Goal: Information Seeking & Learning: Compare options

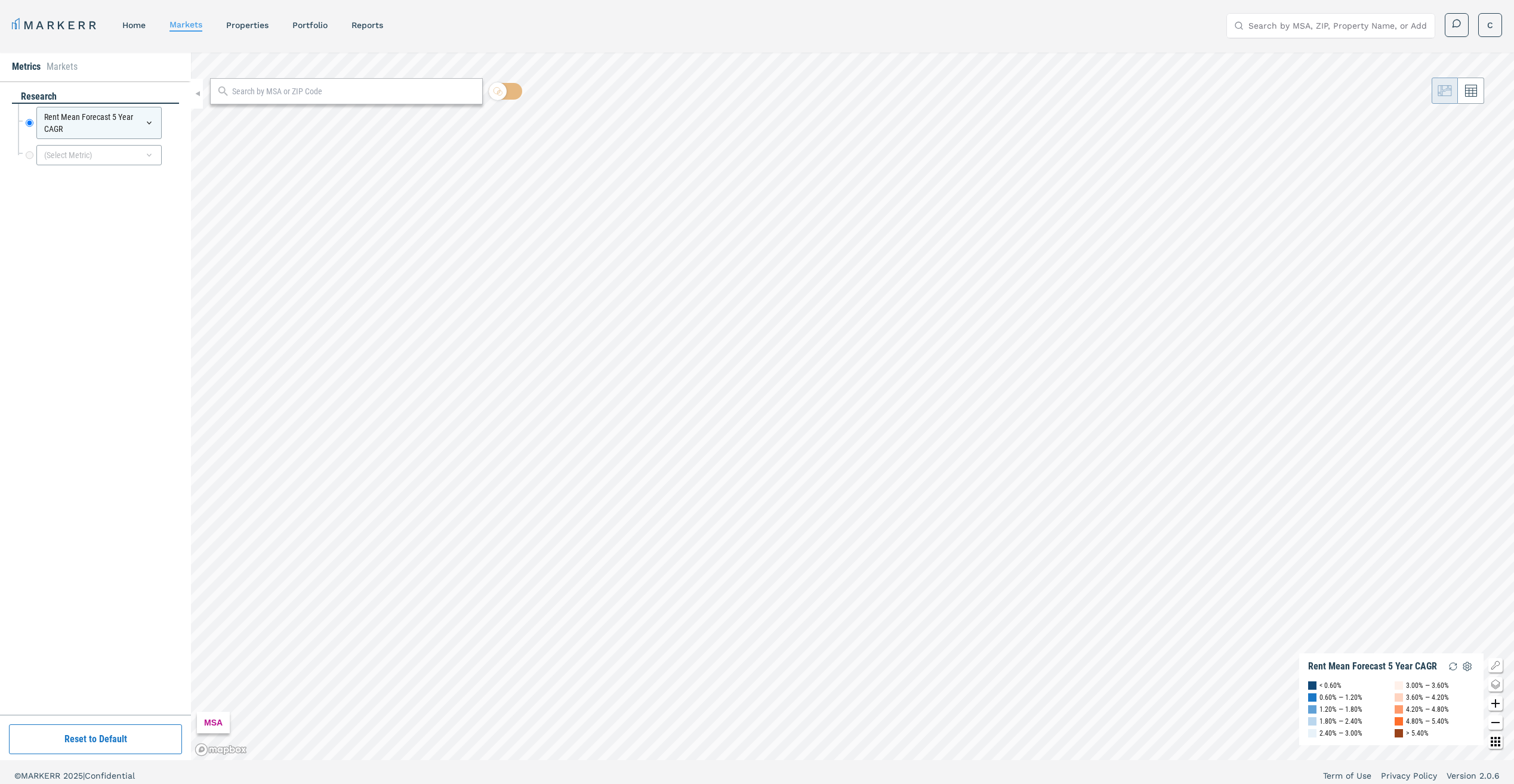
click at [245, 99] on div at bounding box center [346, 91] width 272 height 26
click at [250, 93] on input "text" at bounding box center [354, 91] width 244 height 12
type input "92110"
click at [308, 112] on div "92110, San Diego, California" at bounding box center [277, 117] width 116 height 12
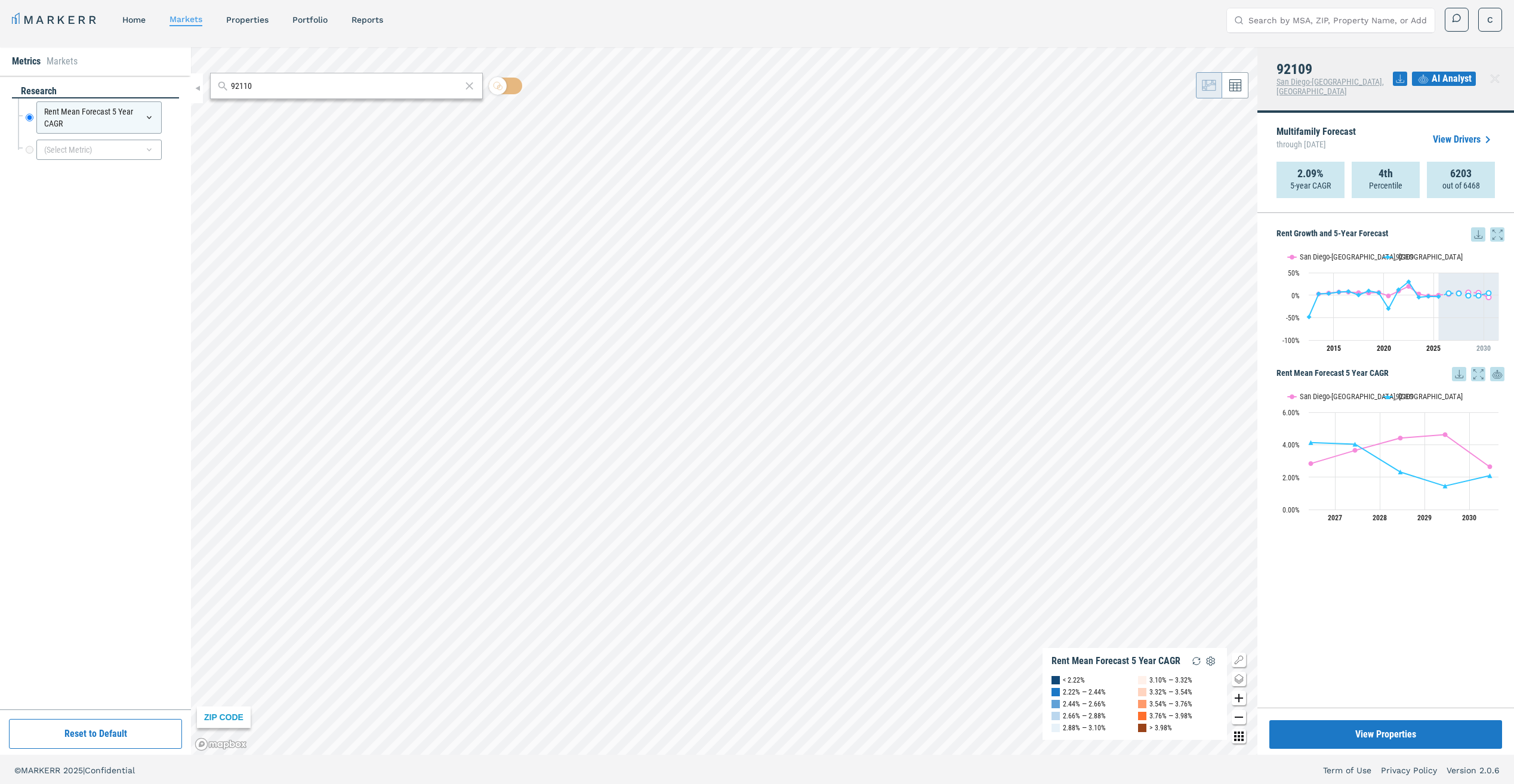
scroll to position [7, 0]
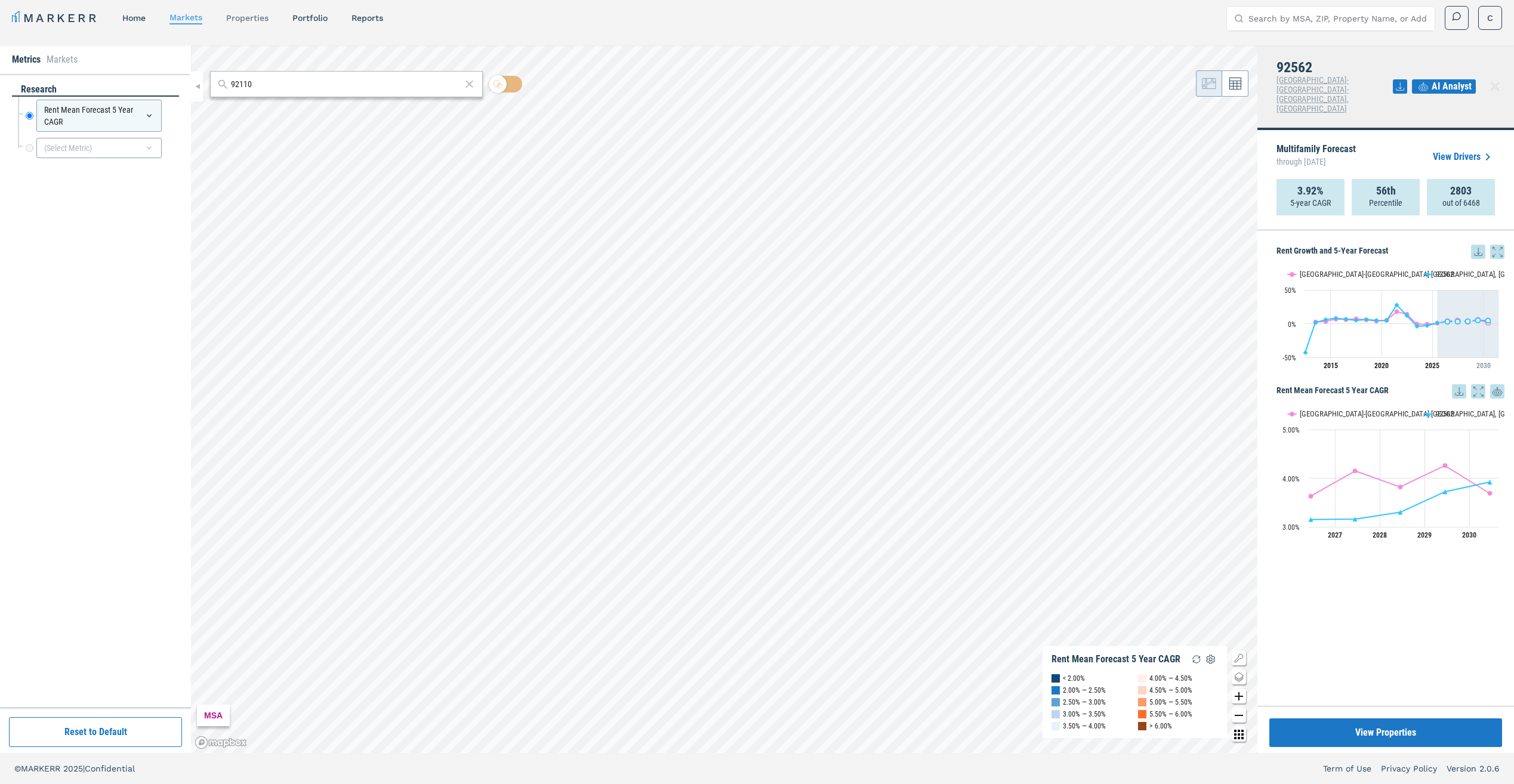
click at [252, 15] on link "properties" at bounding box center [247, 18] width 42 height 9
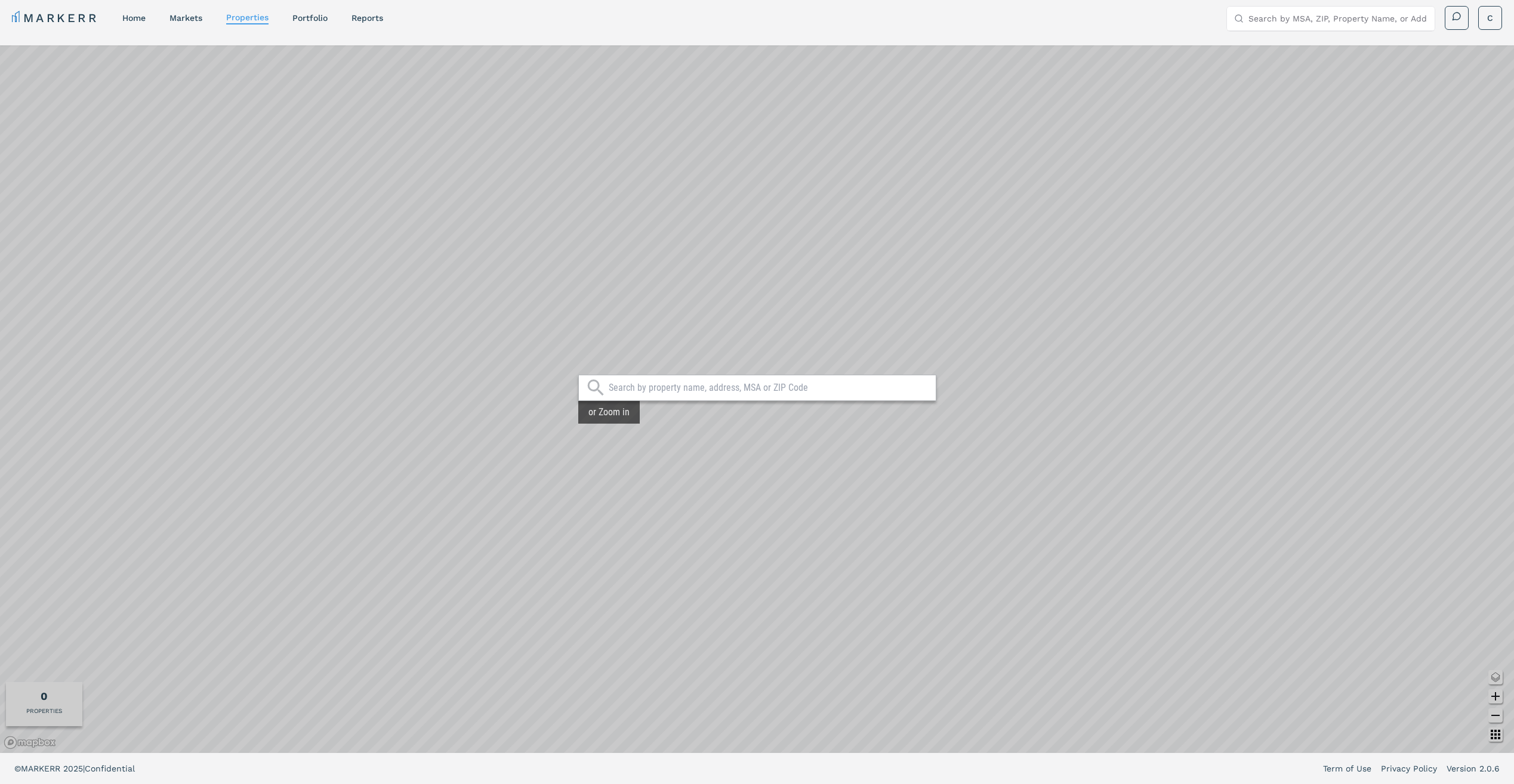
click at [804, 382] on input "text" at bounding box center [769, 388] width 321 height 12
type input "hubbard place"
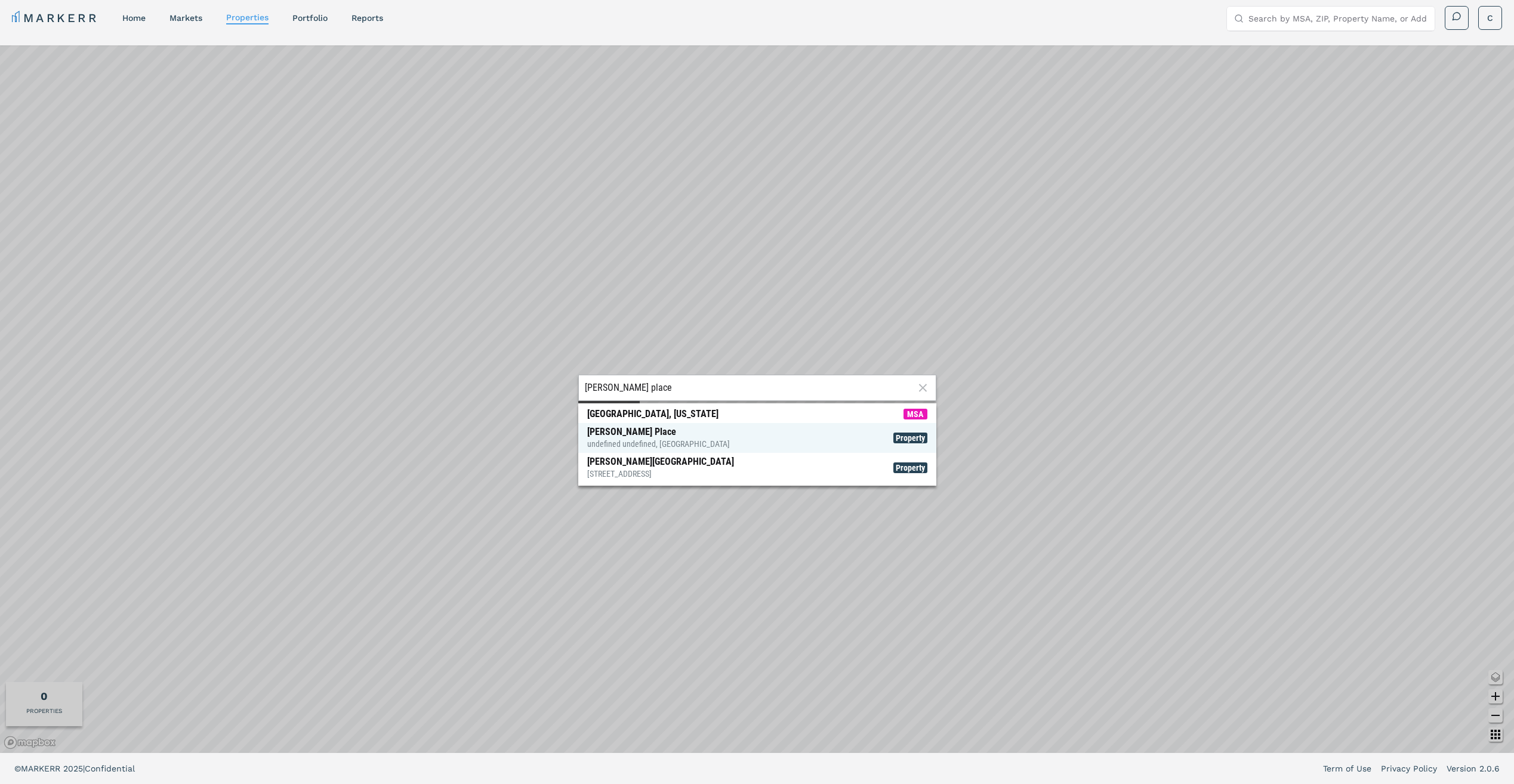
click at [717, 448] on span "Hubbard Place undefined undefined, Chicago Property" at bounding box center [757, 438] width 358 height 30
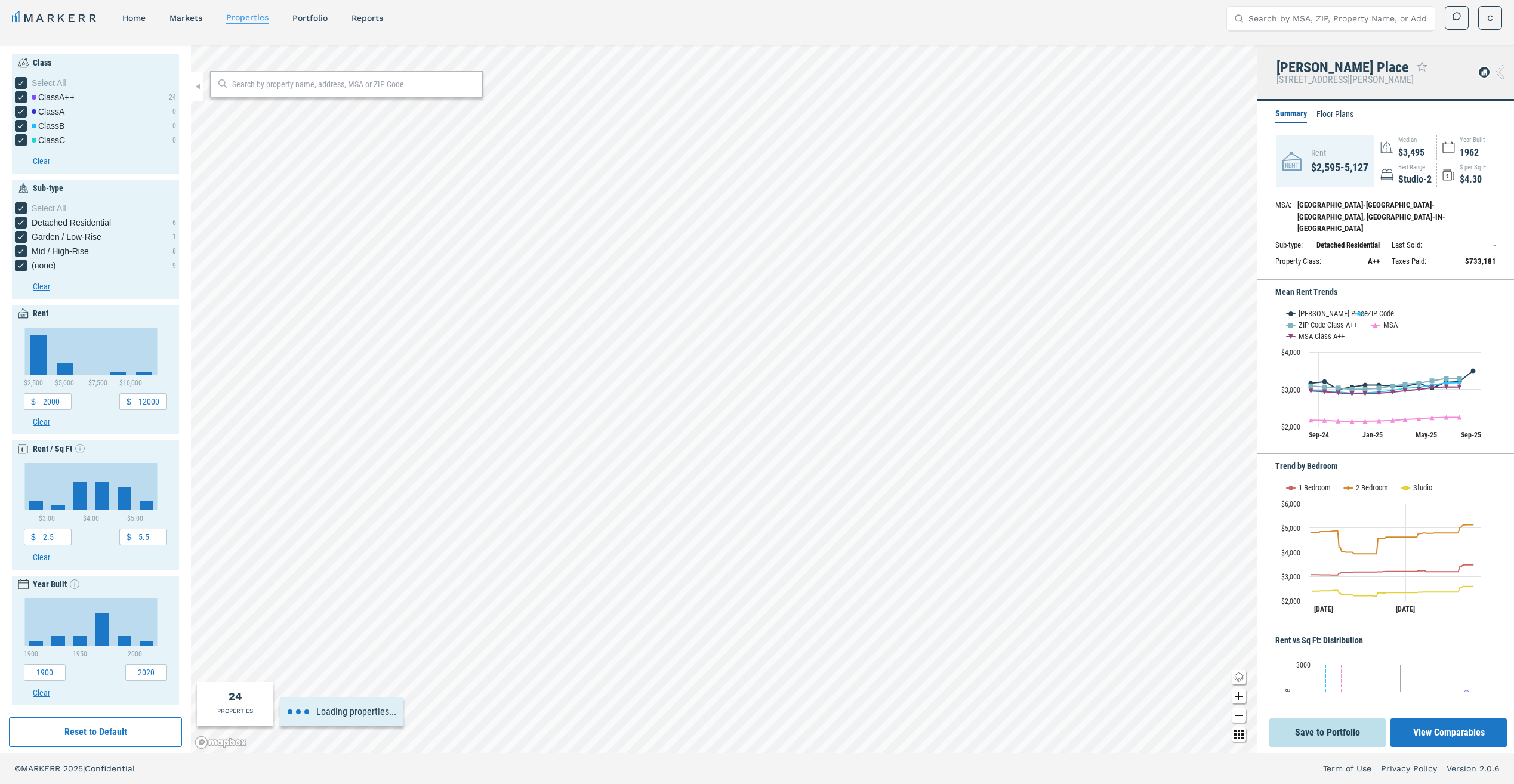
type input "1000"
type input "11000"
type input "2"
type input "7"
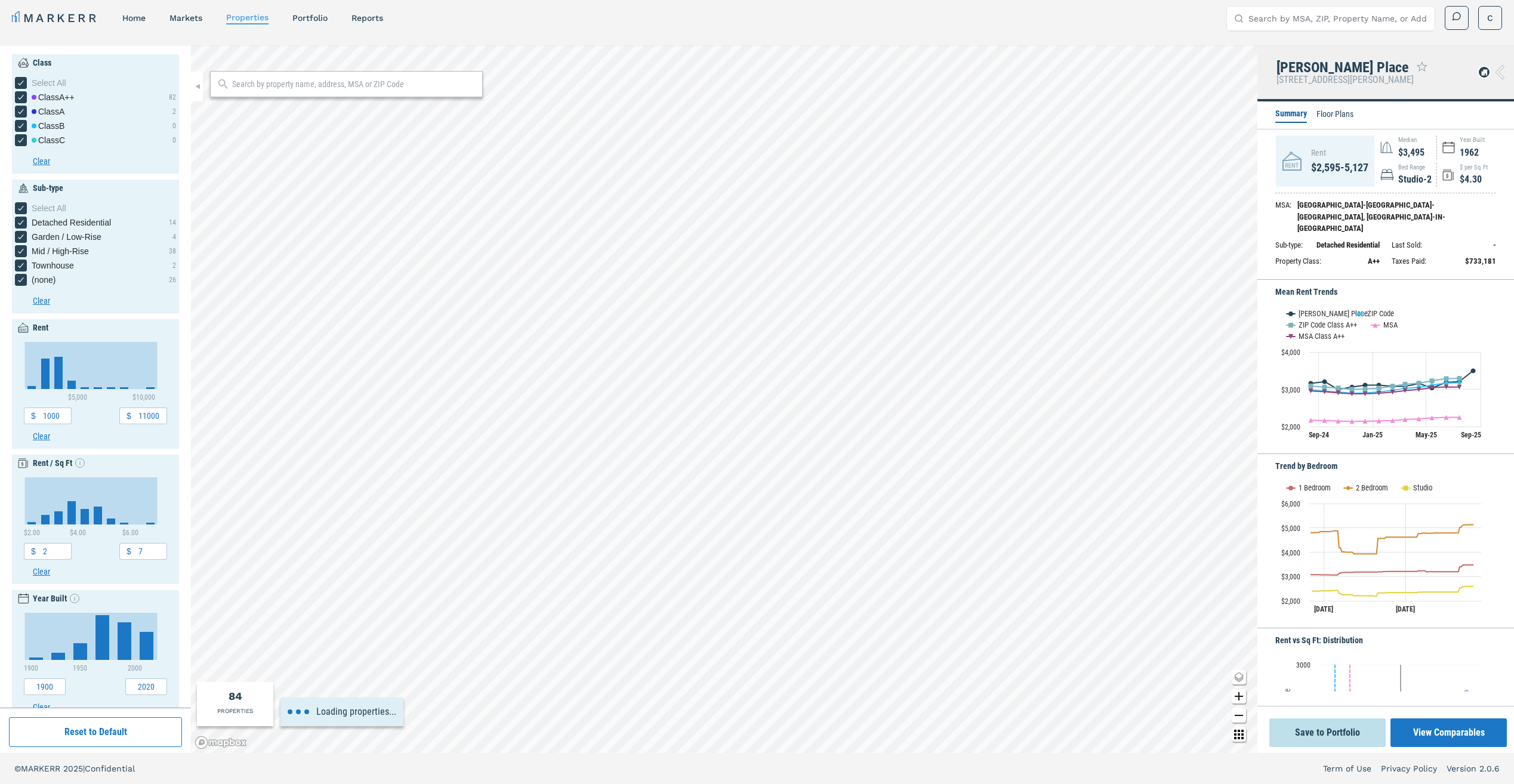
type input "0"
type input "1"
type input "9"
type input "1880"
click at [1327, 110] on li "Floor Plans" at bounding box center [1335, 115] width 37 height 14
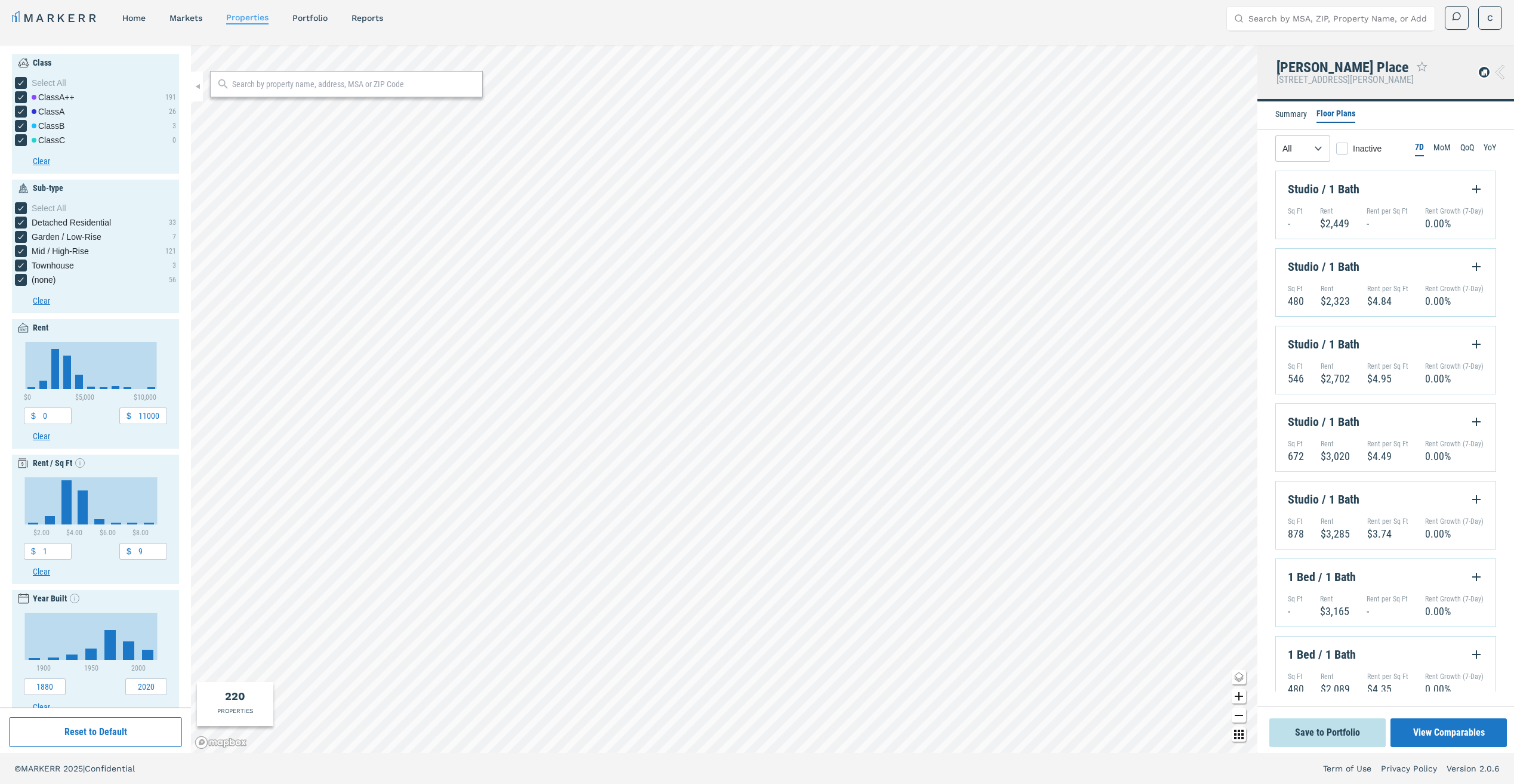
click at [1285, 113] on li "Summary" at bounding box center [1291, 115] width 32 height 14
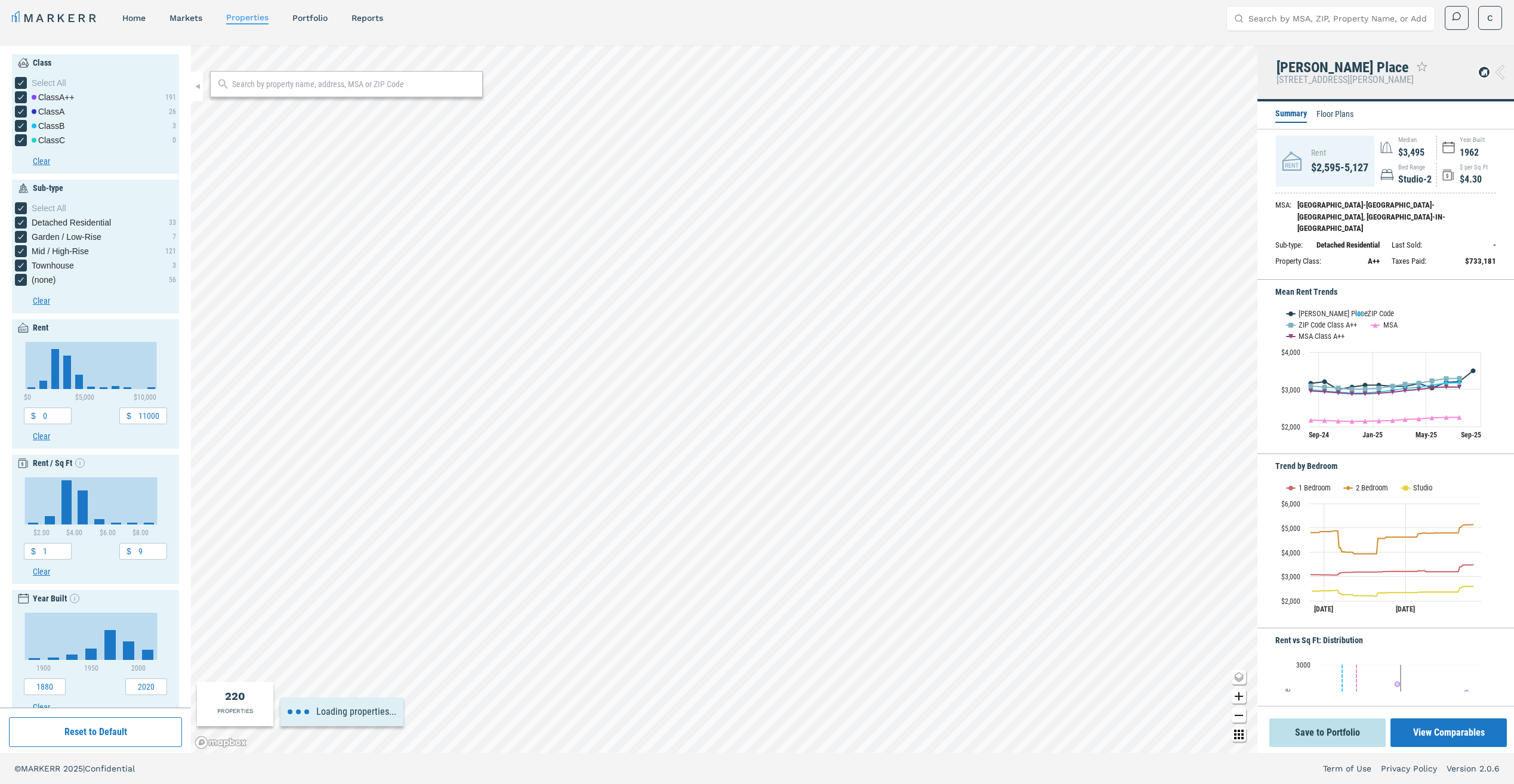
type input "14000"
type input "0"
type input "26"
type input "2040"
type input "1840"
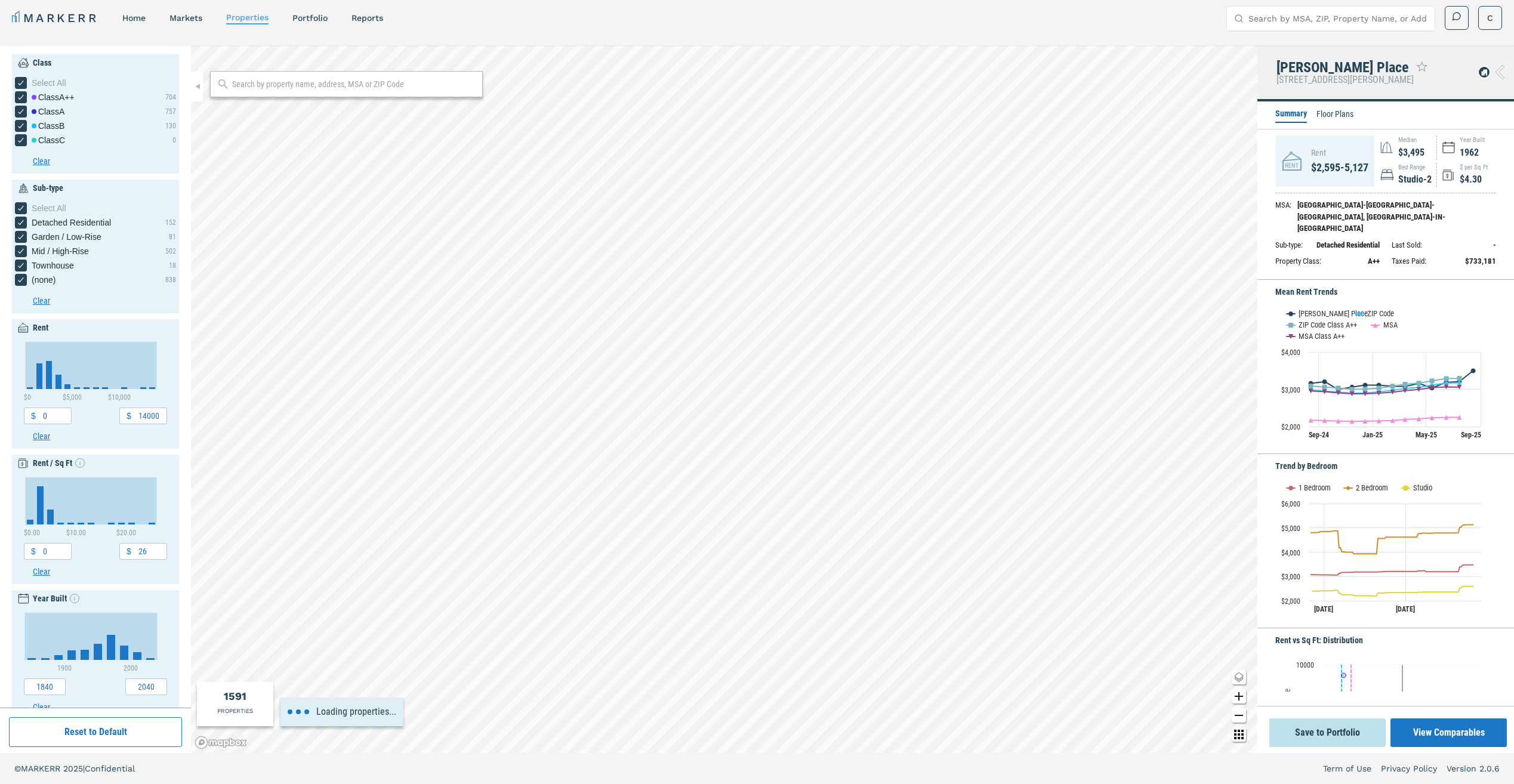
type input "13000"
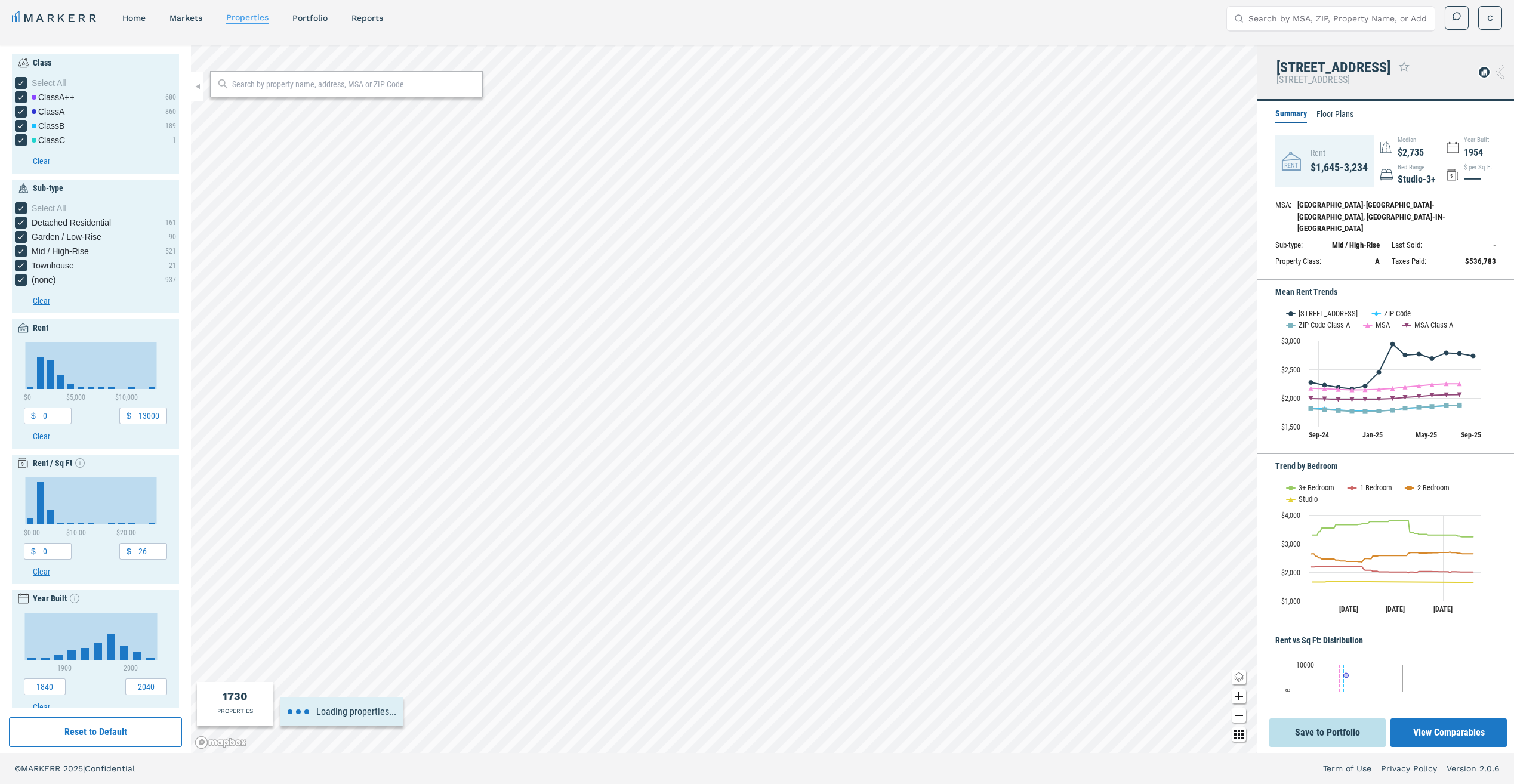
type input "500"
type input "8000"
type input "16"
type input "1880"
type input "0"
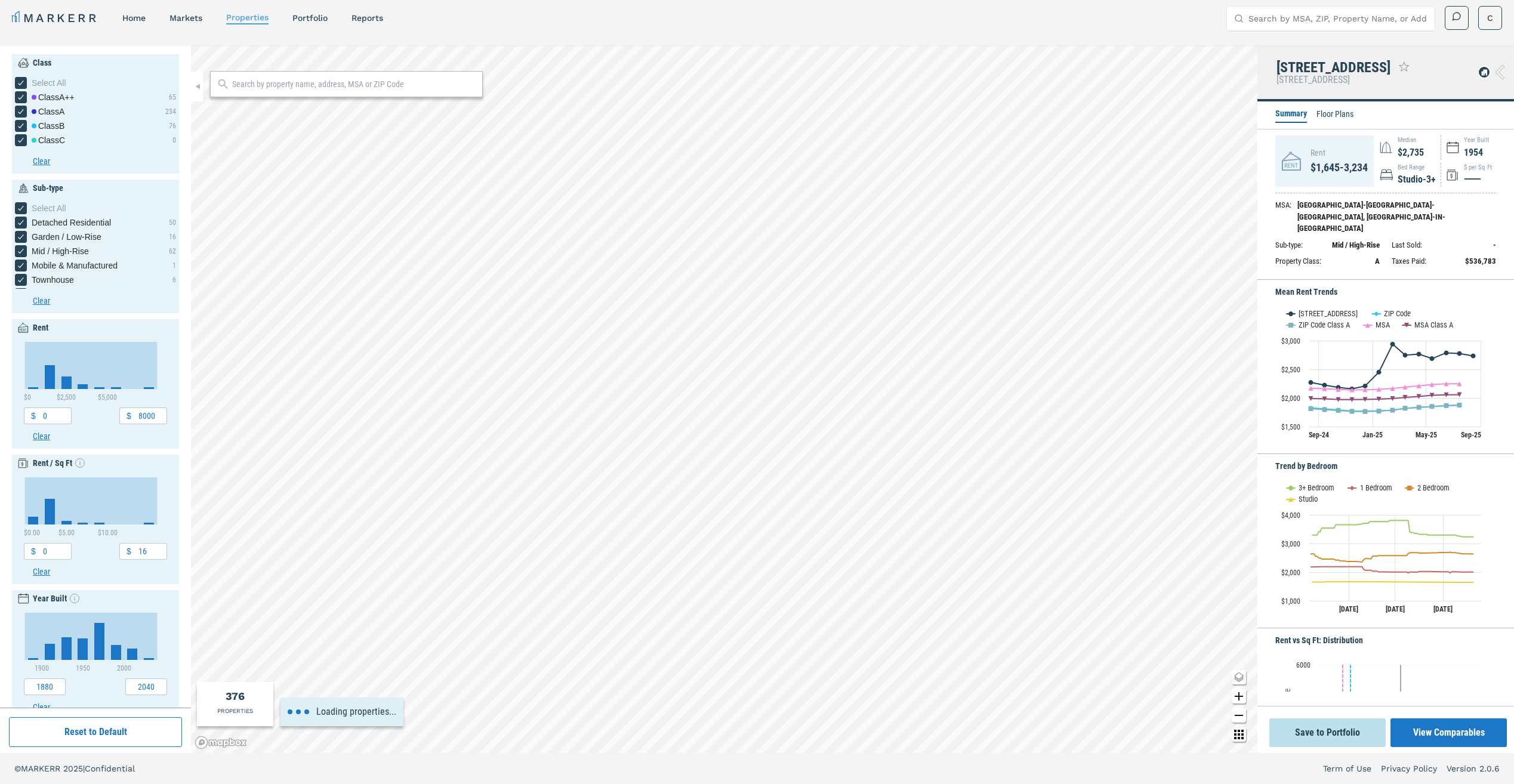
type input "5.5"
type input "1000"
type input "1.5"
type input "1940"
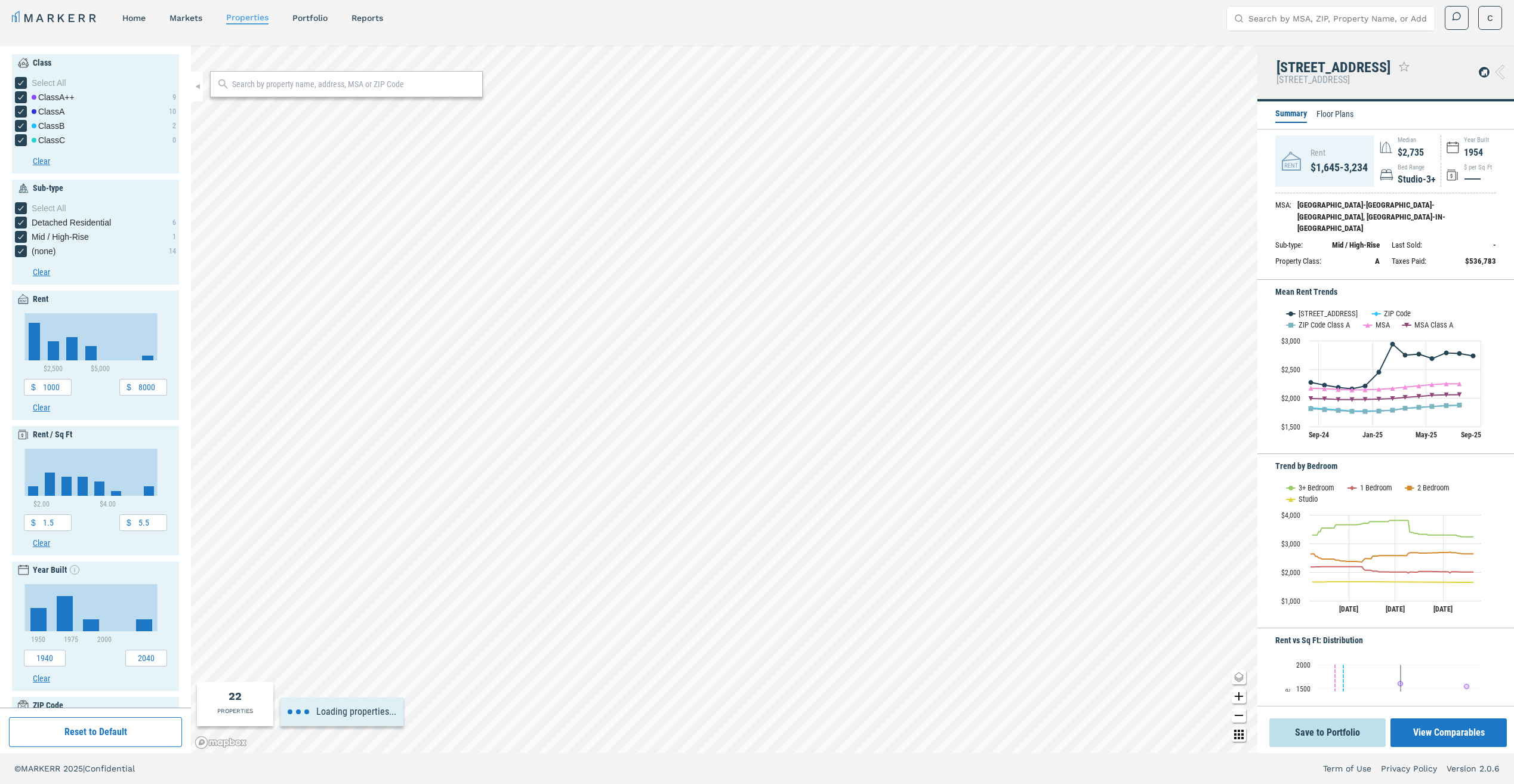
type input "0"
type input "2"
type input "6"
type input "1960"
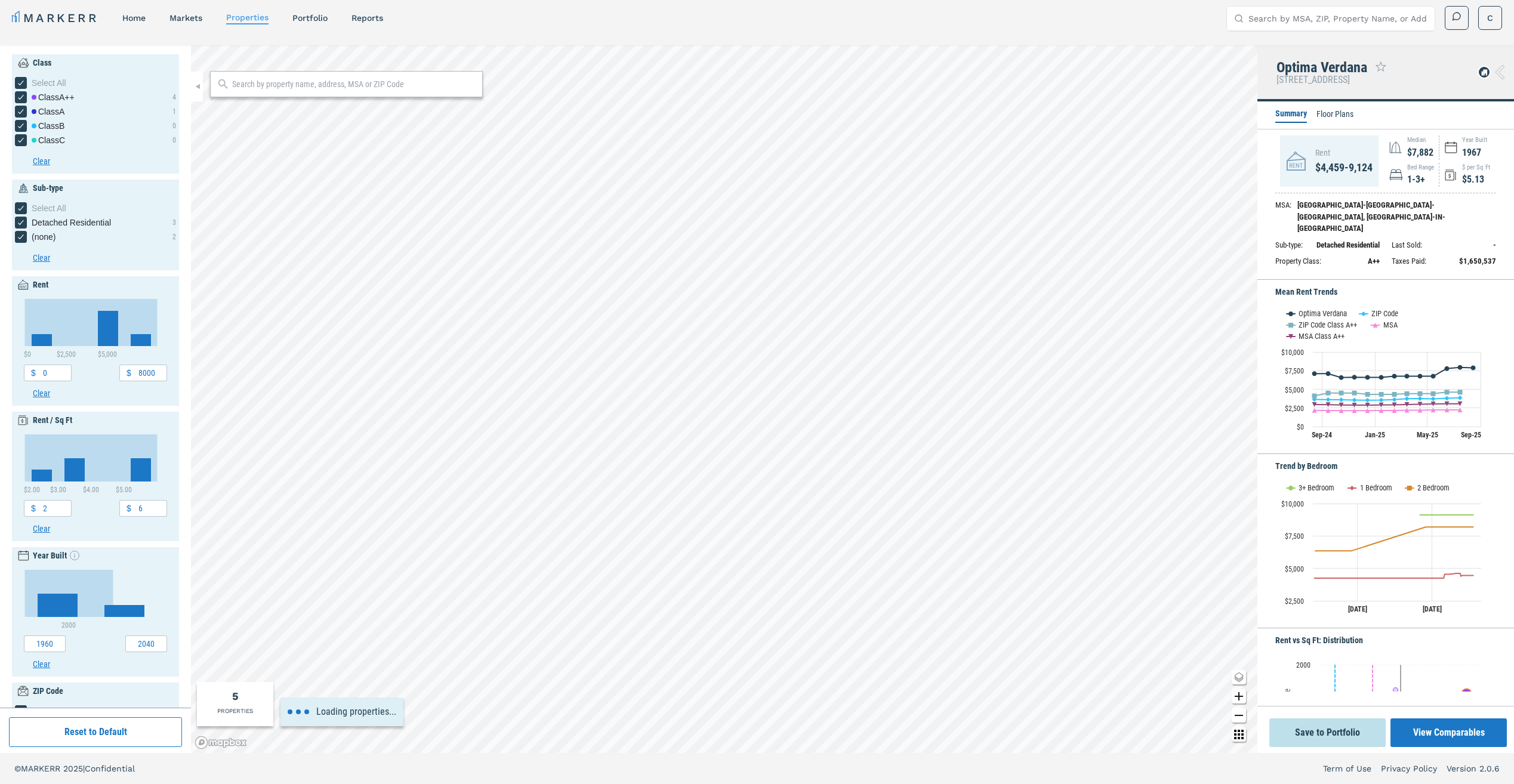
type input "1000"
type input "1"
type input "1940"
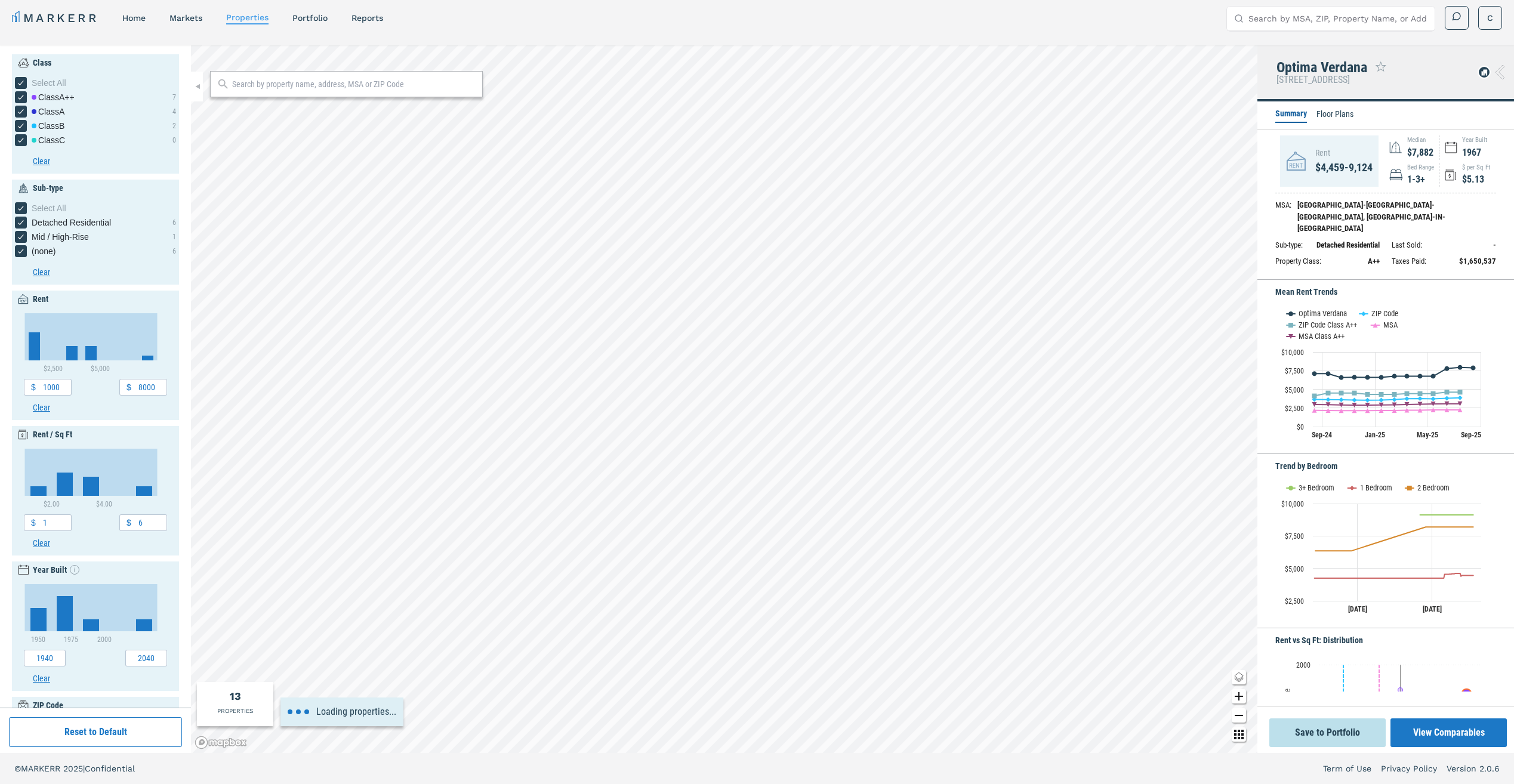
type input "1.5"
type input "5.5"
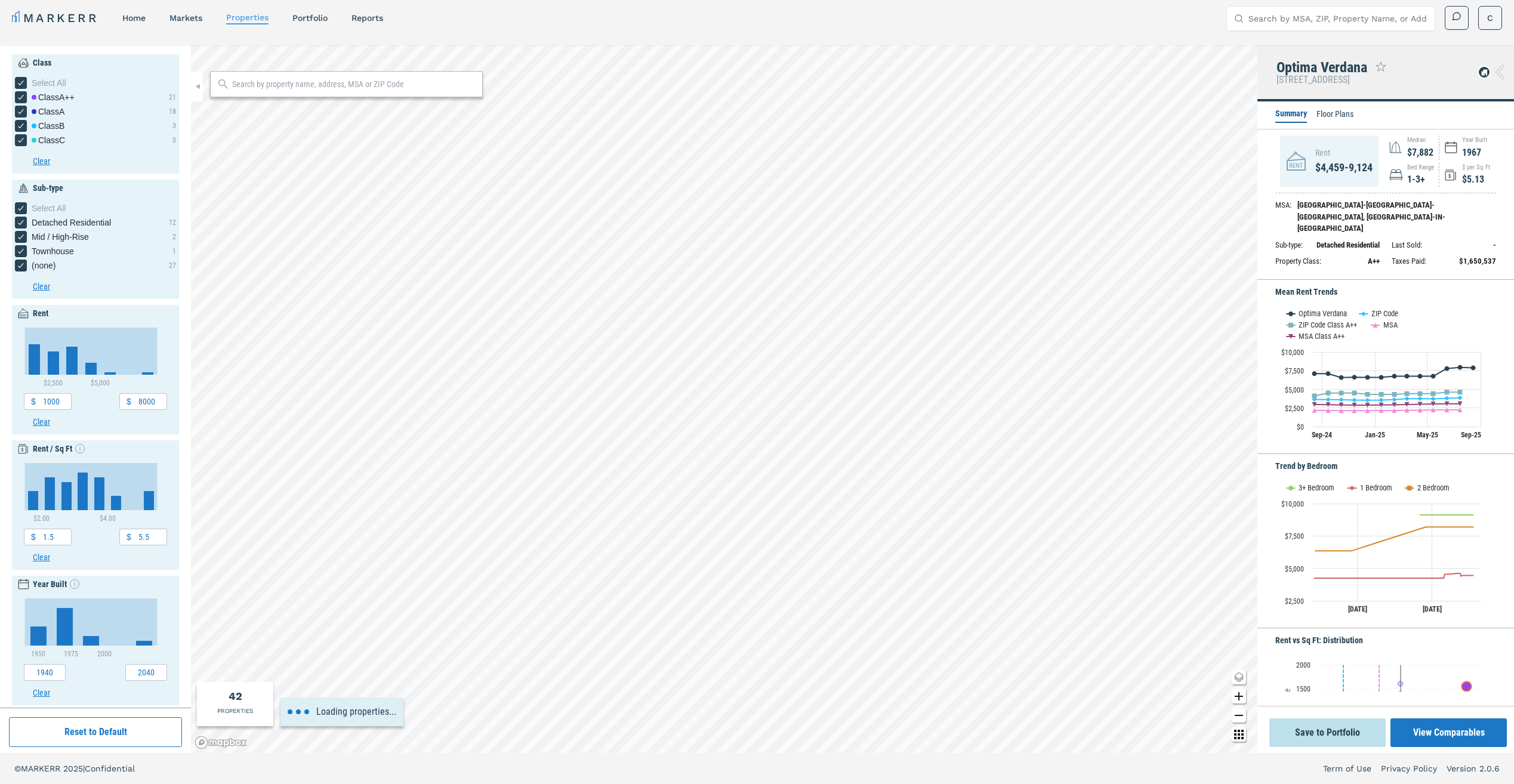
type input "1"
type input "1900"
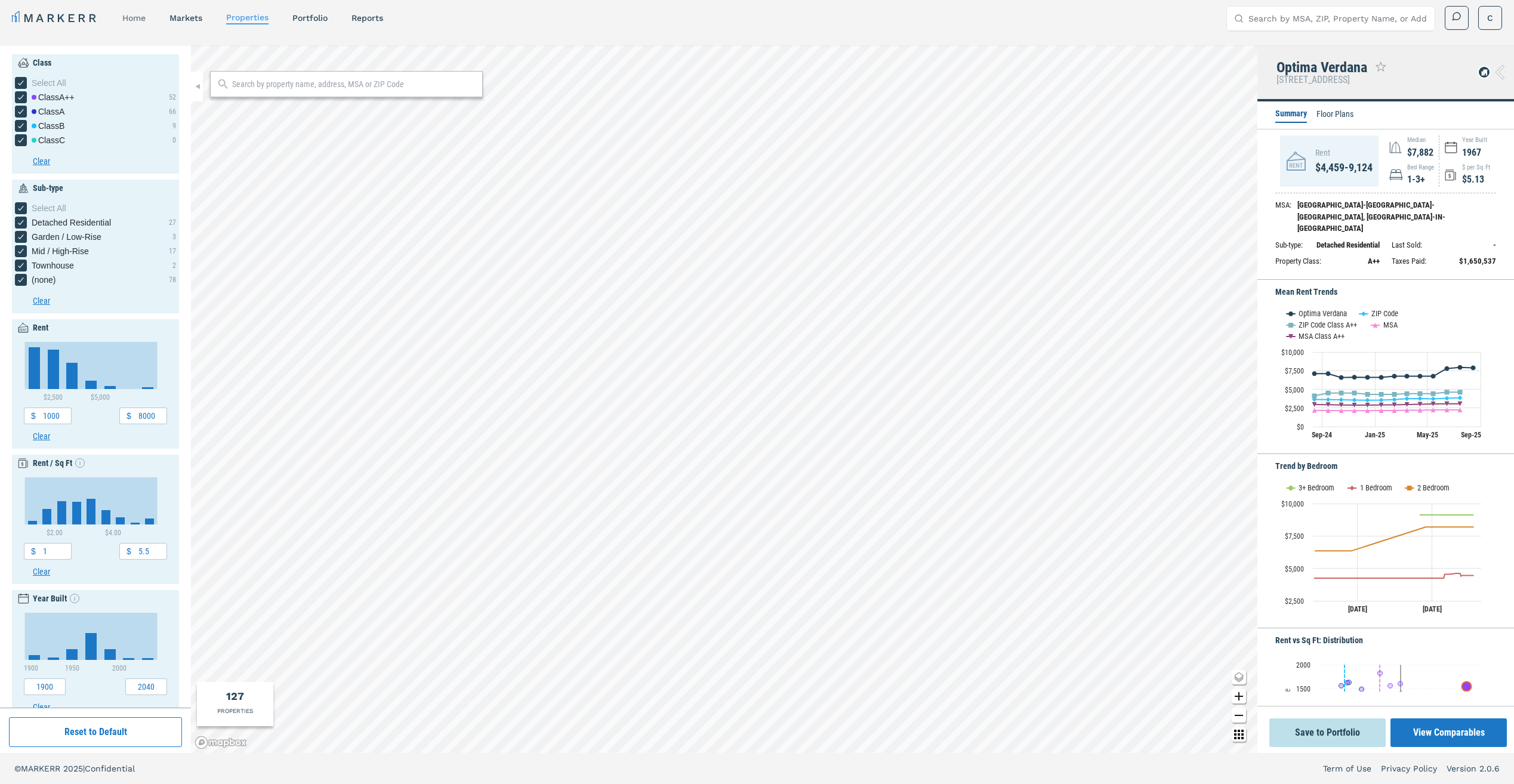
click at [132, 16] on link "home" at bounding box center [133, 18] width 23 height 9
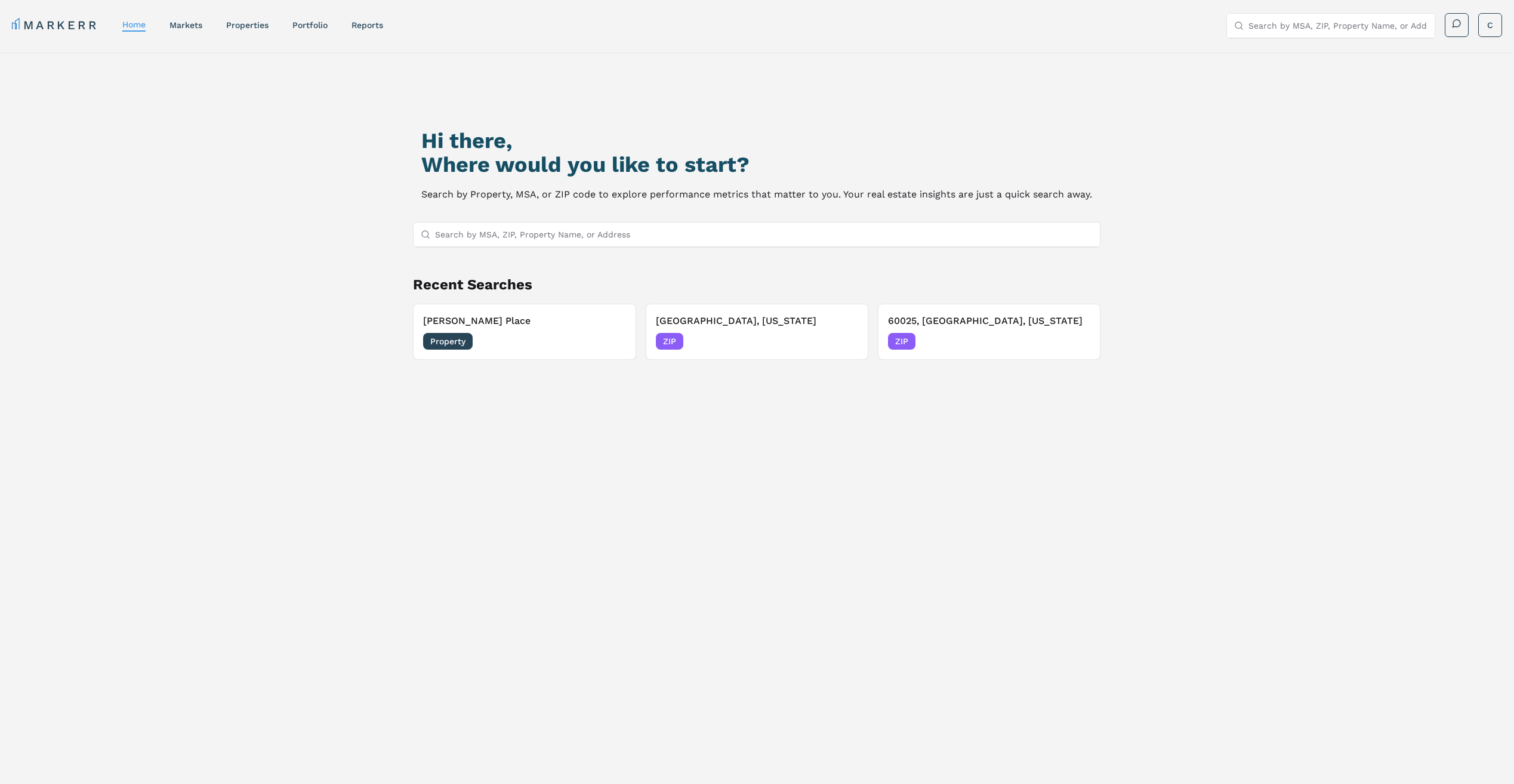
click at [722, 231] on input "Search by MSA, ZIP, Property Name, or Address" at bounding box center [764, 235] width 657 height 24
type input "92109"
click at [559, 257] on div "92109, San Diego, California ZIP" at bounding box center [756, 258] width 686 height 21
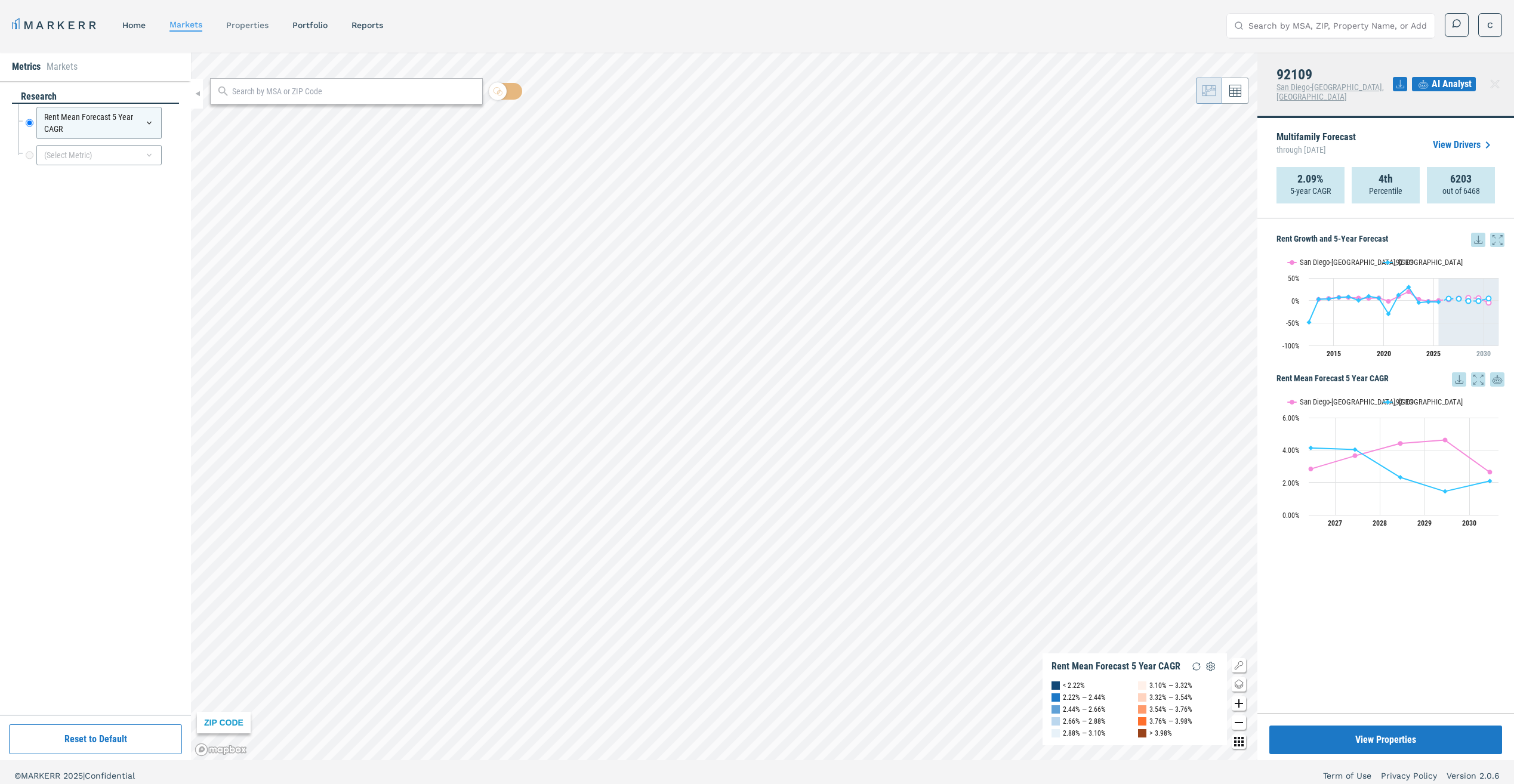
click at [266, 29] on link "properties" at bounding box center [247, 25] width 42 height 9
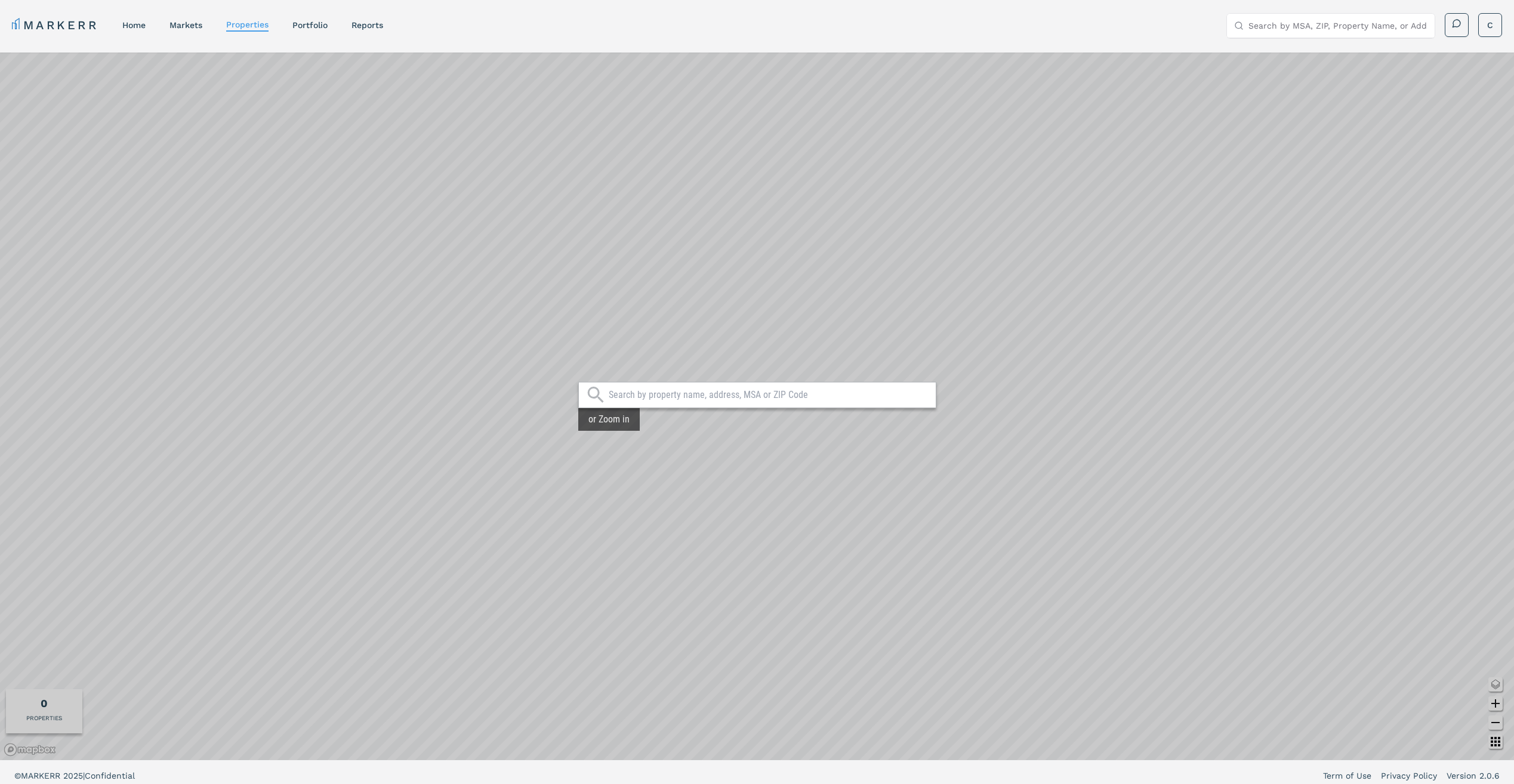
click at [786, 392] on input "text" at bounding box center [769, 394] width 321 height 12
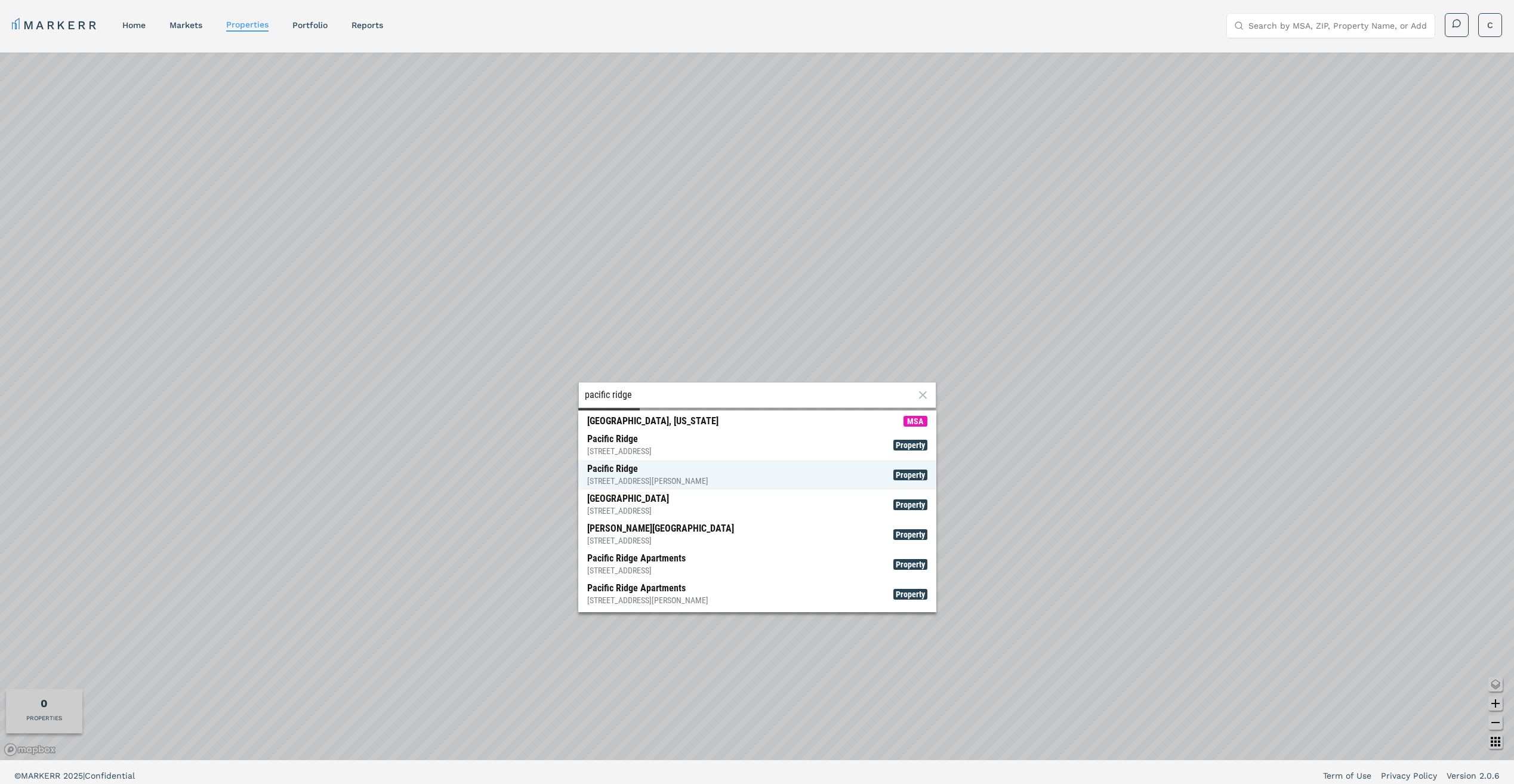
type input "pacific ridge"
click at [778, 475] on span "Pacific Ridge 5945 Linda Vista Rd, San Diego Property" at bounding box center [757, 475] width 358 height 30
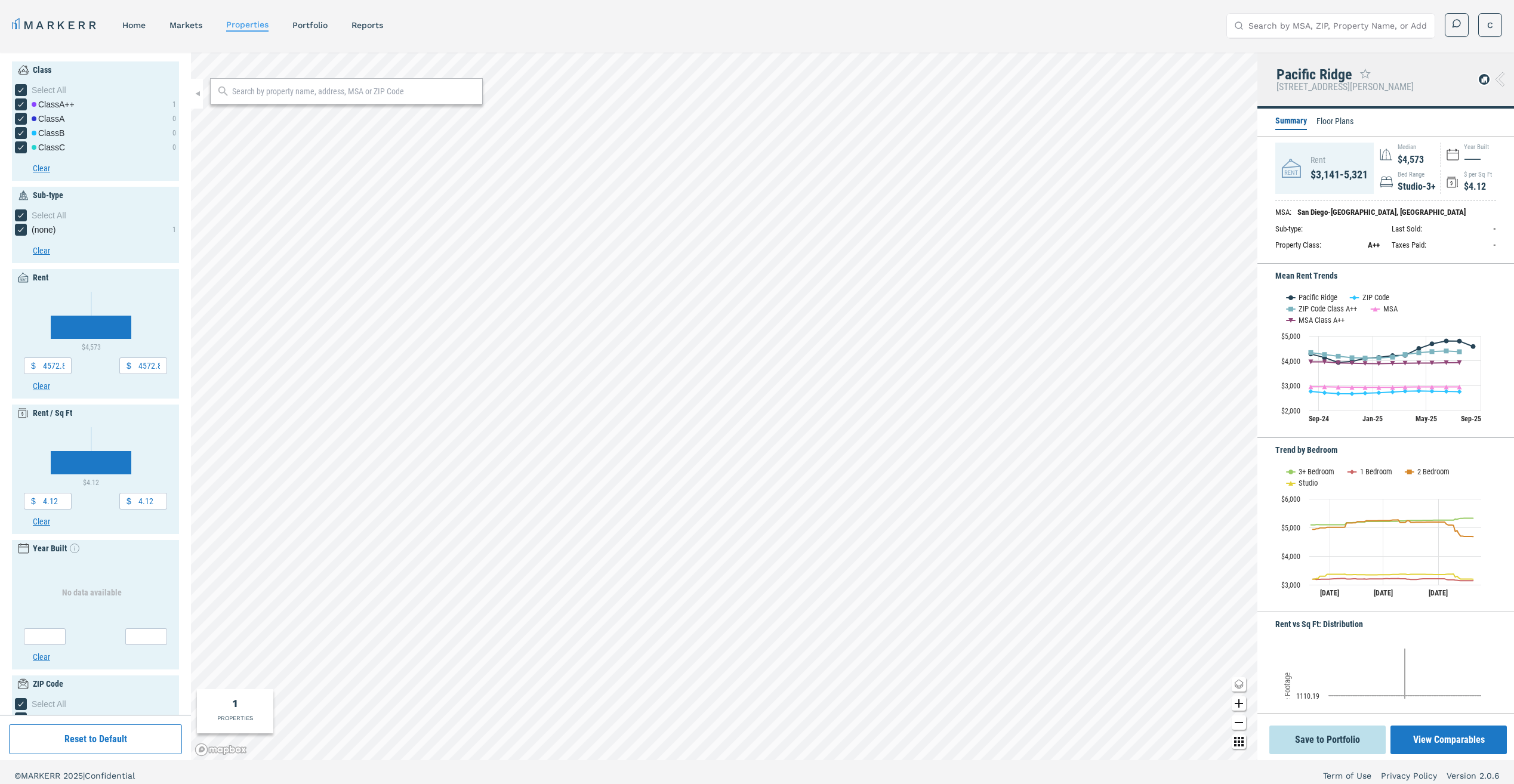
click at [1326, 118] on li "Floor Plans" at bounding box center [1335, 122] width 37 height 14
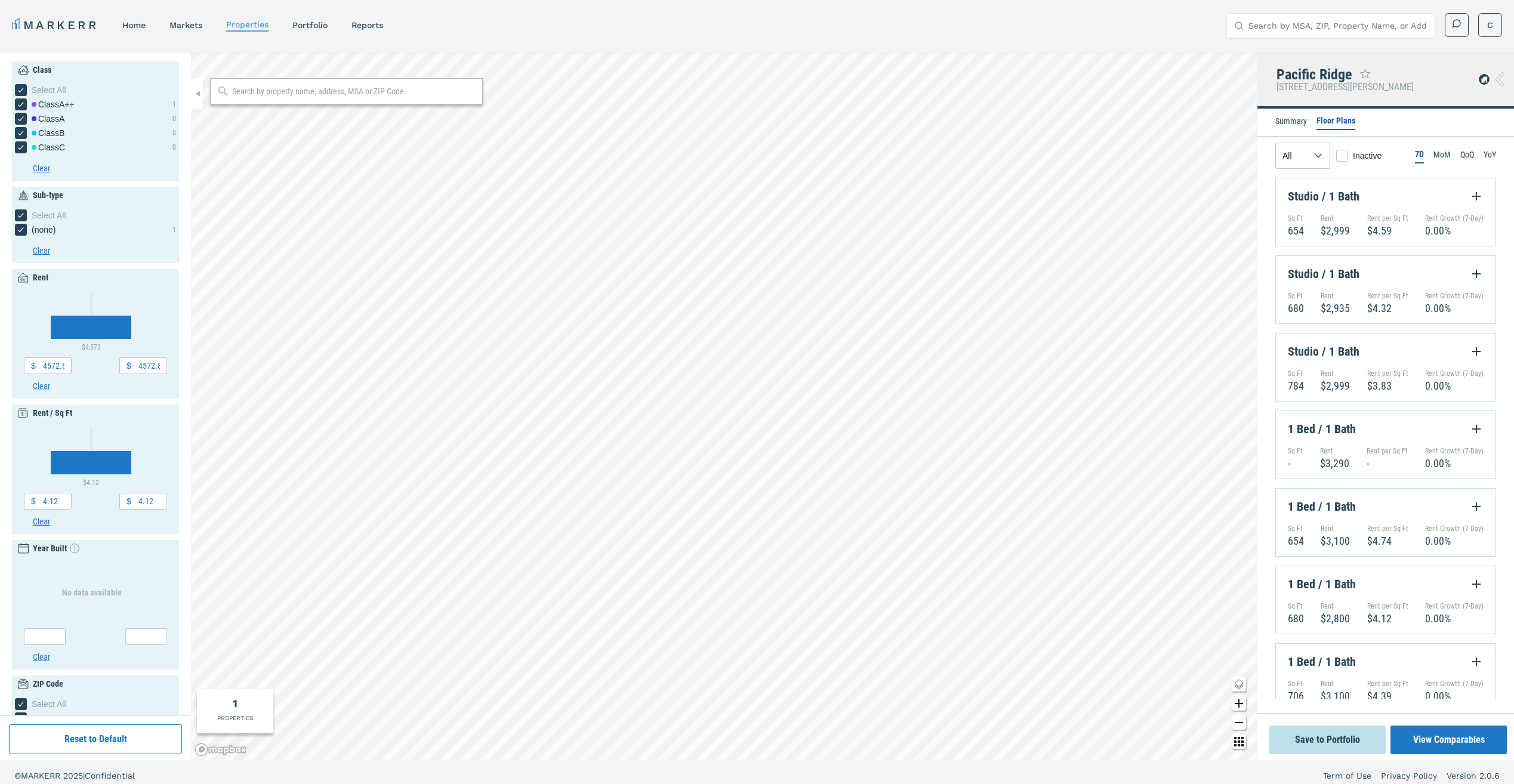
click at [1277, 117] on li "Summary" at bounding box center [1291, 122] width 32 height 14
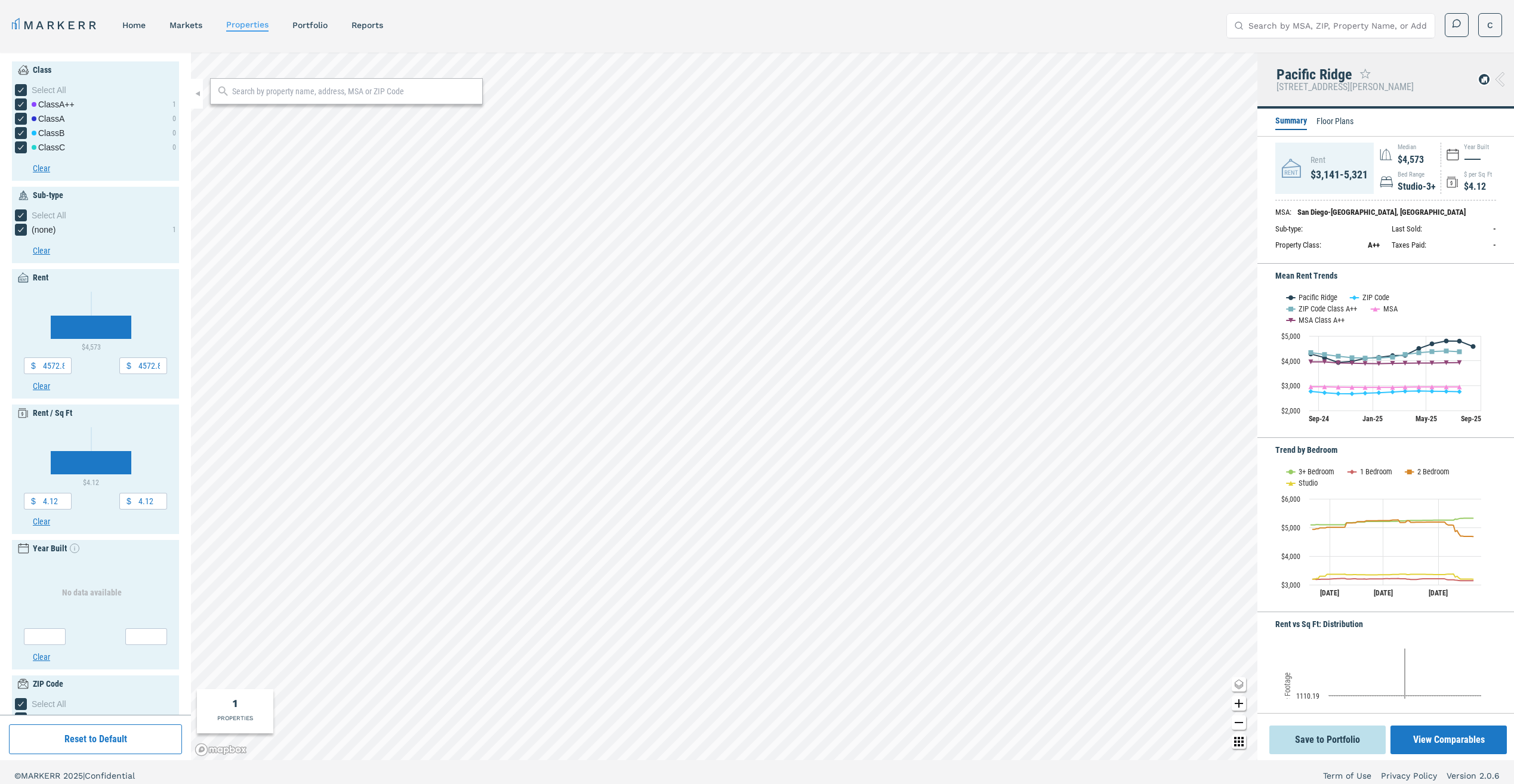
click at [1478, 165] on span "———" at bounding box center [1471, 159] width 16 height 11
type input "1000"
type input "7000"
type input "2"
type input "8"
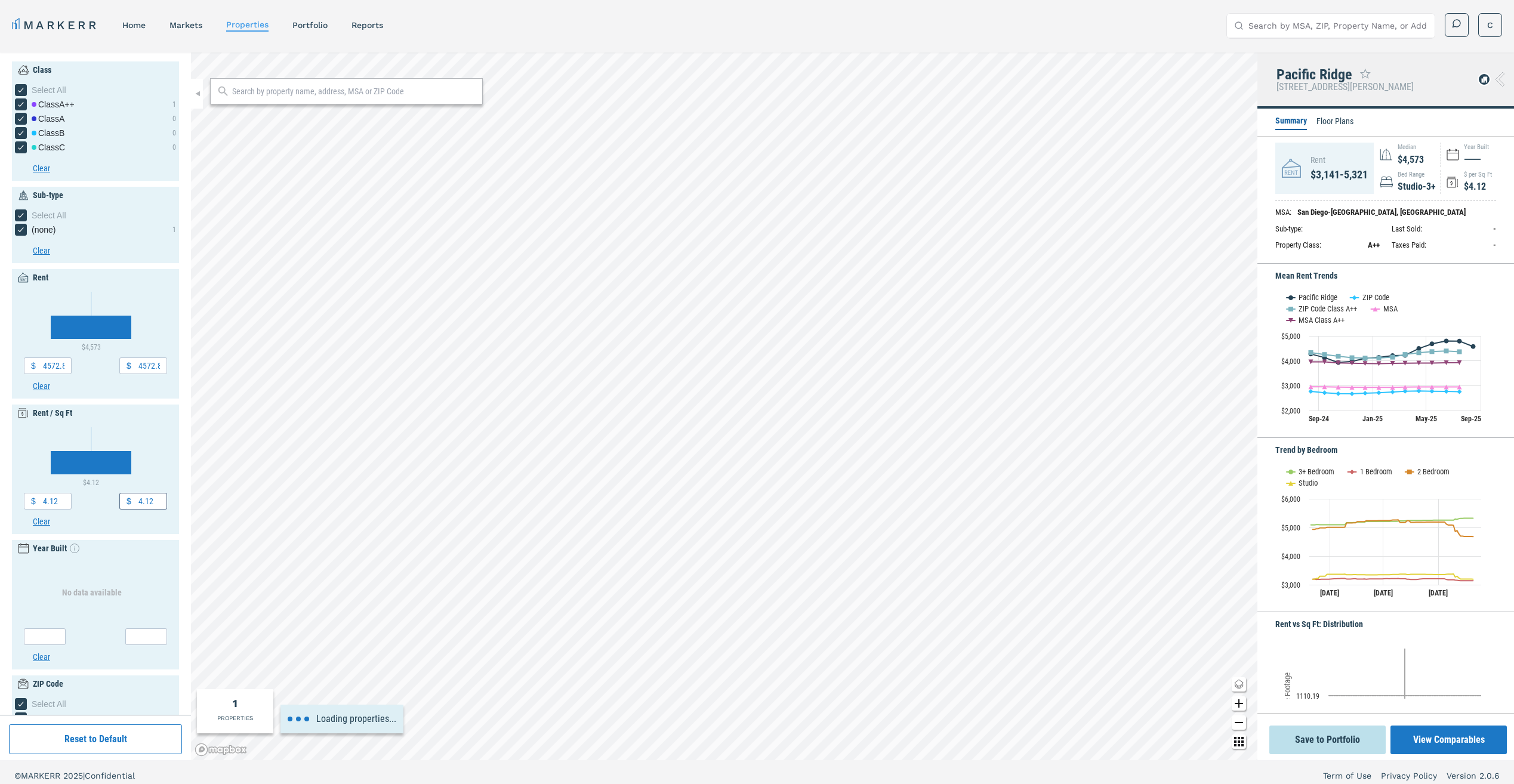
type input "1960"
type input "2020"
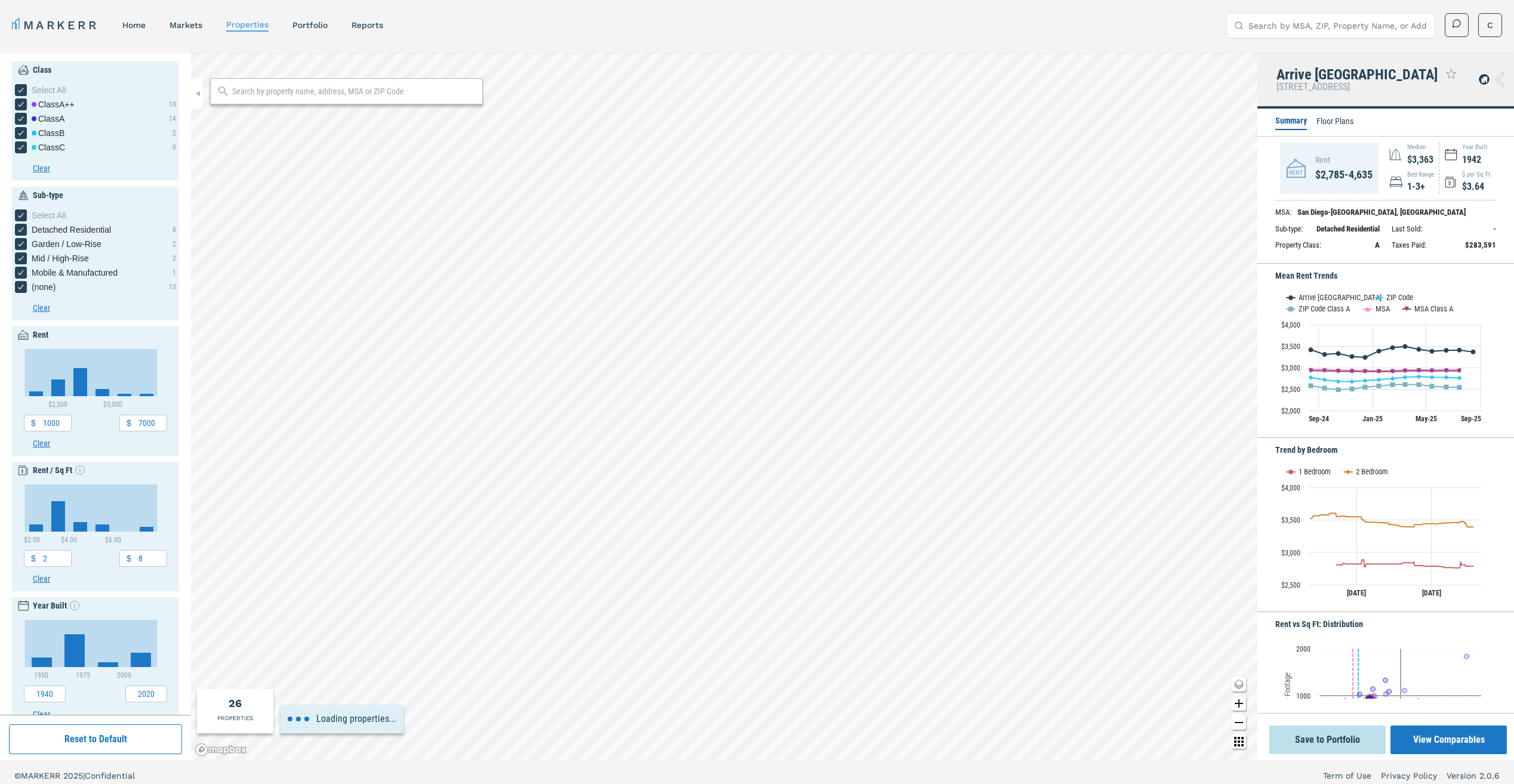
type input "1920"
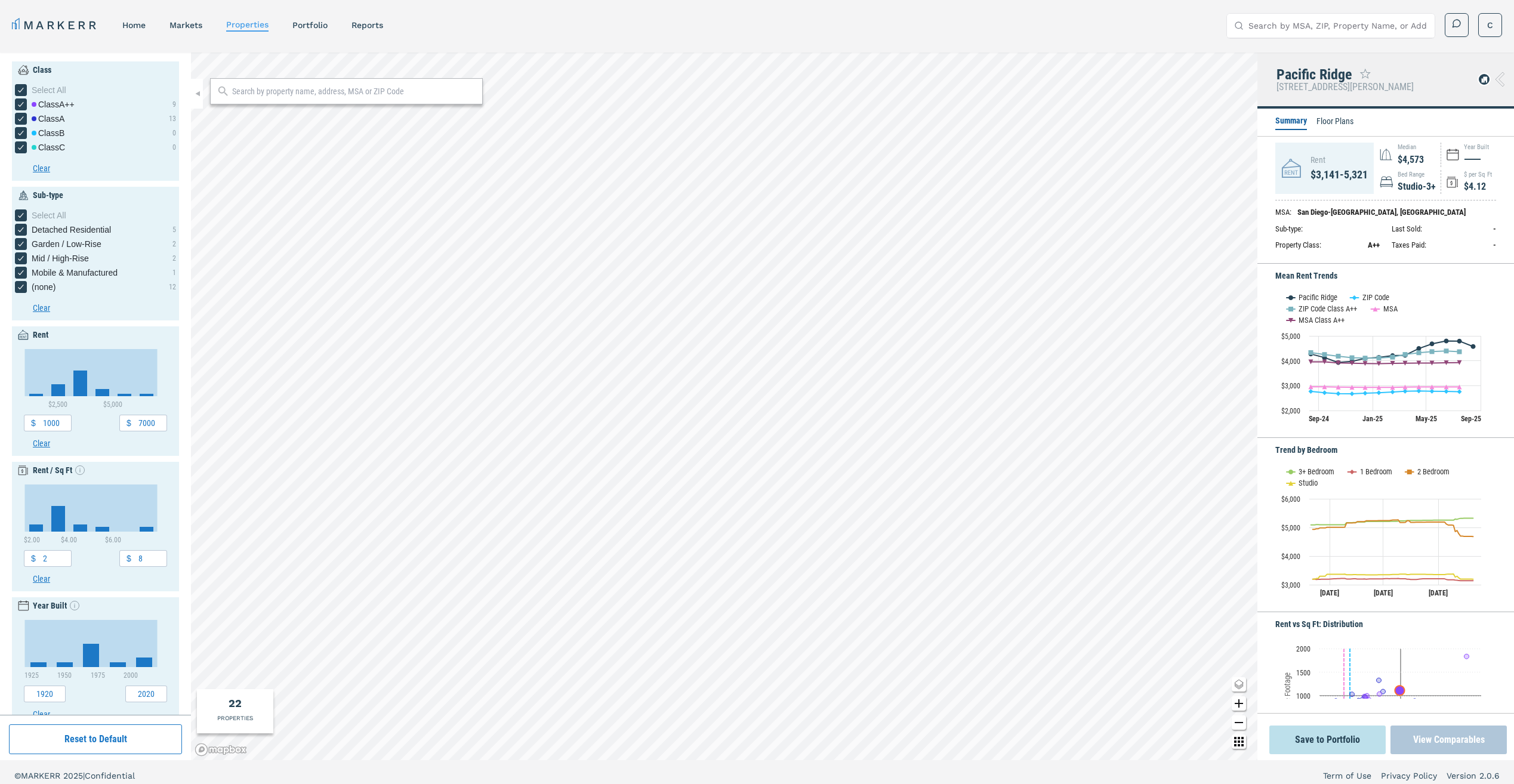
click at [1462, 731] on button "View Comparables" at bounding box center [1448, 739] width 117 height 29
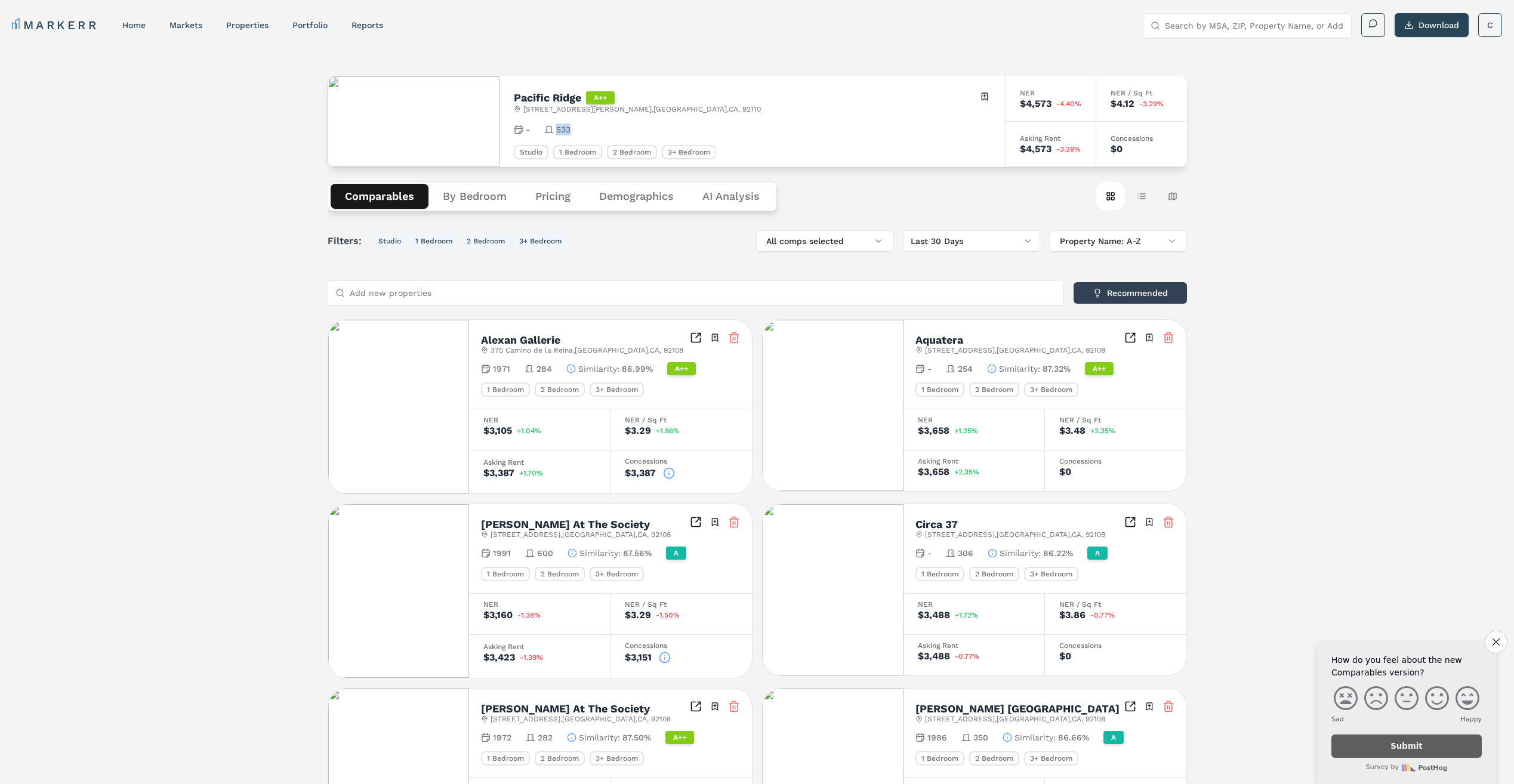
drag, startPoint x: 557, startPoint y: 131, endPoint x: 571, endPoint y: 131, distance: 14.0
click at [571, 131] on div "- 533" at bounding box center [751, 129] width 476 height 12
drag, startPoint x: 571, startPoint y: 131, endPoint x: 578, endPoint y: 130, distance: 7.1
click at [578, 130] on div "- 533" at bounding box center [751, 129] width 476 height 12
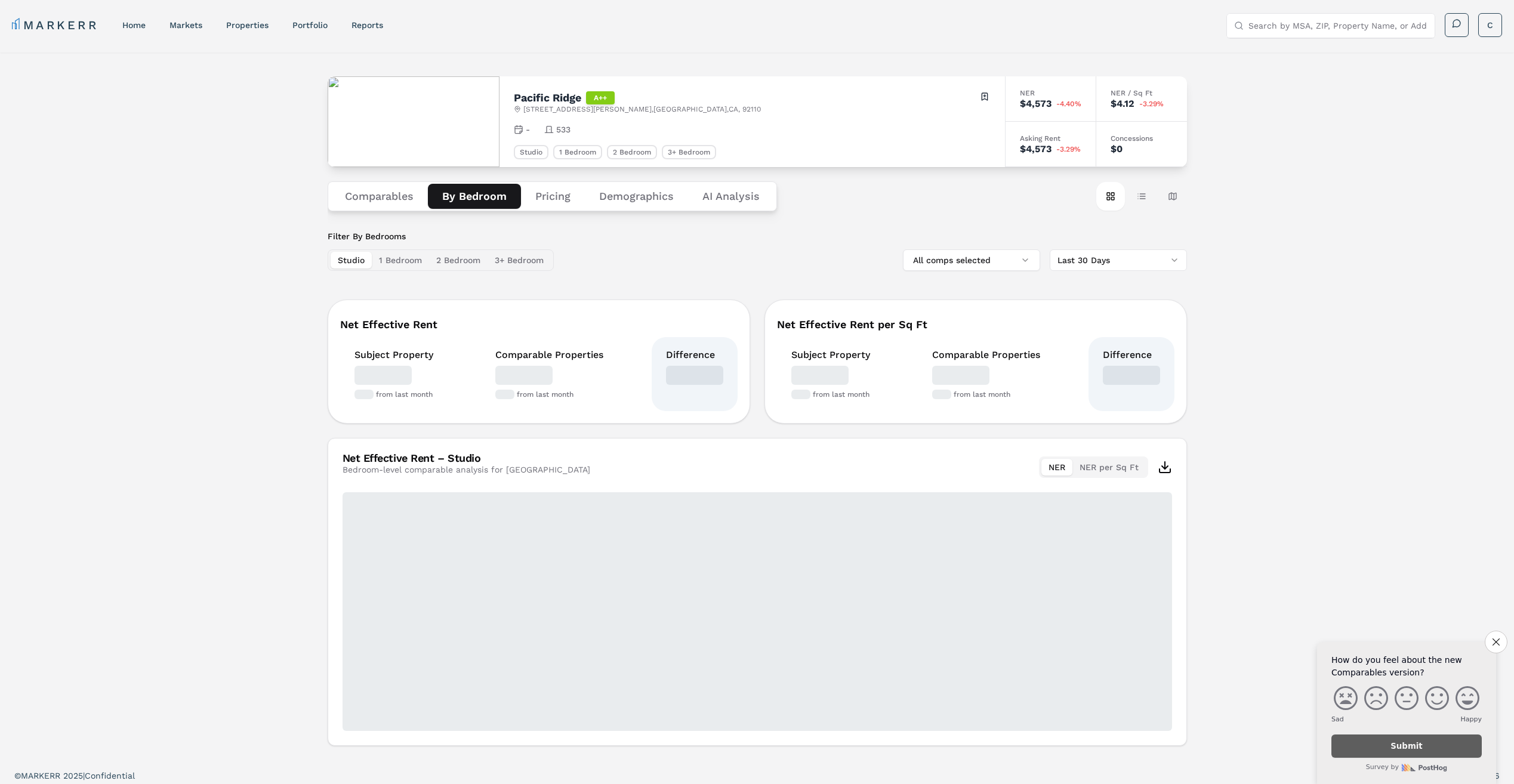
click at [445, 192] on button "By Bedroom" at bounding box center [475, 196] width 93 height 25
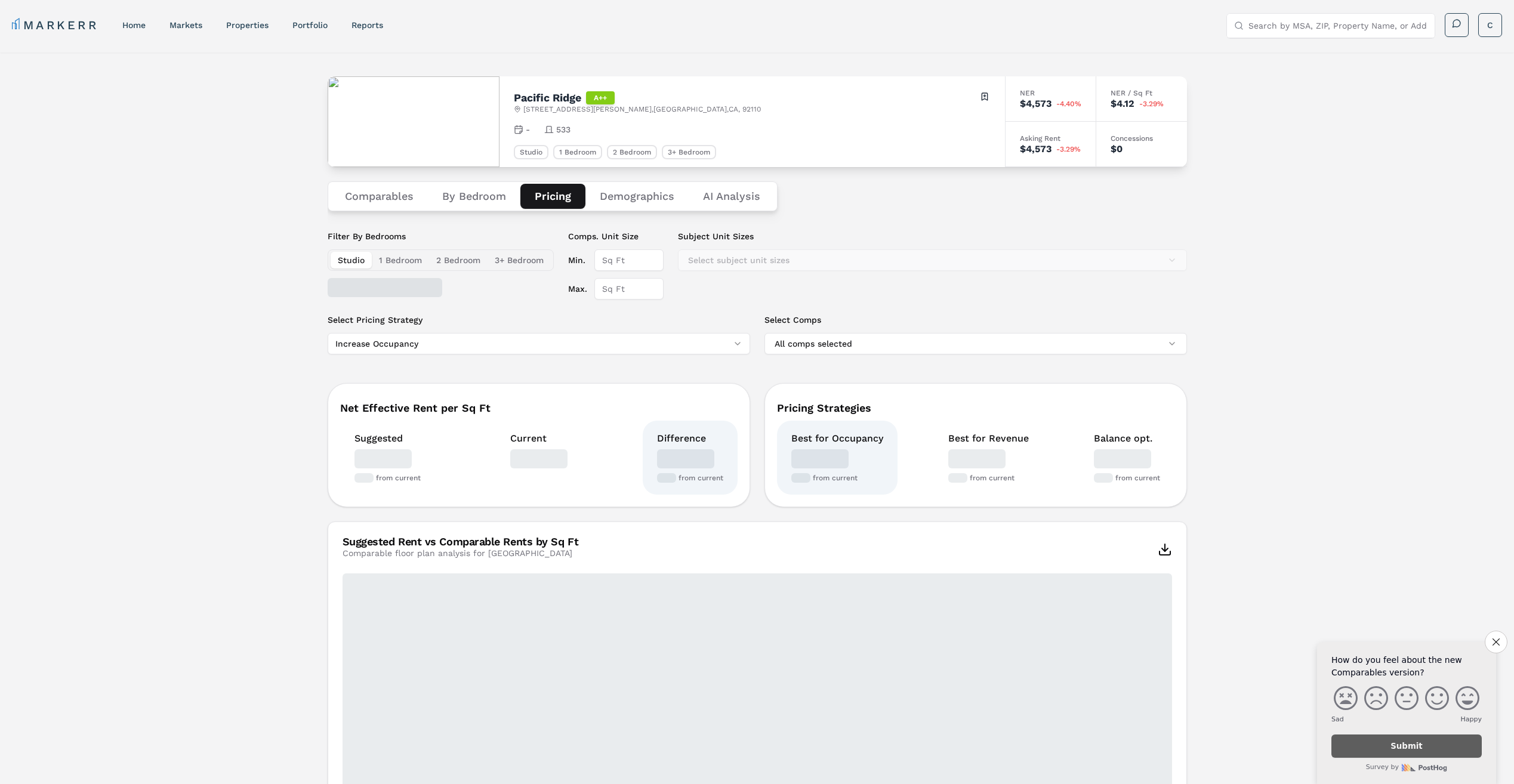
click at [571, 199] on button "Pricing" at bounding box center [553, 196] width 65 height 25
click at [607, 195] on button "Demographics" at bounding box center [637, 196] width 103 height 25
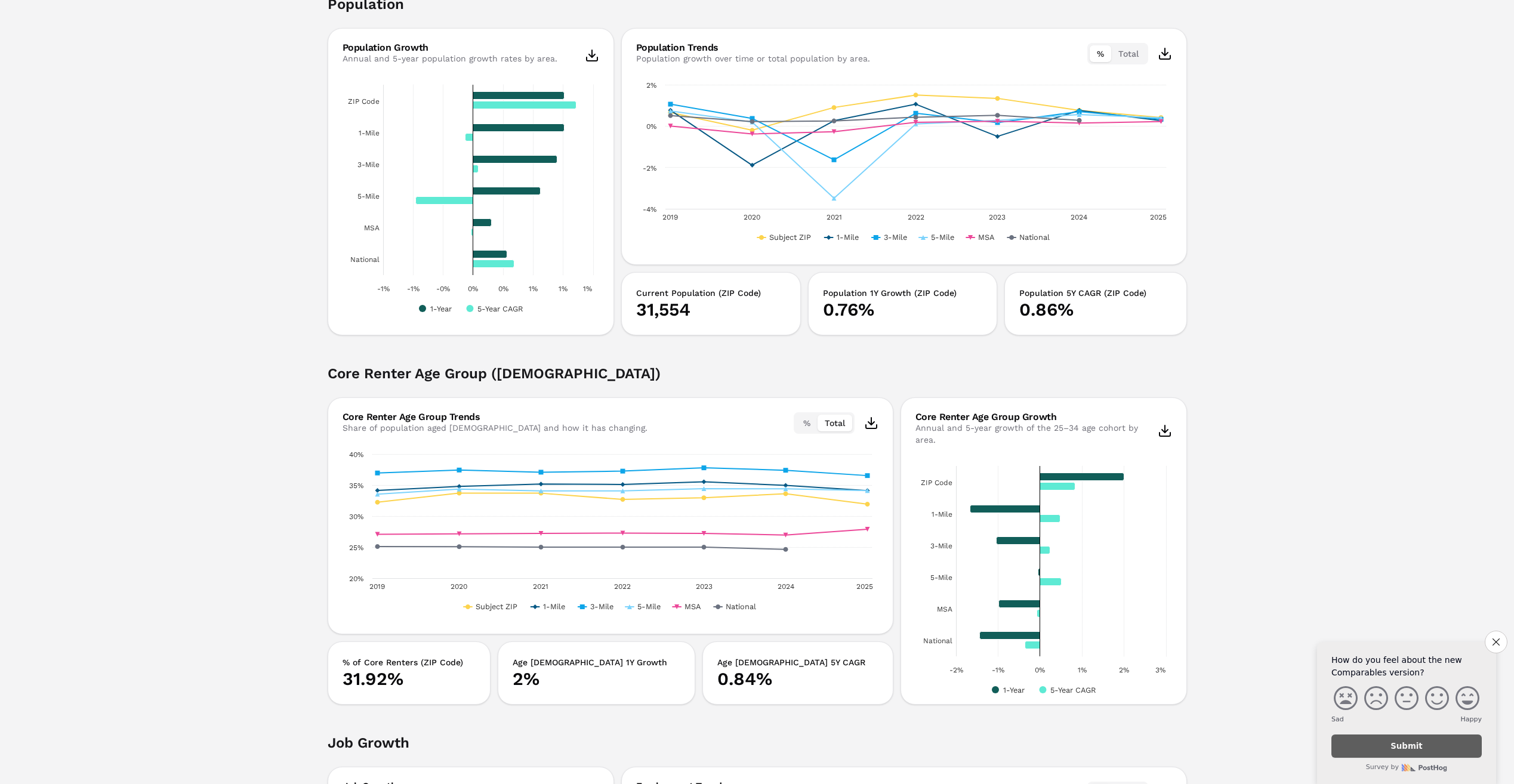
scroll to position [597, 0]
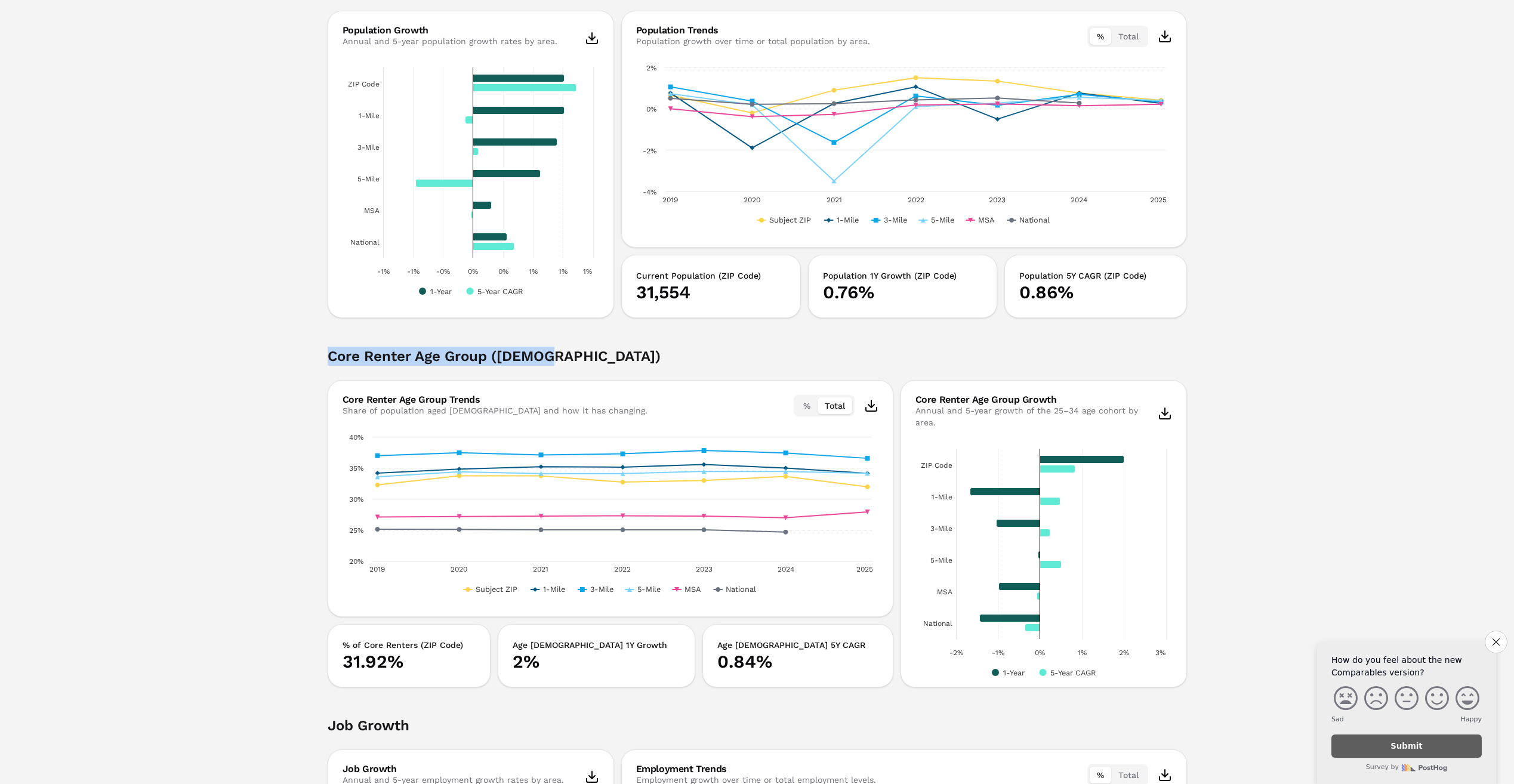
drag, startPoint x: 393, startPoint y: 356, endPoint x: 587, endPoint y: 363, distance: 194.1
click at [588, 363] on h2 "Core Renter Age Group ([DEMOGRAPHIC_DATA])" at bounding box center [757, 364] width 860 height 34
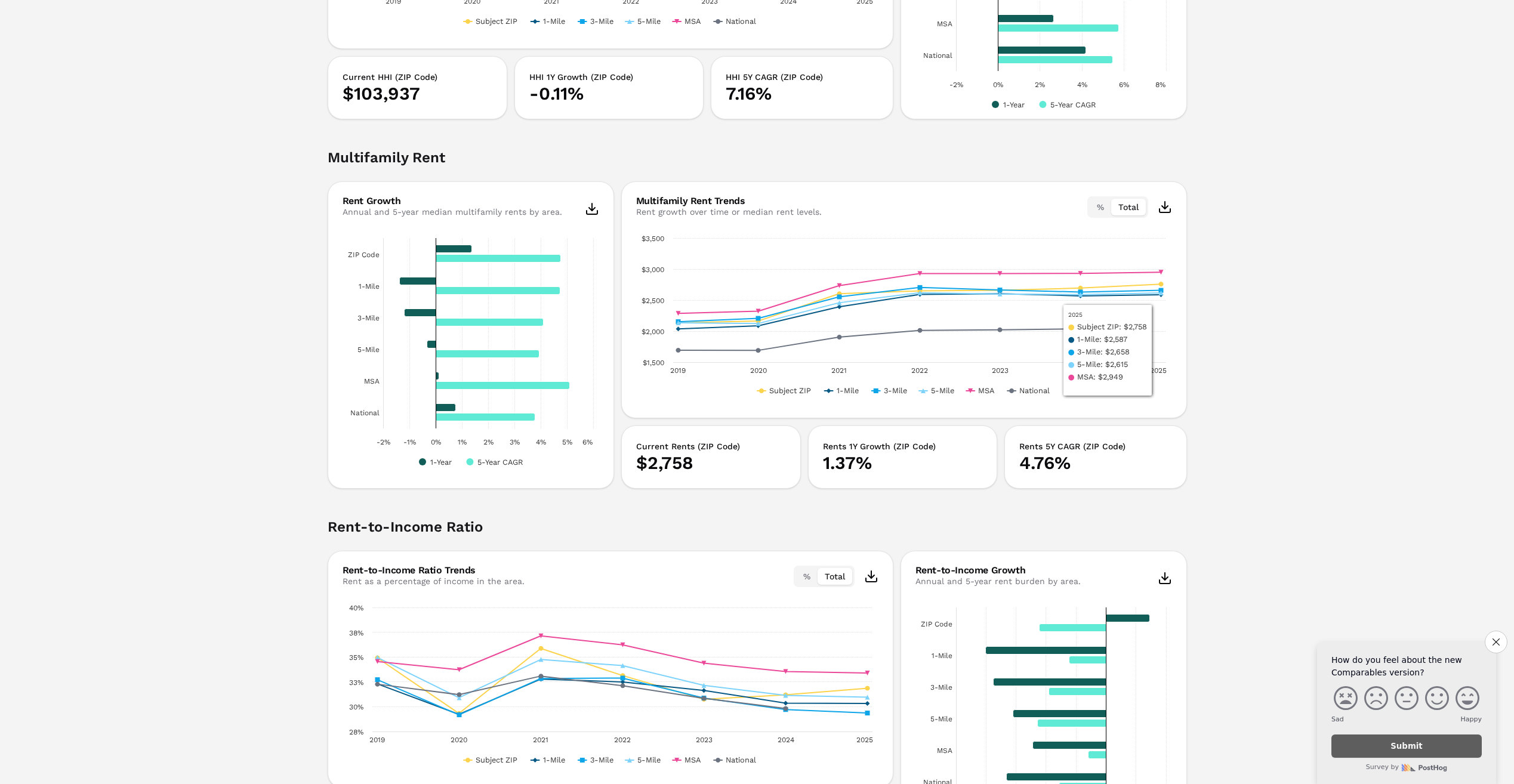
scroll to position [2023, 0]
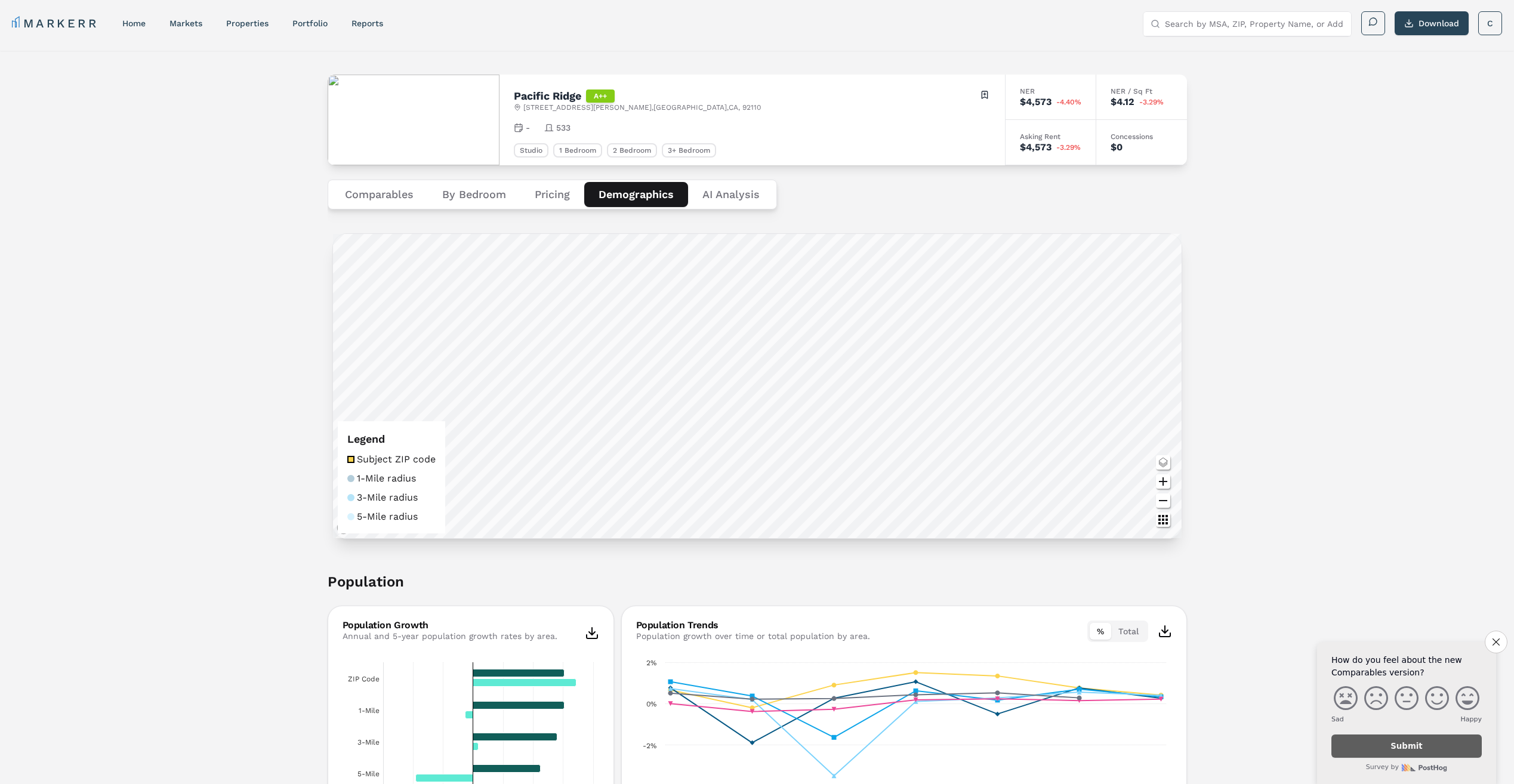
scroll to position [0, 0]
click at [1214, 34] on input "Search by MSA, ZIP, Property Name, or Address" at bounding box center [1254, 26] width 179 height 24
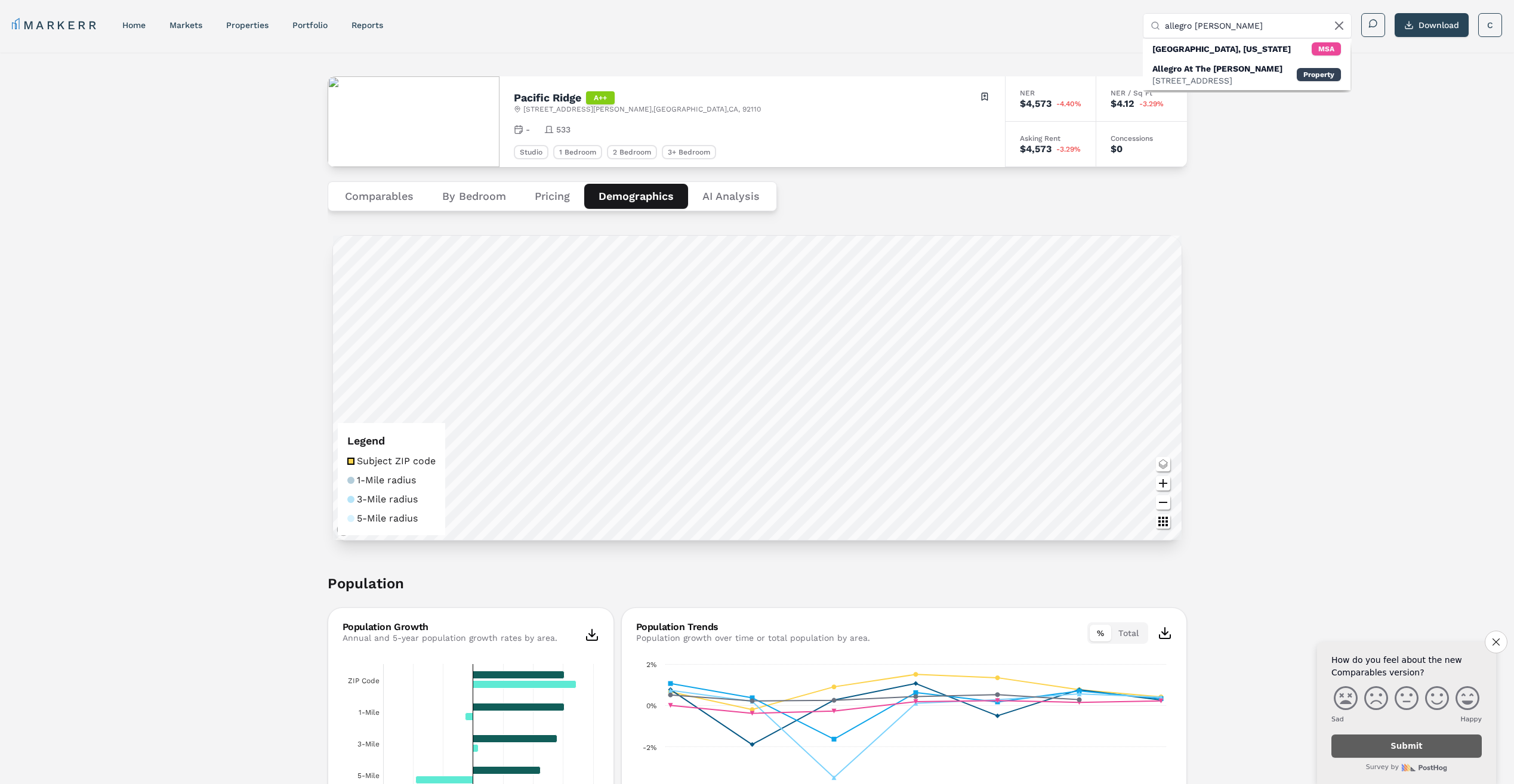
type input "allegro lyn"
click at [1211, 77] on div "16605 Ash Way, Lynnwood, WA" at bounding box center [1218, 80] width 131 height 12
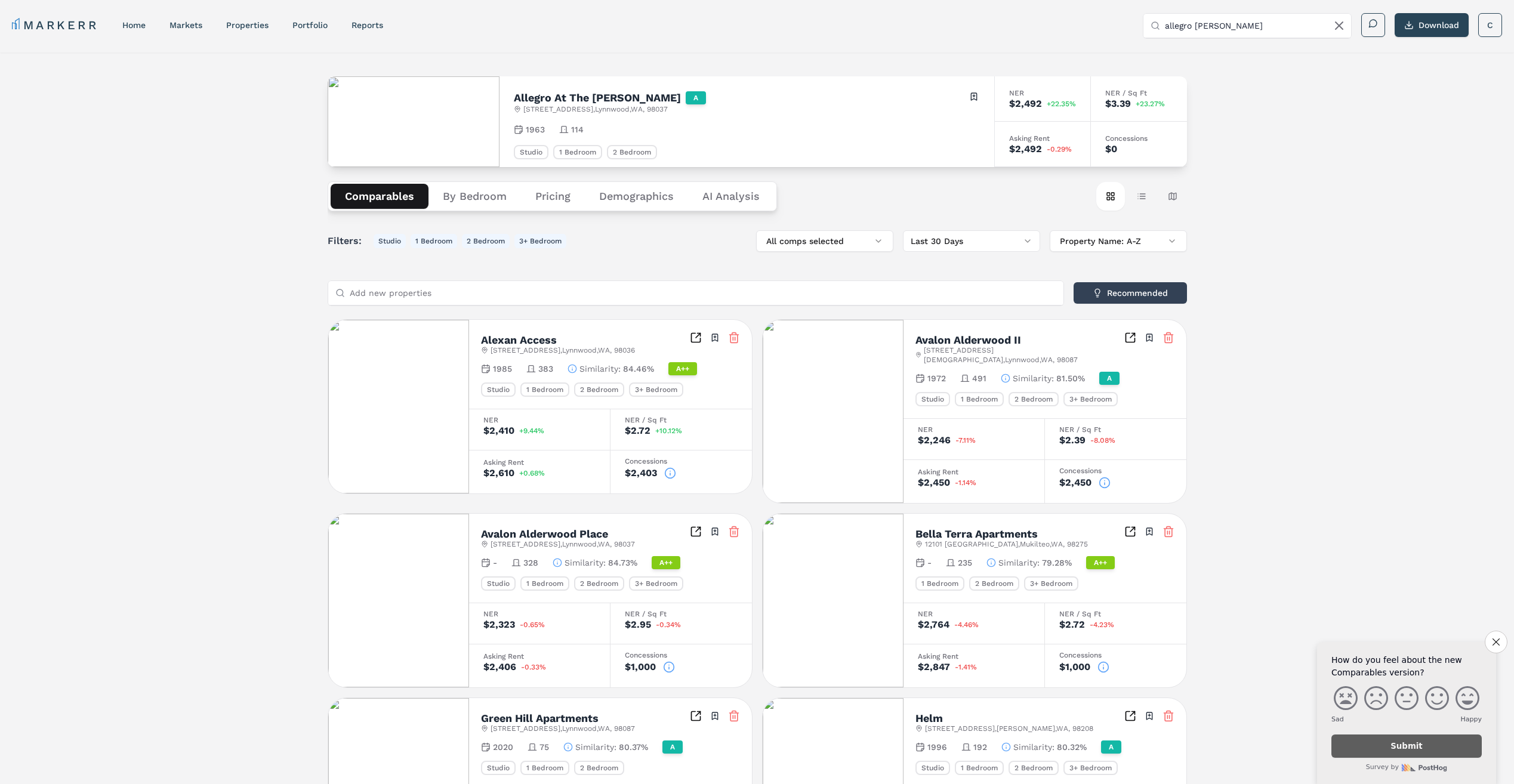
click at [608, 102] on h2 "Allegro At The Woods" at bounding box center [597, 98] width 167 height 11
click at [447, 106] on img at bounding box center [413, 121] width 172 height 90
click at [480, 129] on img at bounding box center [413, 121] width 172 height 90
click at [247, 24] on link "properties" at bounding box center [247, 25] width 42 height 9
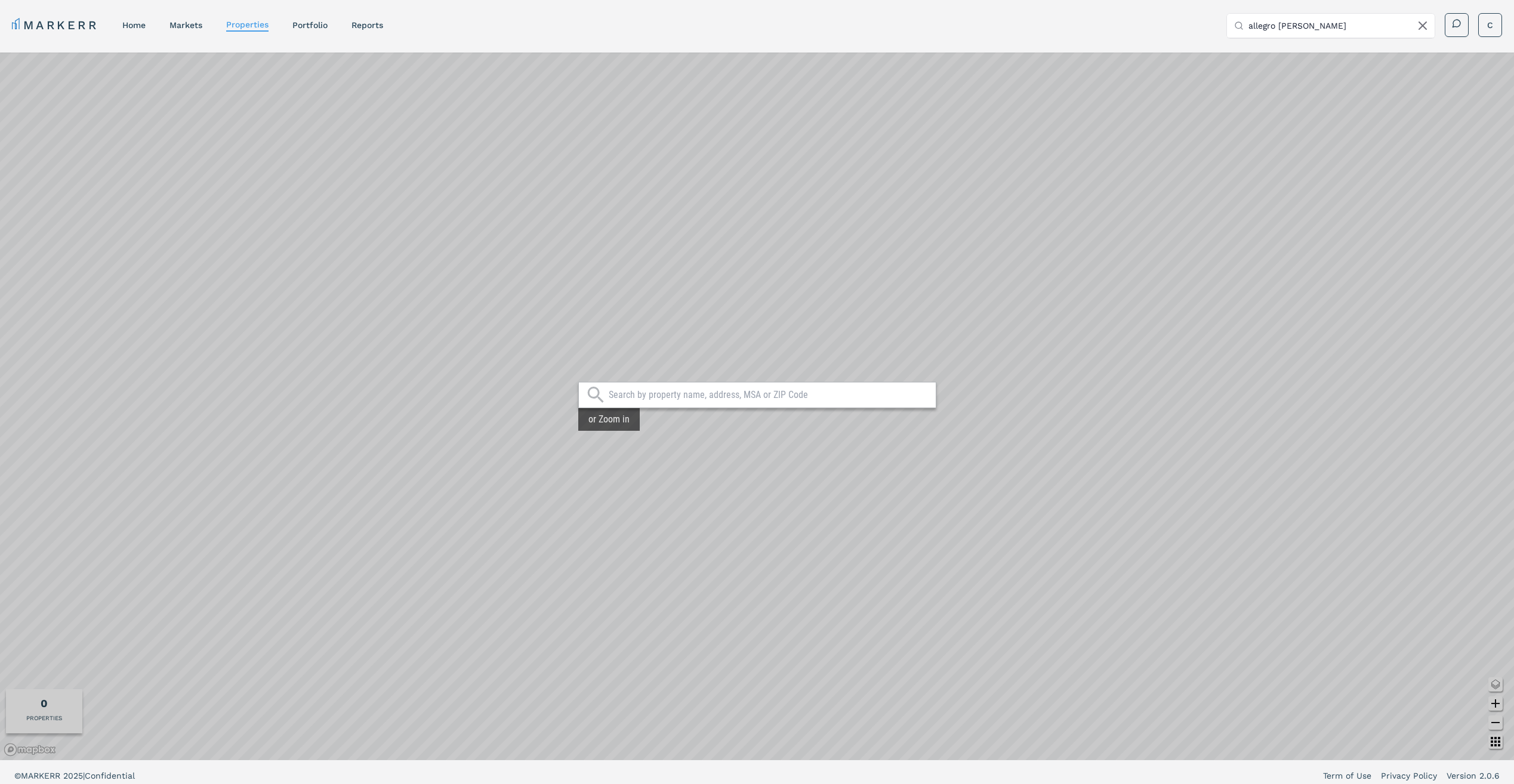
click at [657, 382] on div at bounding box center [757, 395] width 358 height 26
click at [661, 392] on input "text" at bounding box center [769, 394] width 321 height 12
type input "allegro at t"
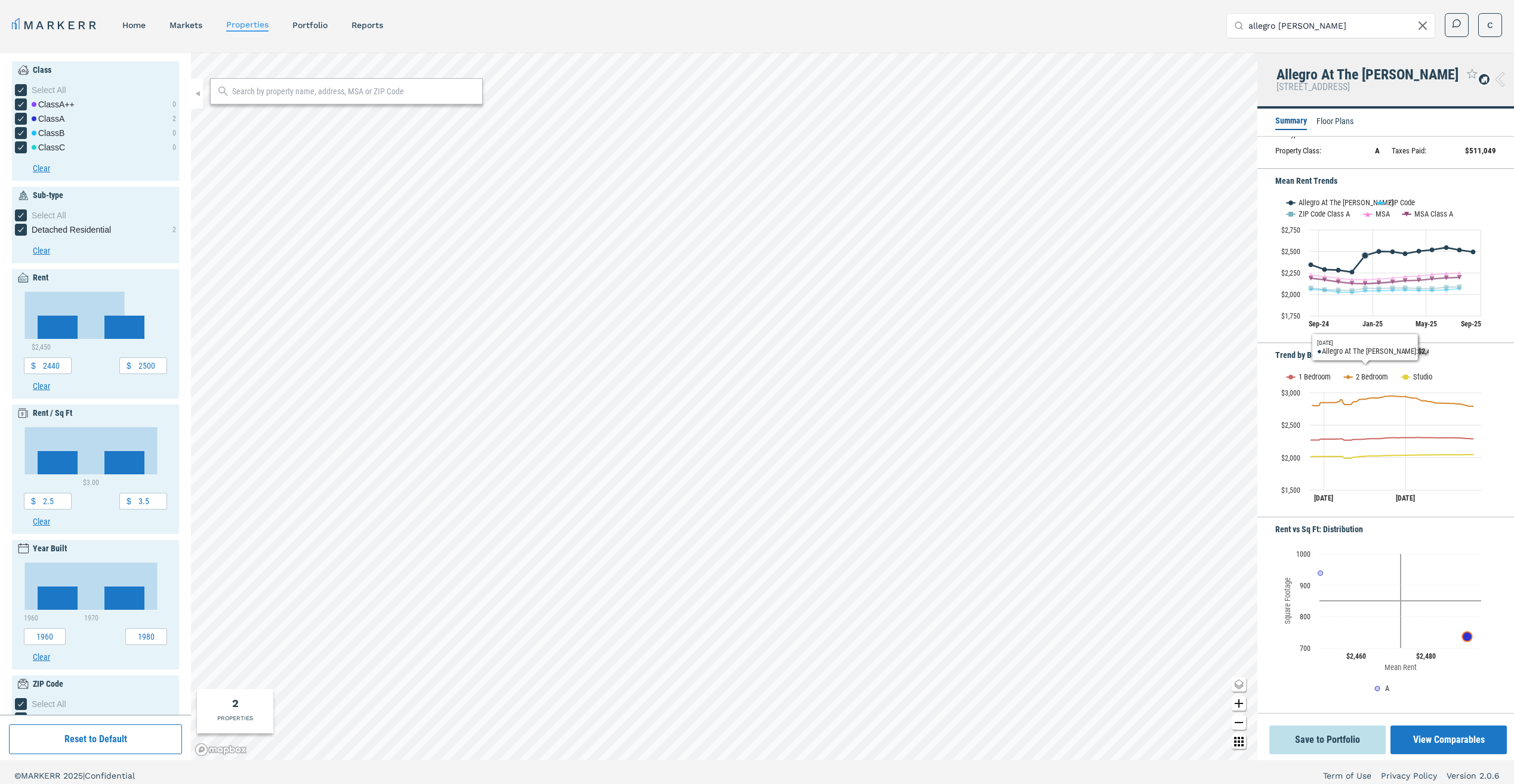
scroll to position [119, 0]
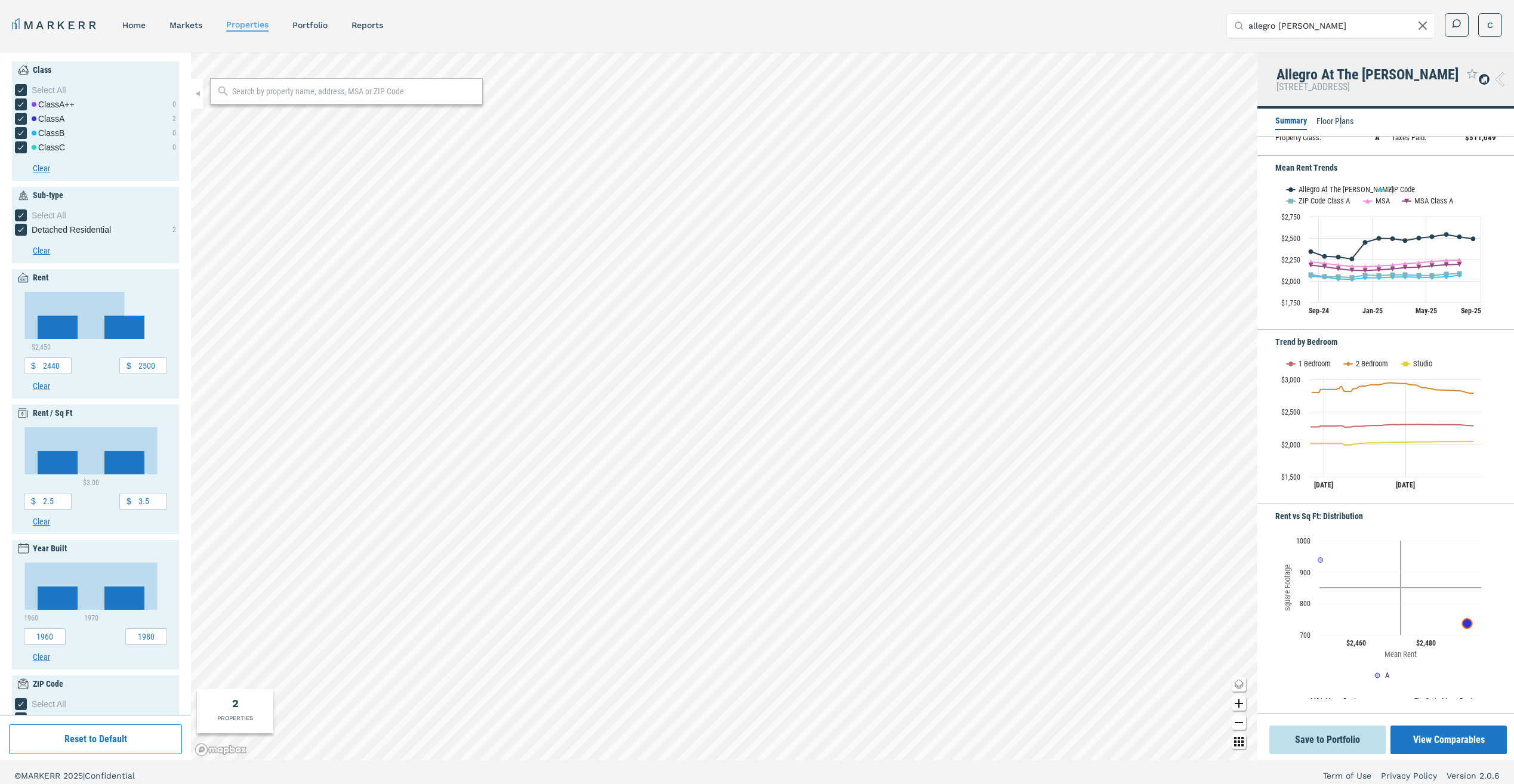
click at [1342, 122] on li "Floor Plans" at bounding box center [1335, 122] width 37 height 14
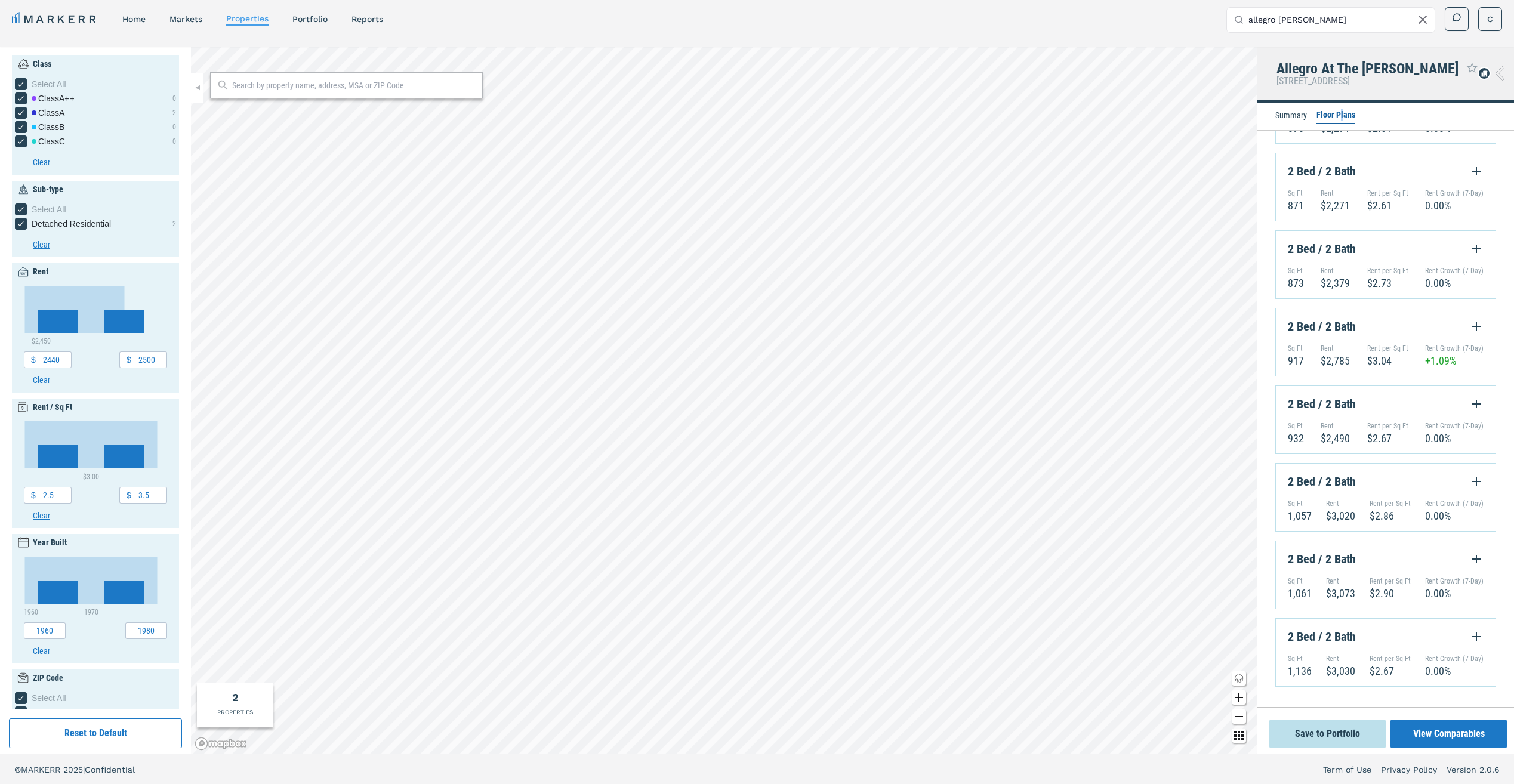
scroll to position [7, 0]
click at [1274, 110] on div "Summary Floor Plans" at bounding box center [1384, 116] width 256 height 28
click at [1282, 115] on li "Summary" at bounding box center [1291, 115] width 32 height 14
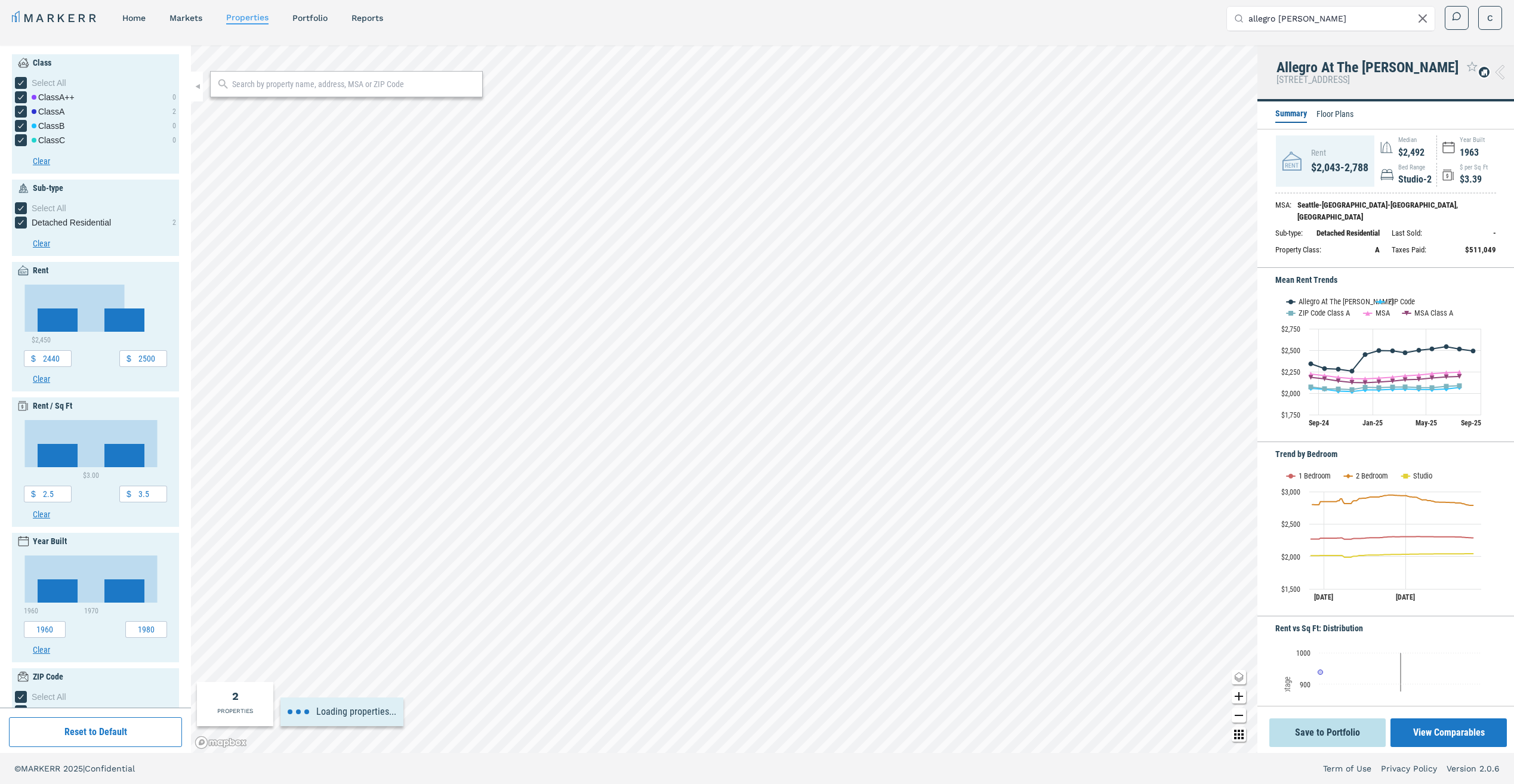
type input "2000"
type input "2600"
type input "2"
type input "2040"
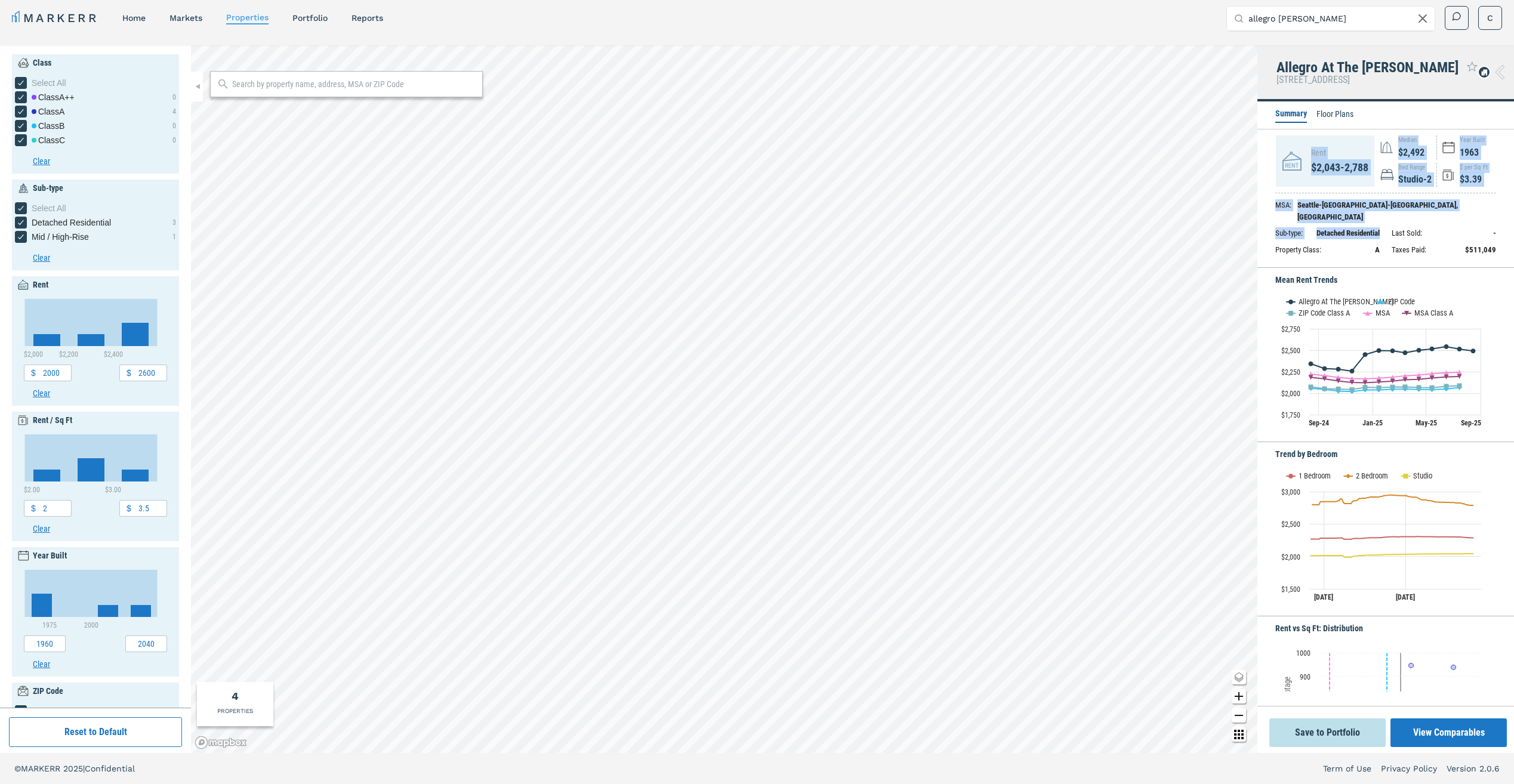
drag, startPoint x: 1312, startPoint y: 176, endPoint x: 1377, endPoint y: 246, distance: 95.5
click at [1377, 246] on div "Rent $2,043-2,788 Median $2,492 Year Built 1963 Bed Range Studio-2 $ per Sq Ft …" at bounding box center [1385, 198] width 221 height 126
click at [1379, 244] on div "MSA : Seattle-Tacoma-Bellevue, WA Sub-type : Detached Residential Last Sold : -…" at bounding box center [1385, 227] width 221 height 68
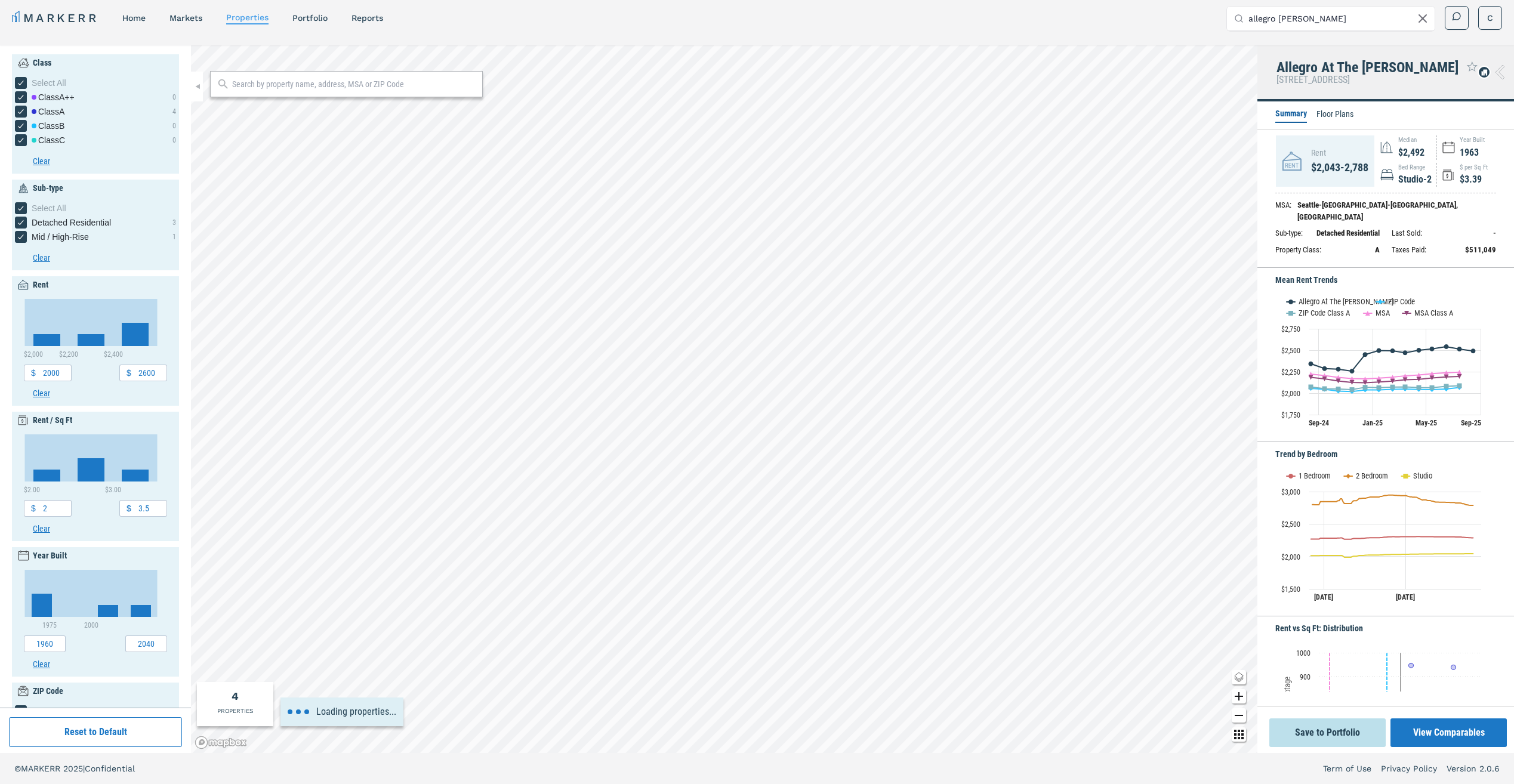
type input "1800"
type input "1.5"
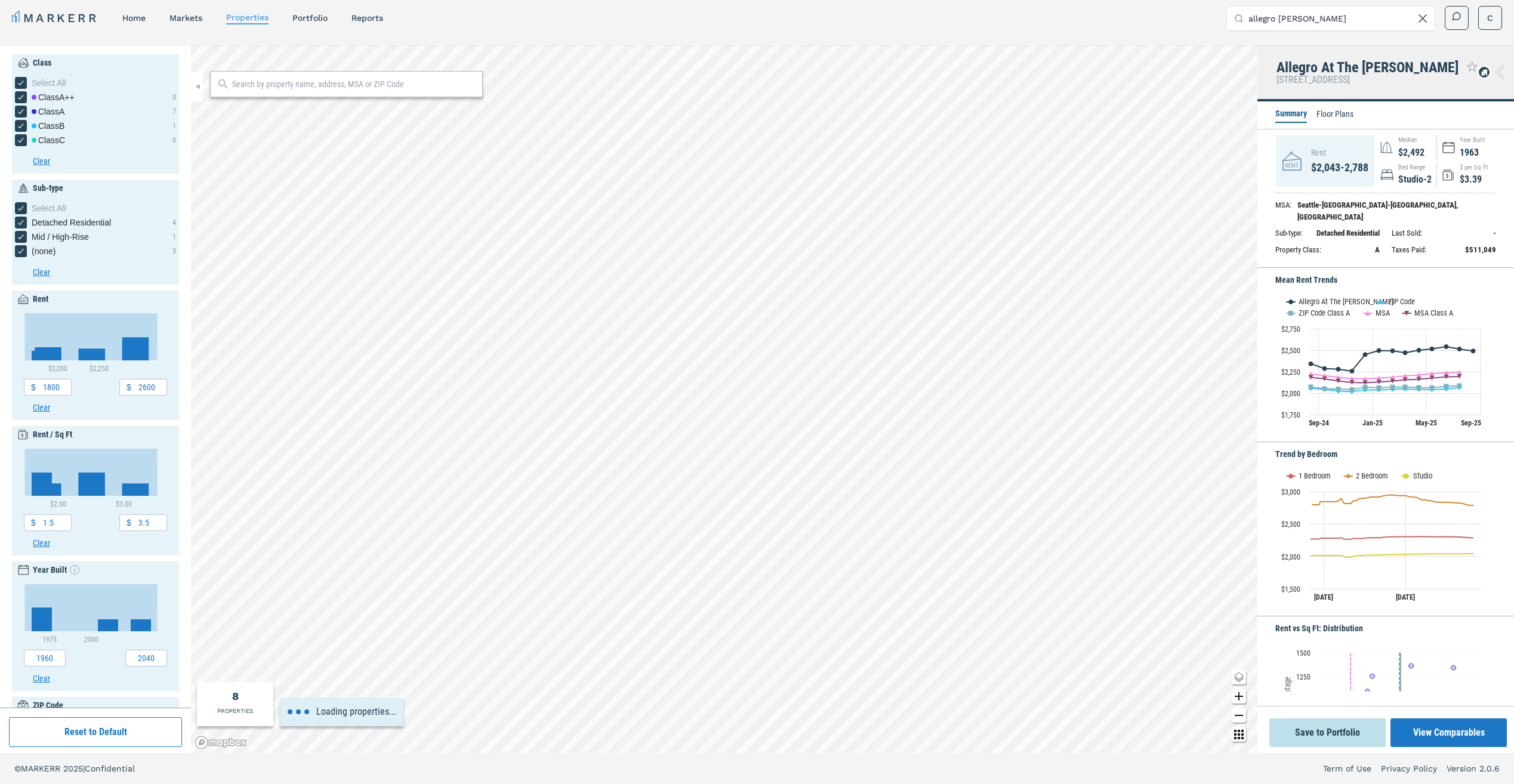
type input "1600"
type input "3000"
type input "1.6"
type input "3.4"
type input "2030"
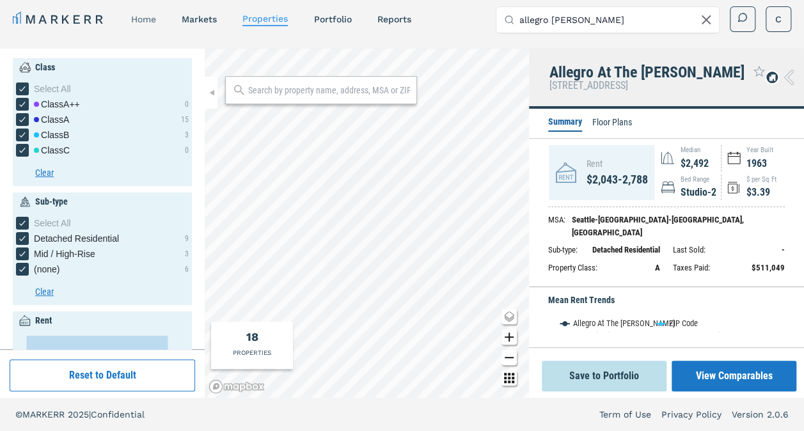
click at [143, 19] on link "home" at bounding box center [143, 19] width 25 height 10
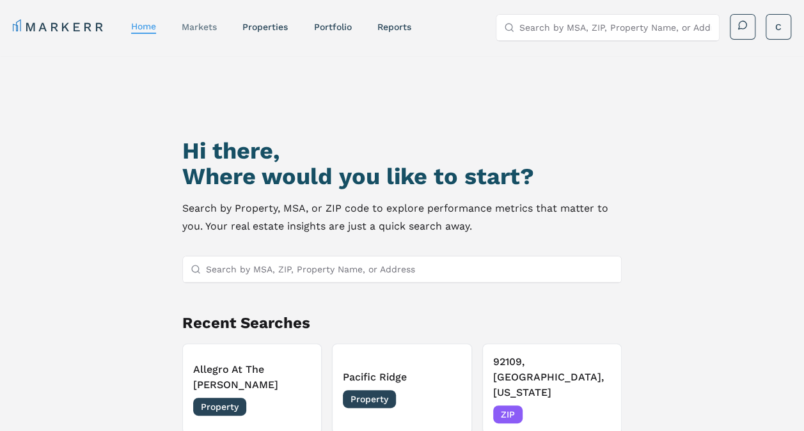
click at [191, 25] on link "markets" at bounding box center [199, 27] width 35 height 10
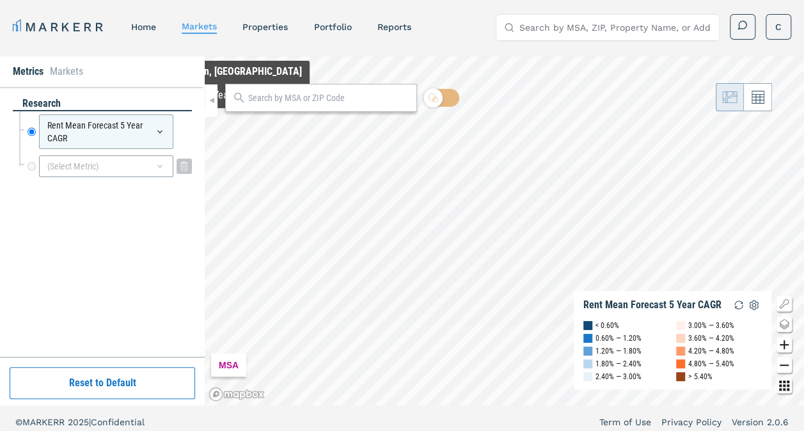
click at [95, 168] on div "(Select Metric)" at bounding box center [106, 167] width 134 height 22
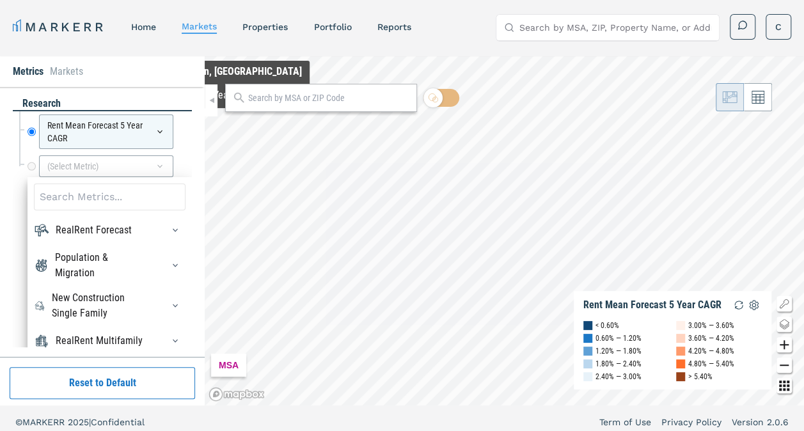
click at [84, 198] on input at bounding box center [110, 197] width 152 height 27
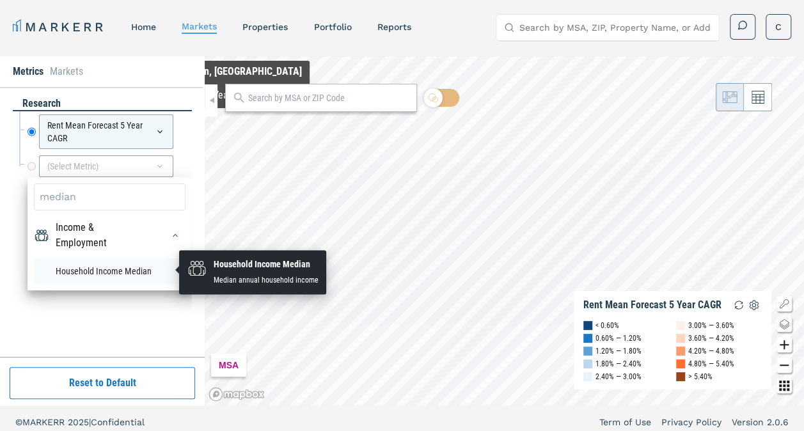
type input "median"
click at [97, 271] on li "Household Income Median" at bounding box center [110, 272] width 152 height 26
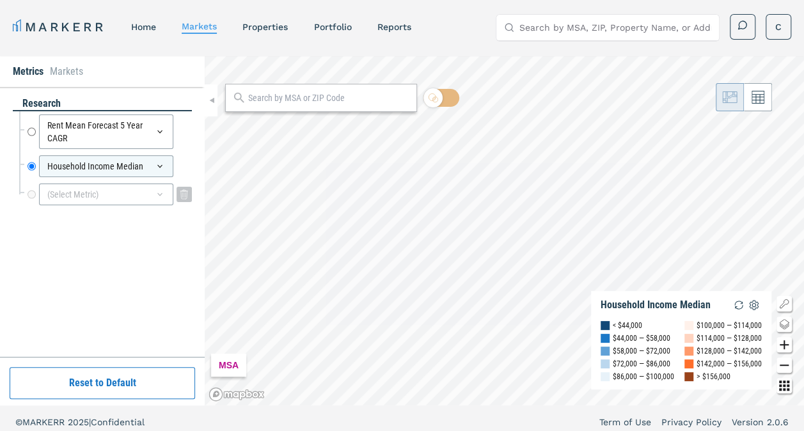
click at [106, 192] on div "(Select Metric)" at bounding box center [106, 195] width 134 height 22
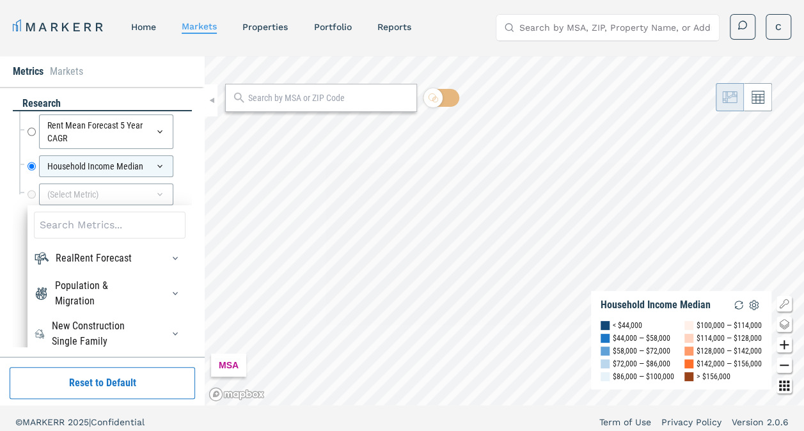
click at [104, 221] on input at bounding box center [110, 225] width 152 height 27
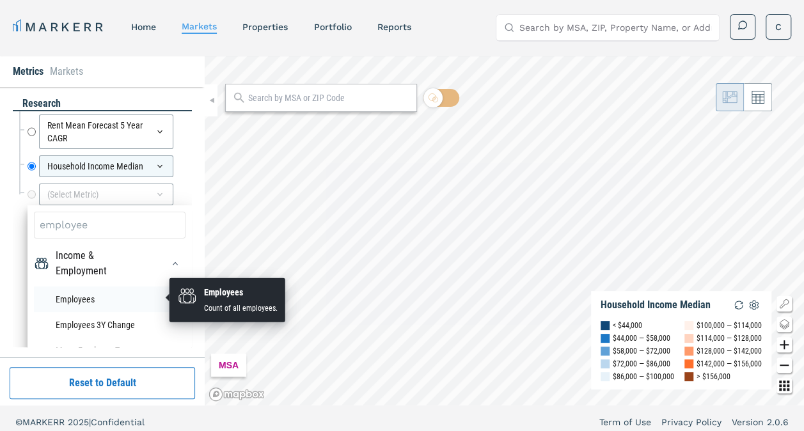
type input "employee"
click at [98, 296] on li "Employees" at bounding box center [110, 300] width 152 height 26
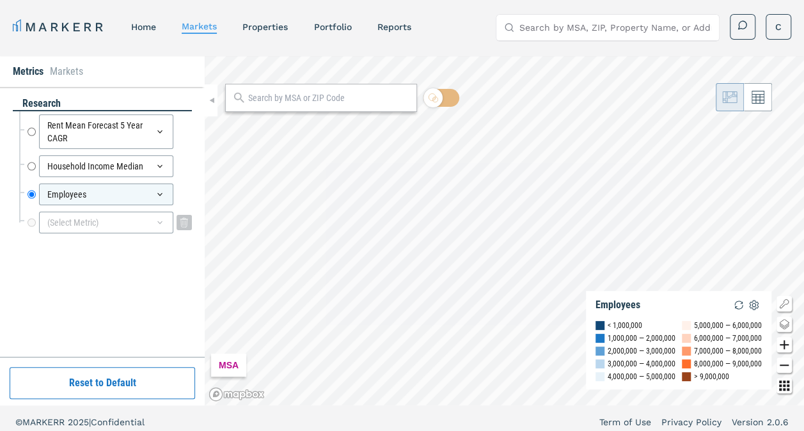
click at [106, 218] on div "(Select Metric)" at bounding box center [106, 223] width 134 height 22
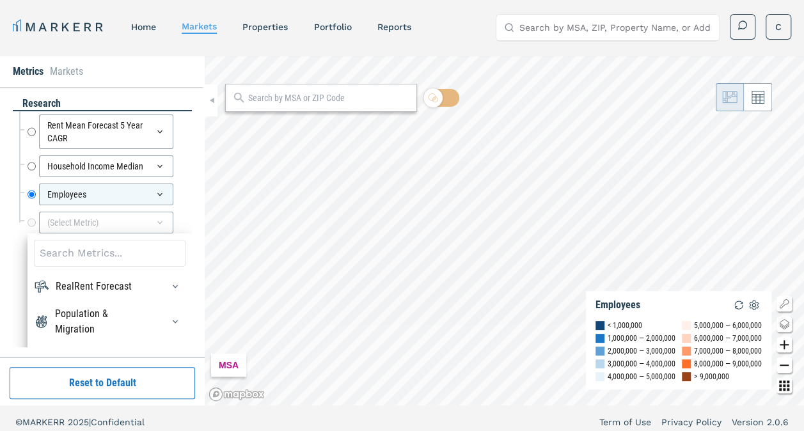
click at [92, 264] on input at bounding box center [110, 253] width 152 height 27
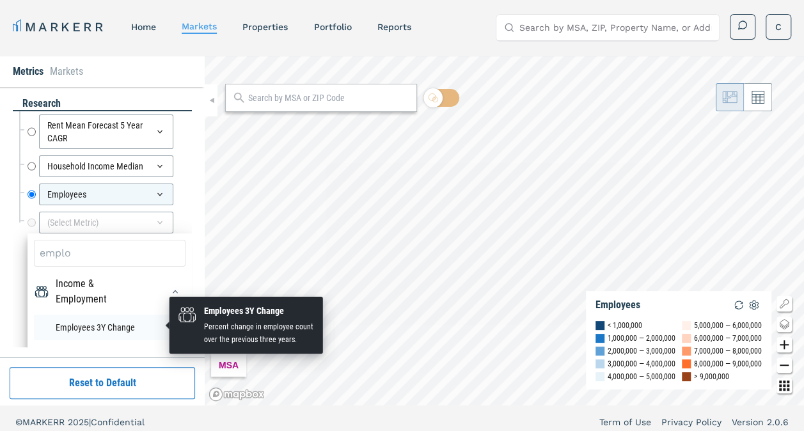
type input "emplo"
click at [126, 319] on li "Employees 3Y Change" at bounding box center [110, 328] width 152 height 26
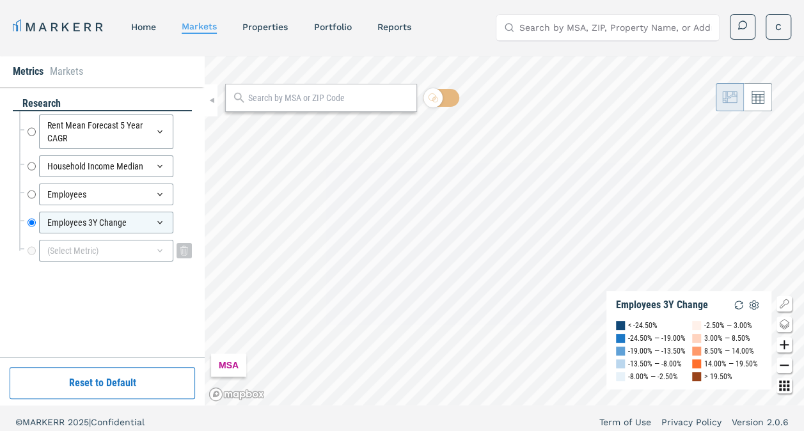
click at [102, 253] on div "(Select Metric)" at bounding box center [106, 251] width 134 height 22
click at [101, 273] on input at bounding box center [110, 281] width 152 height 27
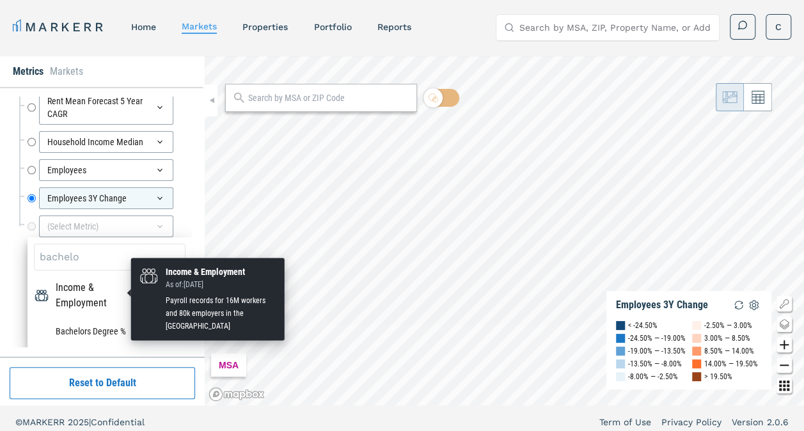
scroll to position [24, 0]
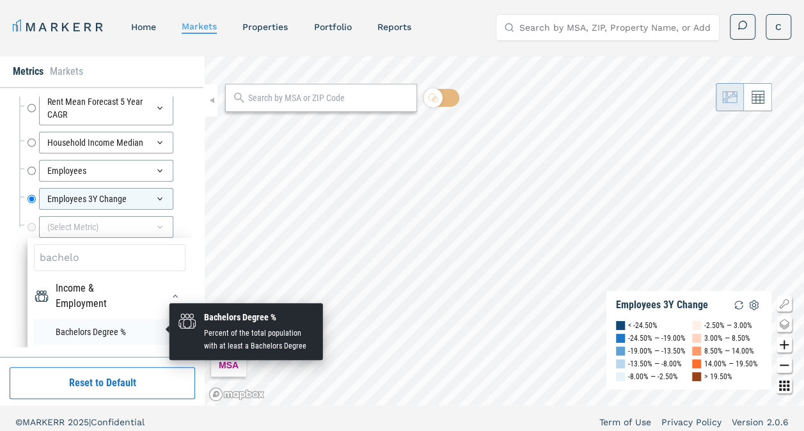
type input "bachelo"
click at [107, 328] on li "Bachelors Degree %" at bounding box center [110, 332] width 152 height 26
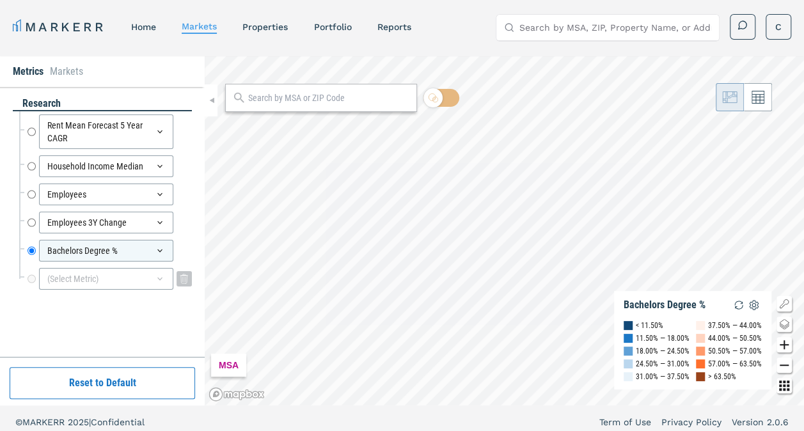
click at [104, 279] on div "(Select Metric)" at bounding box center [106, 279] width 134 height 22
click at [106, 307] on input at bounding box center [110, 309] width 152 height 27
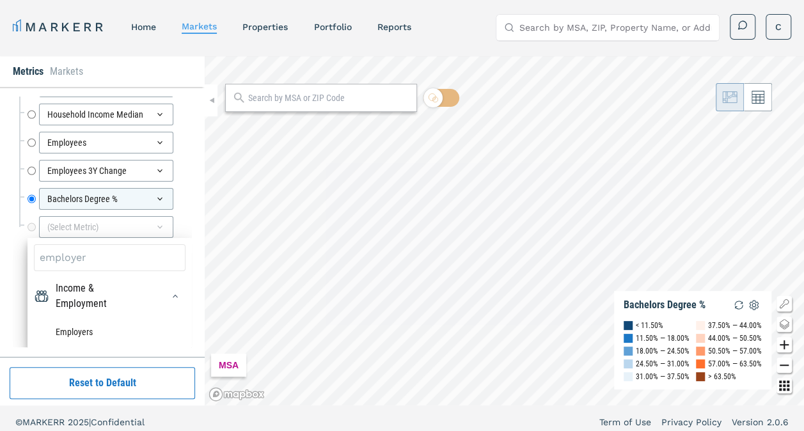
scroll to position [51, 0]
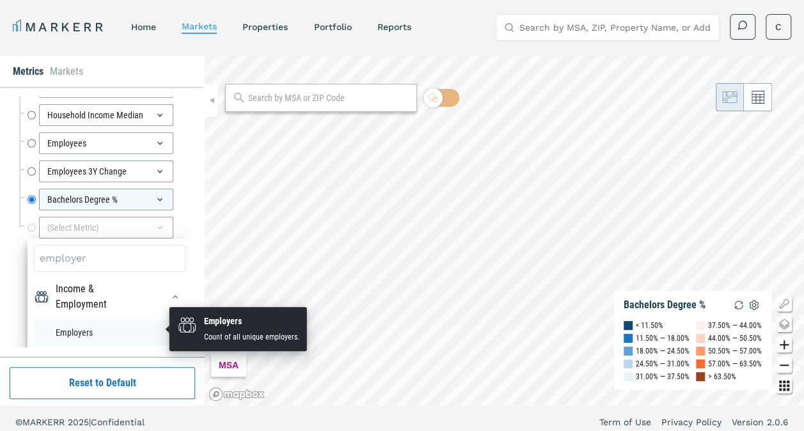
type input "employer"
click at [104, 323] on li "Employers" at bounding box center [110, 333] width 152 height 26
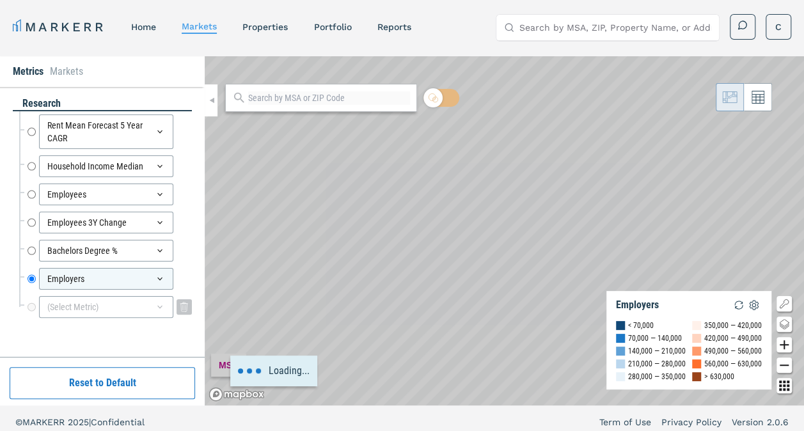
scroll to position [8, 0]
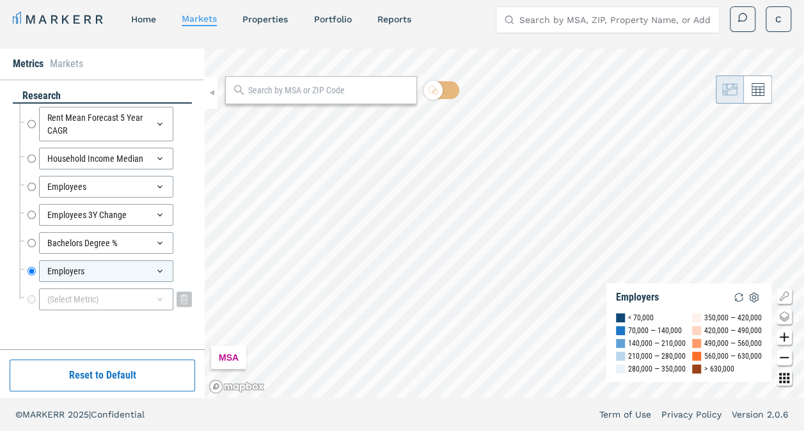
click at [108, 294] on div "(Select Metric)" at bounding box center [106, 300] width 134 height 22
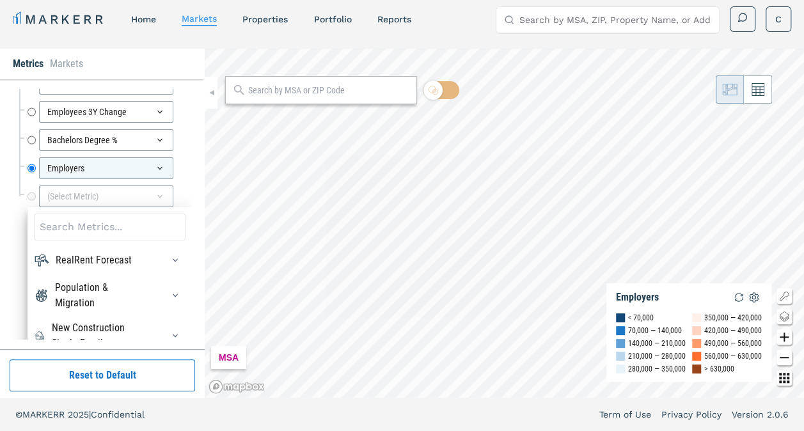
click at [100, 223] on input at bounding box center [110, 227] width 152 height 27
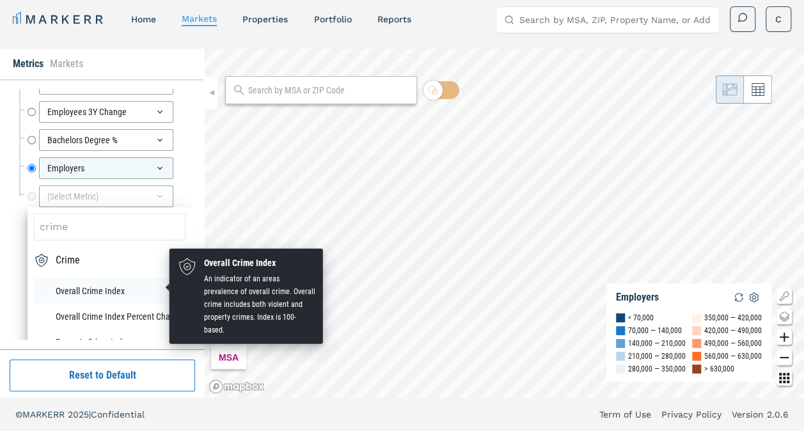
type input "crime"
click at [97, 282] on li "Overall Crime Index" at bounding box center [110, 291] width 152 height 26
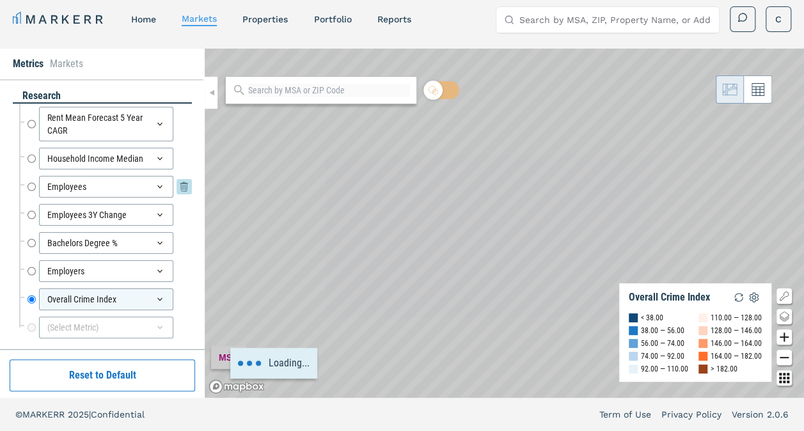
scroll to position [7, 0]
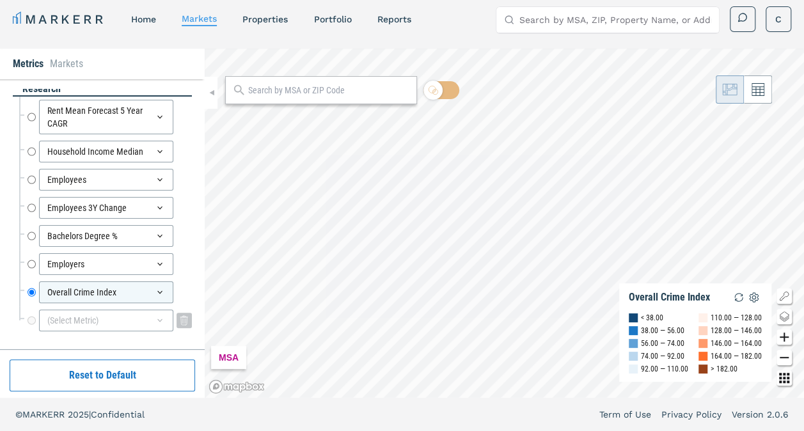
click at [110, 322] on div "(Select Metric)" at bounding box center [106, 321] width 134 height 22
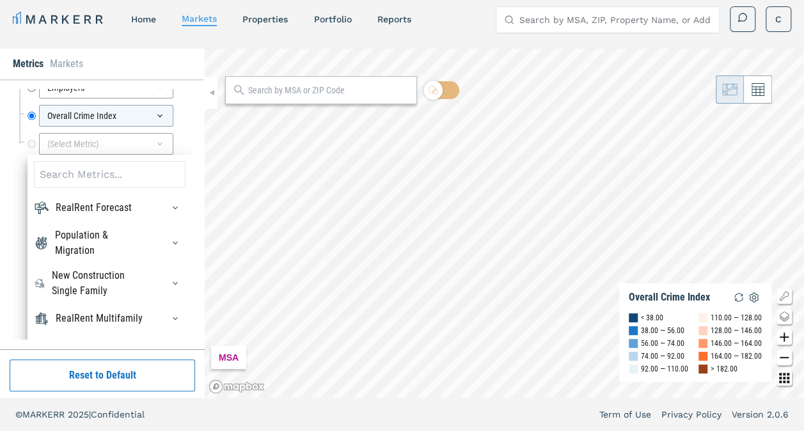
scroll to position [183, 0]
click at [95, 171] on input at bounding box center [110, 175] width 152 height 27
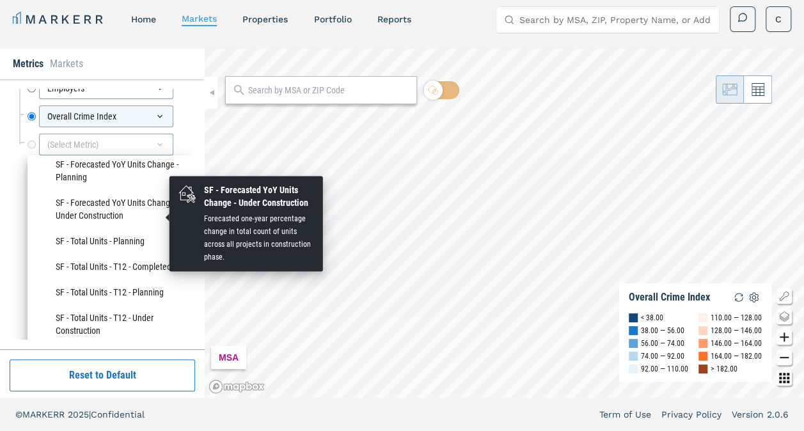
scroll to position [226, 0]
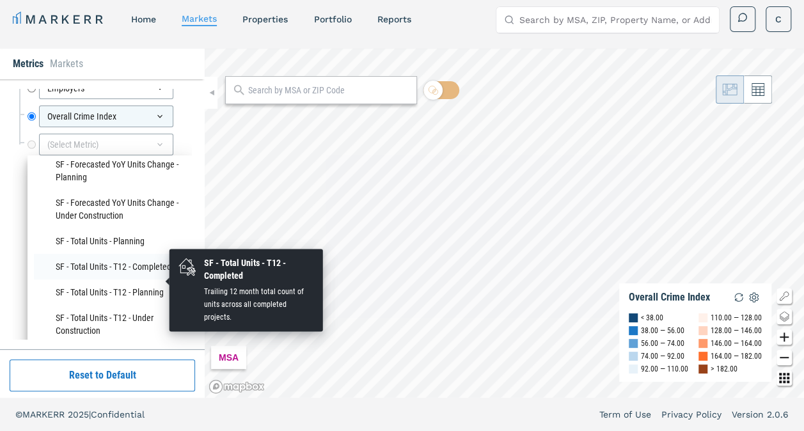
type input "sf"
click at [124, 280] on li "SF - Total Units - T12 - Completed" at bounding box center [110, 267] width 152 height 26
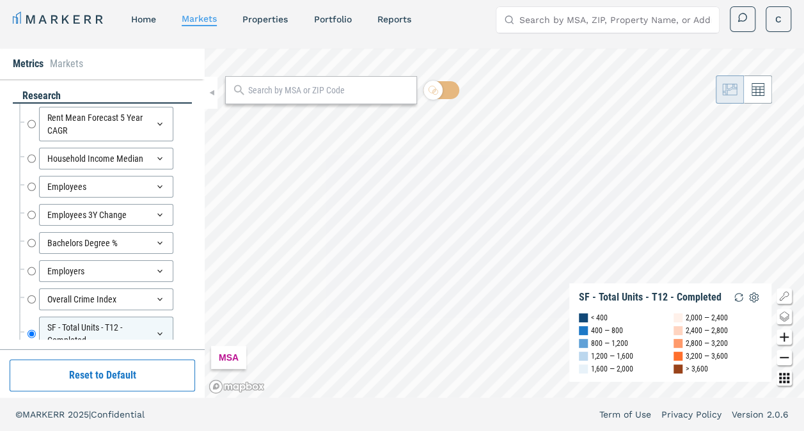
scroll to position [47, 0]
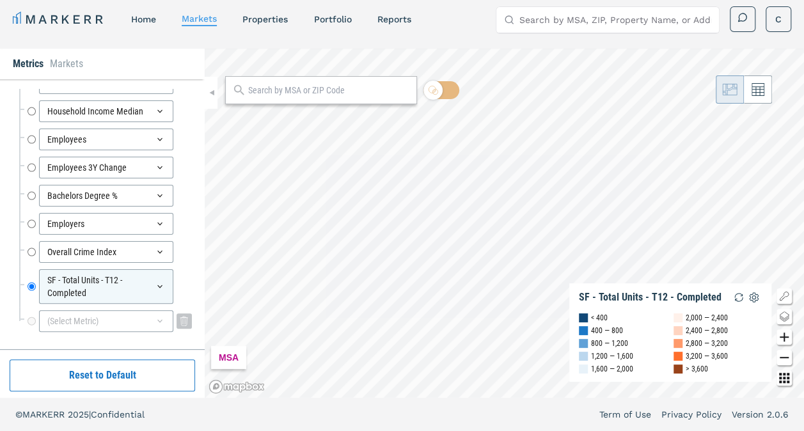
click at [122, 313] on div "(Select Metric)" at bounding box center [106, 321] width 134 height 22
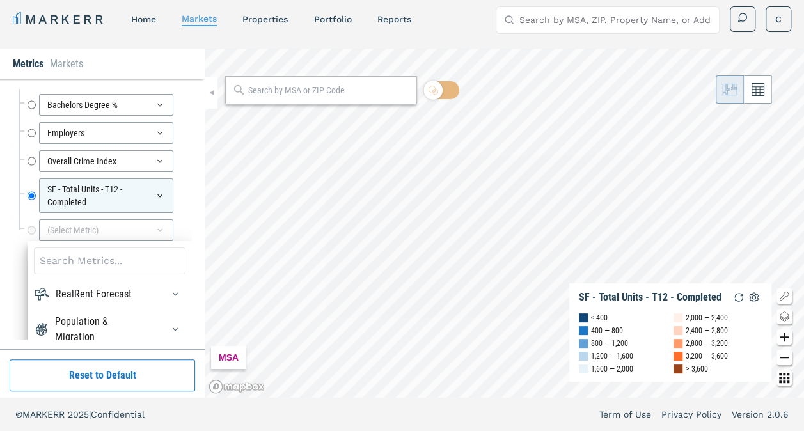
click at [111, 263] on input at bounding box center [110, 261] width 152 height 27
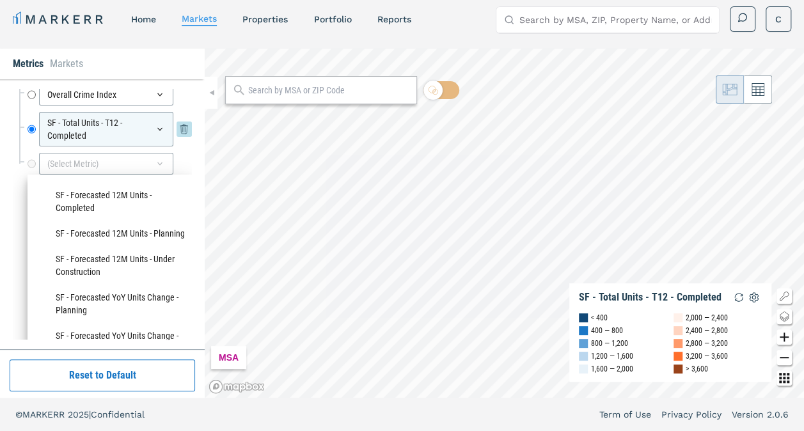
scroll to position [206, 0]
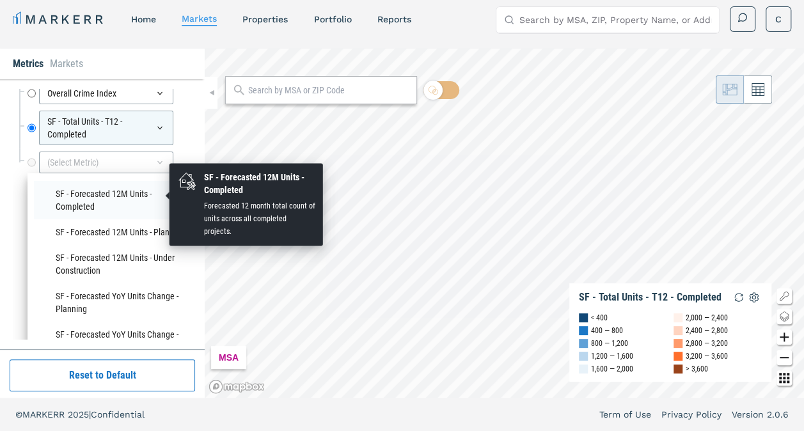
type input "sf -"
click at [136, 195] on li "SF - Forecasted 12M Units - Completed" at bounding box center [110, 200] width 152 height 38
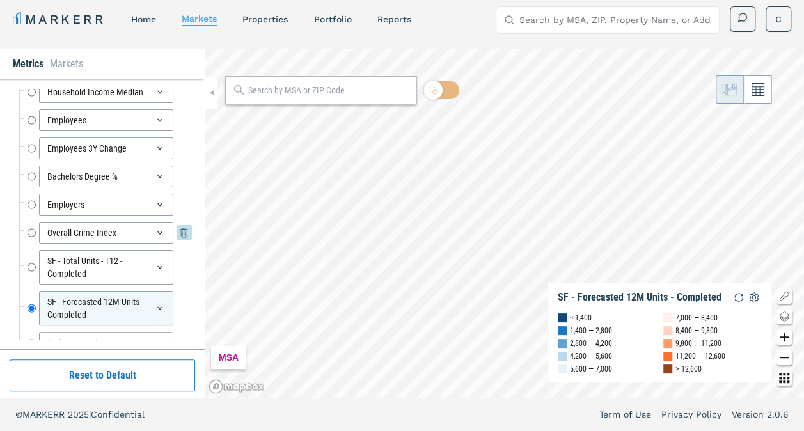
scroll to position [88, 0]
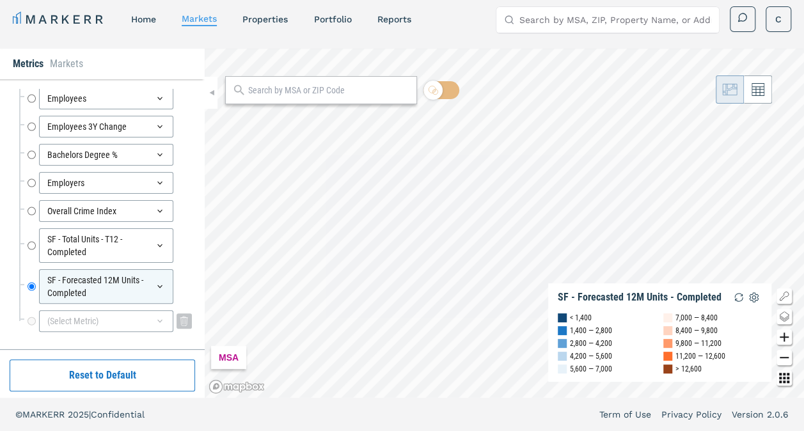
click at [120, 312] on div "(Select Metric)" at bounding box center [106, 321] width 134 height 22
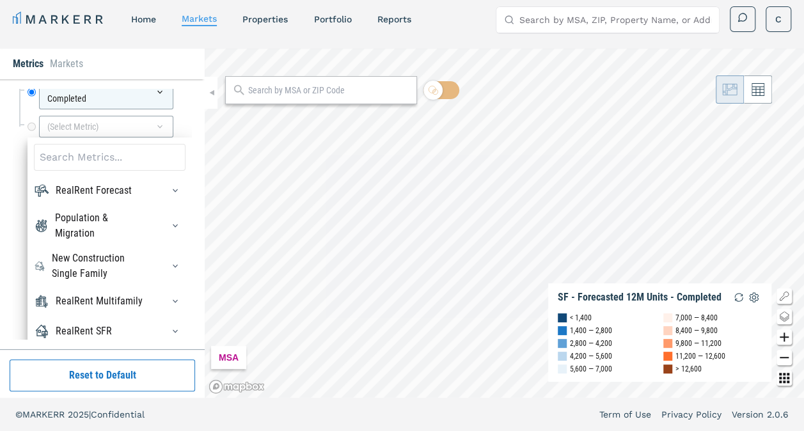
scroll to position [288, 0]
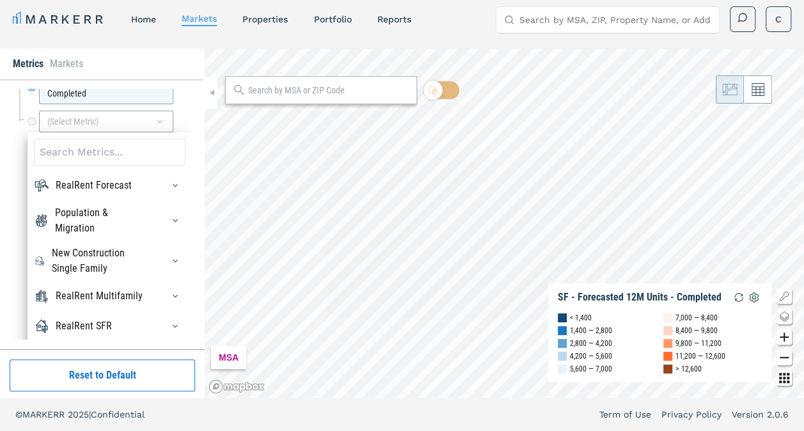
click at [125, 147] on input at bounding box center [110, 152] width 152 height 27
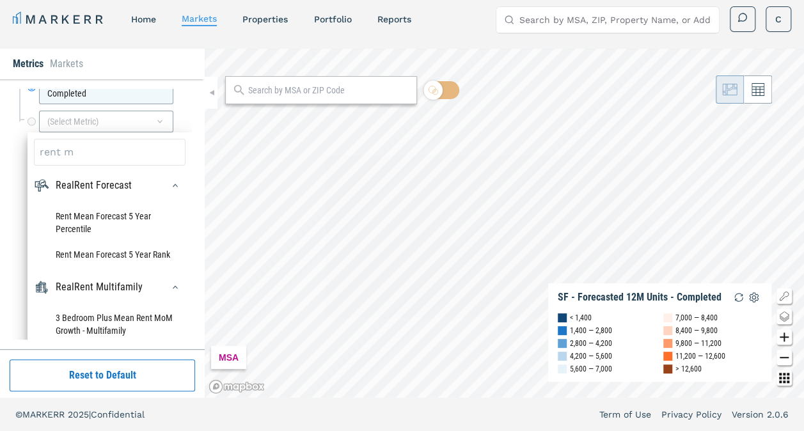
type input "rent me"
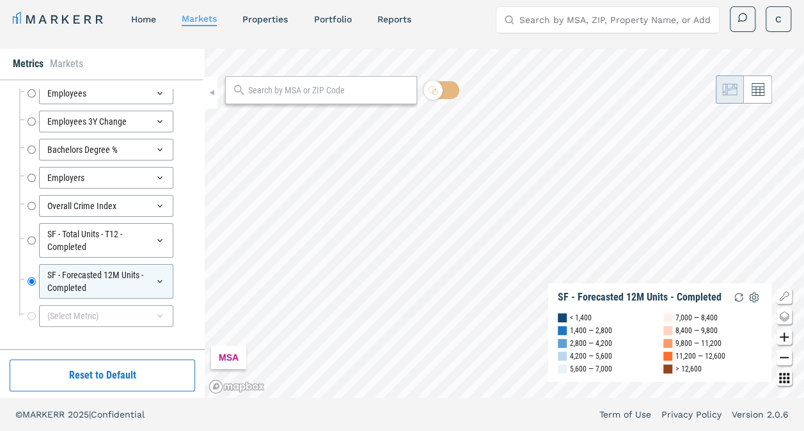
scroll to position [88, 0]
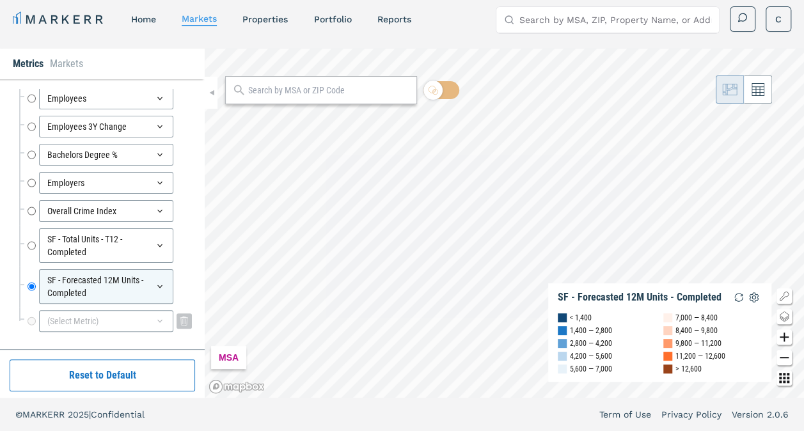
click at [102, 315] on div "(Select Metric)" at bounding box center [106, 321] width 134 height 22
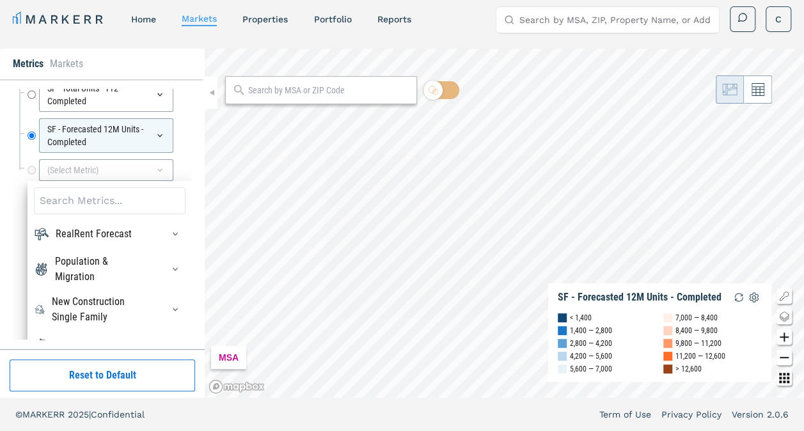
click at [111, 206] on input at bounding box center [110, 201] width 152 height 27
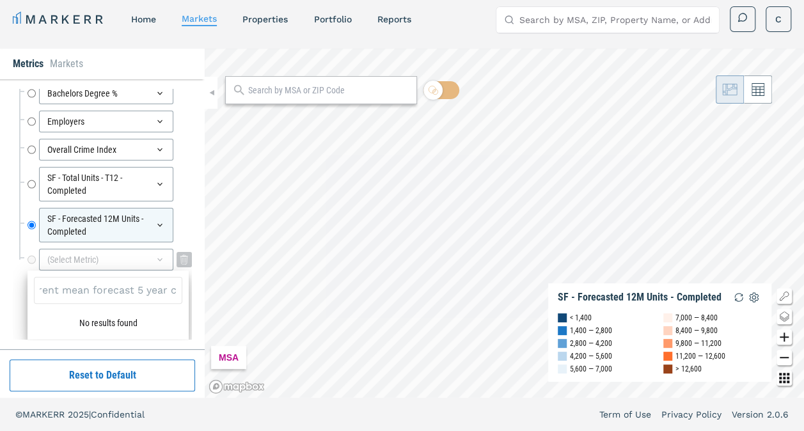
scroll to position [144, 0]
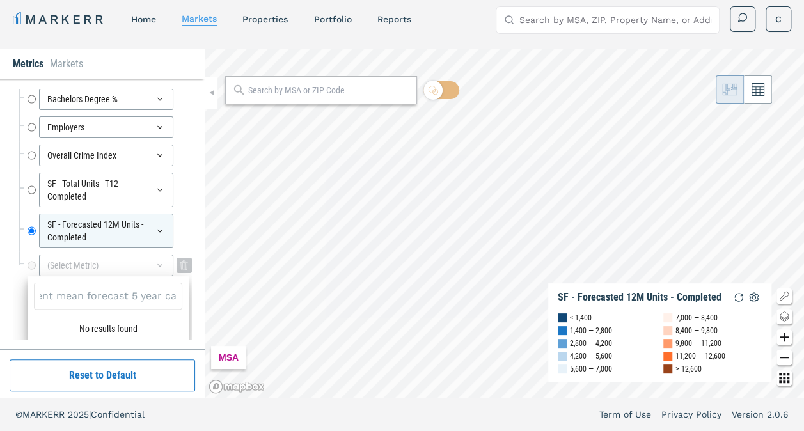
type input "rent mean forecast 5 year cag"
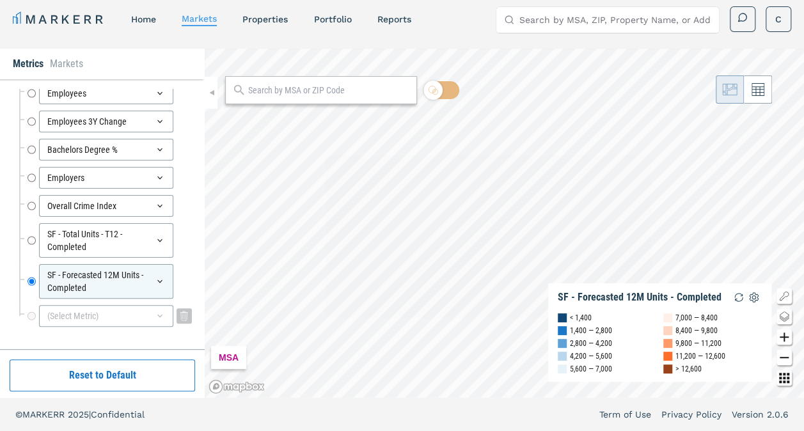
scroll to position [88, 0]
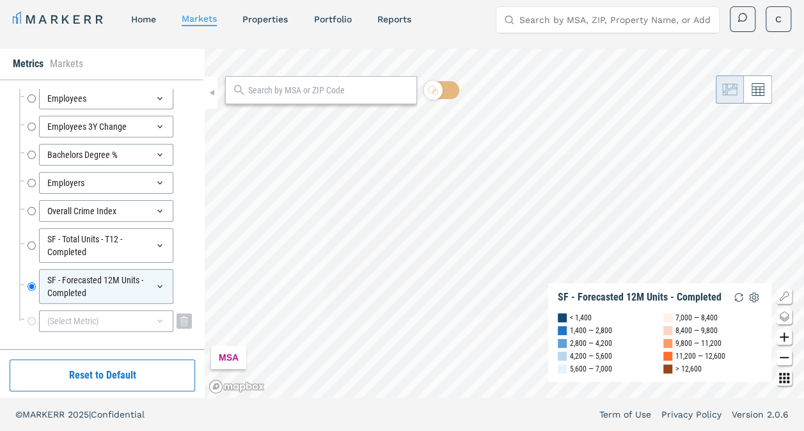
click at [147, 255] on div "Rent Mean Forecast 5 Year CAGR Rent Mean Forecast 5 Year CAGR Household Income …" at bounding box center [105, 175] width 173 height 320
click at [130, 311] on div "(Select Metric)" at bounding box center [106, 321] width 134 height 22
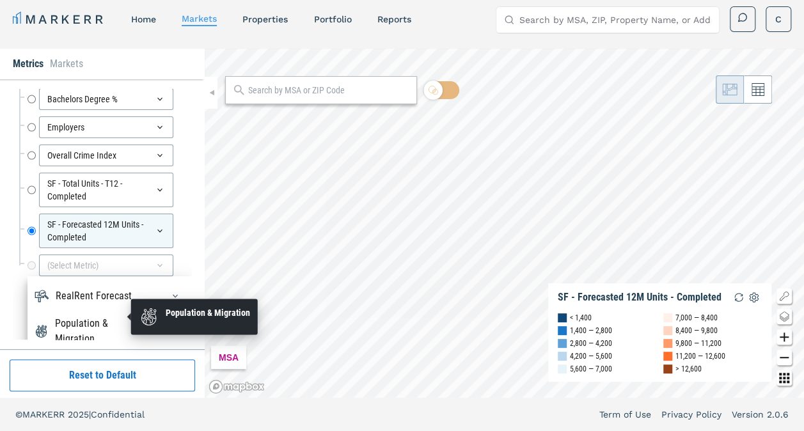
scroll to position [0, 0]
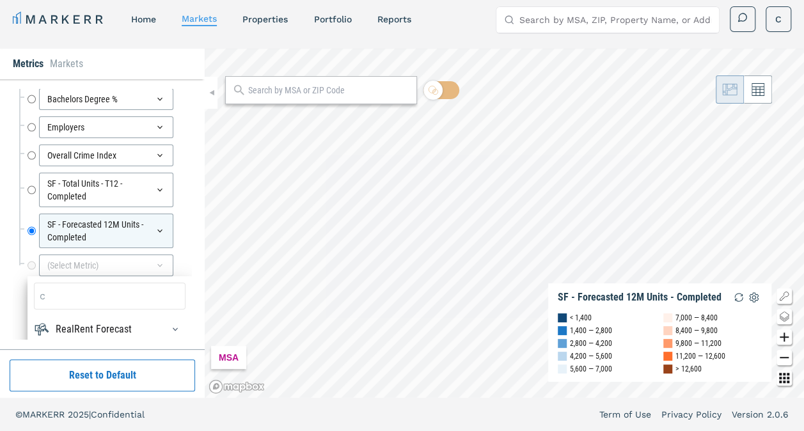
click at [114, 284] on input at bounding box center [110, 296] width 152 height 27
type input "c"
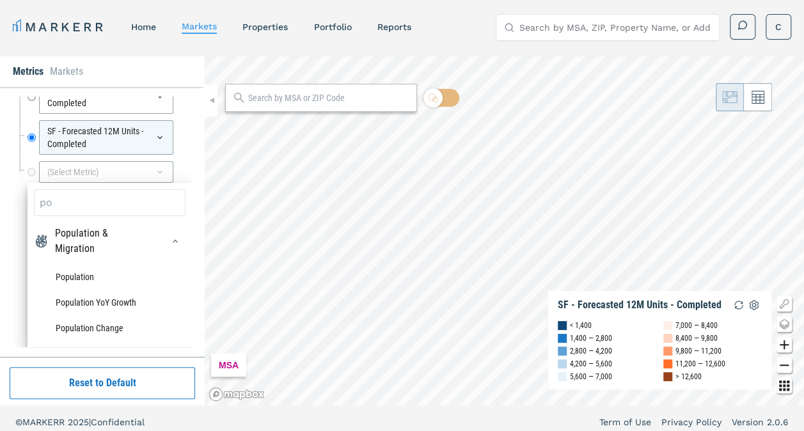
scroll to position [239, 0]
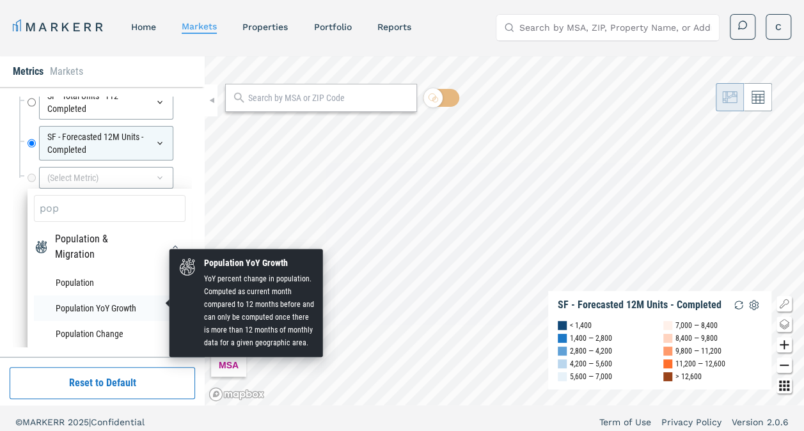
type input "pop"
click at [99, 305] on li "Population YoY Growth" at bounding box center [110, 309] width 152 height 26
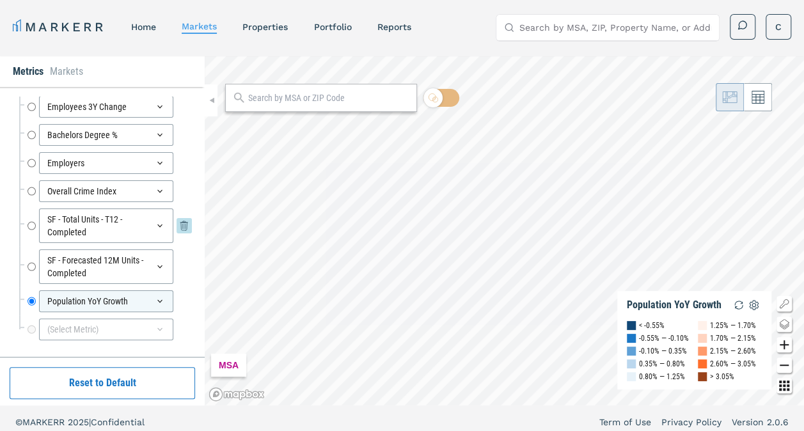
scroll to position [0, 0]
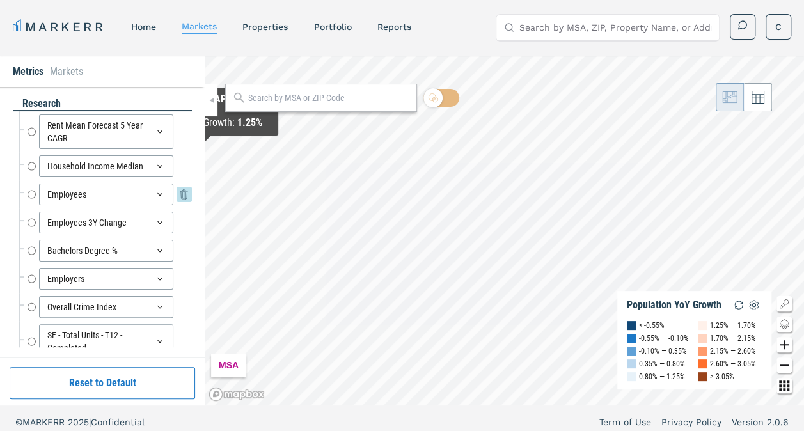
click at [28, 195] on input "Employees" at bounding box center [32, 195] width 8 height 22
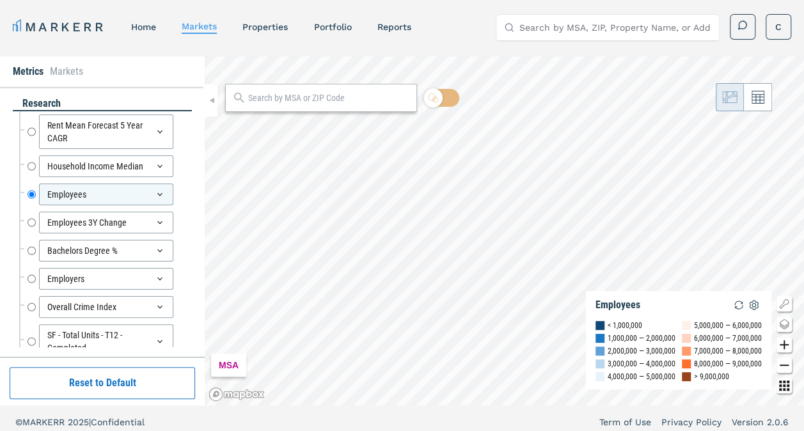
click at [366, 96] on input "text" at bounding box center [329, 98] width 162 height 13
click at [33, 218] on input "Employees 3Y Change" at bounding box center [32, 223] width 8 height 22
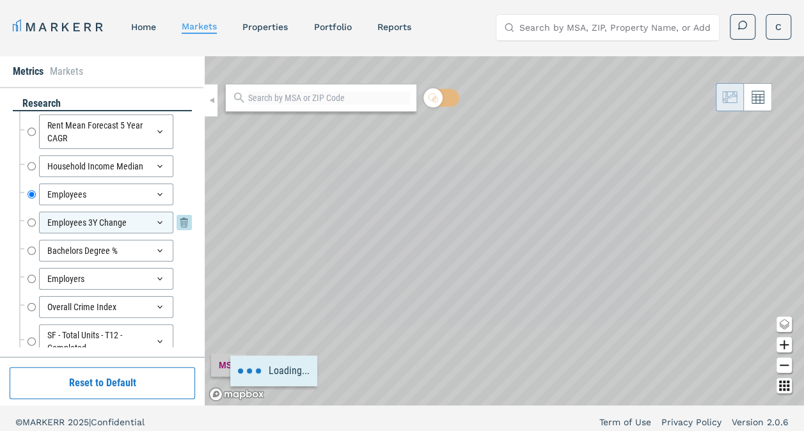
radio input "false"
radio input "true"
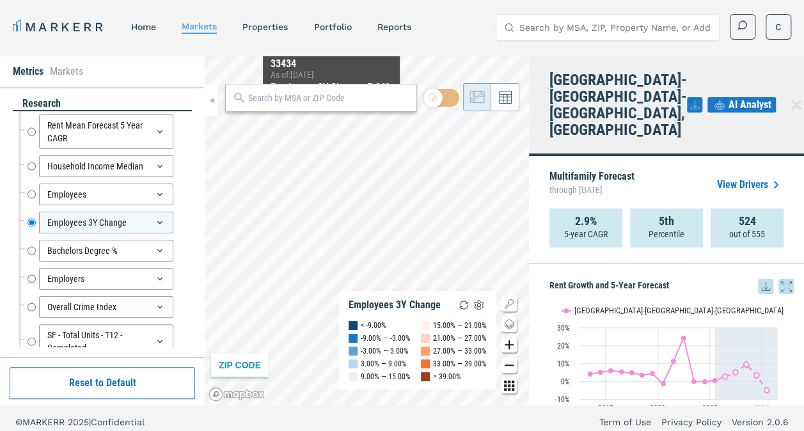
click at [321, 95] on input "text" at bounding box center [329, 98] width 162 height 13
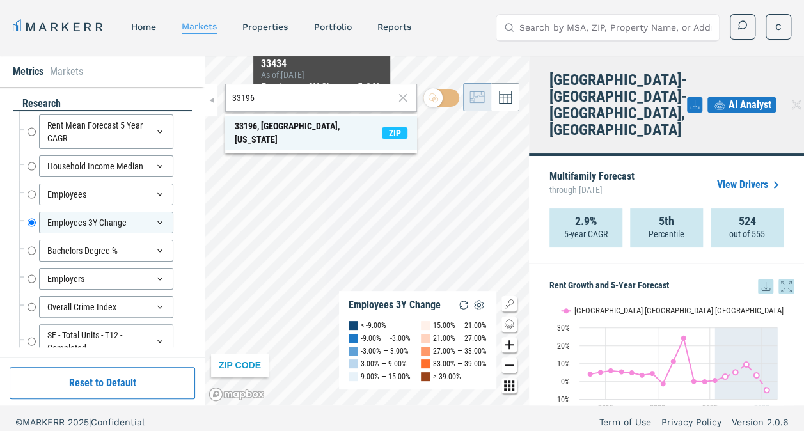
type input "33196"
click at [330, 122] on span "33196, Miami, Florida ZIP" at bounding box center [321, 132] width 192 height 33
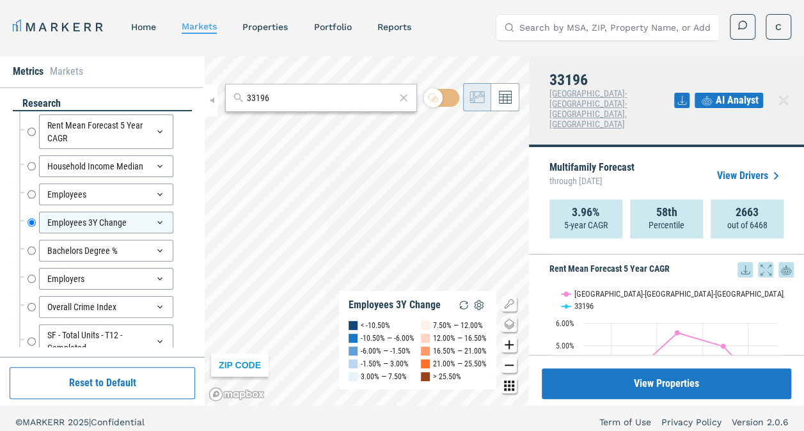
scroll to position [157, 0]
click at [36, 251] on div "Bachelors Degree % Bachelors Degree %" at bounding box center [110, 251] width 164 height 22
click at [33, 250] on input "Bachelors Degree %" at bounding box center [32, 251] width 8 height 22
radio input "false"
radio input "true"
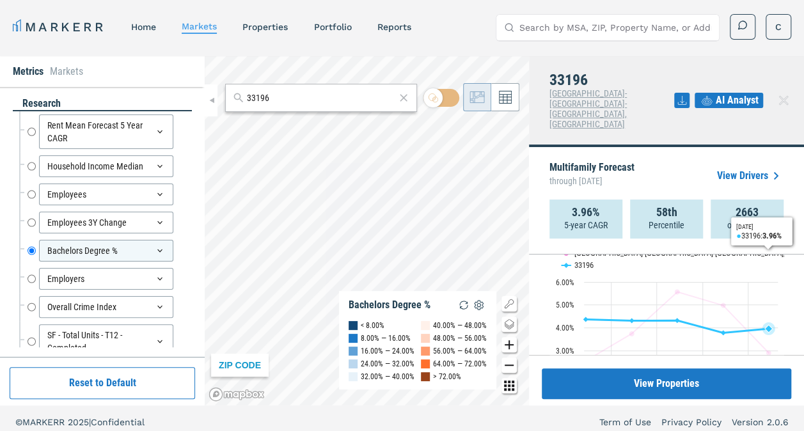
scroll to position [198, 0]
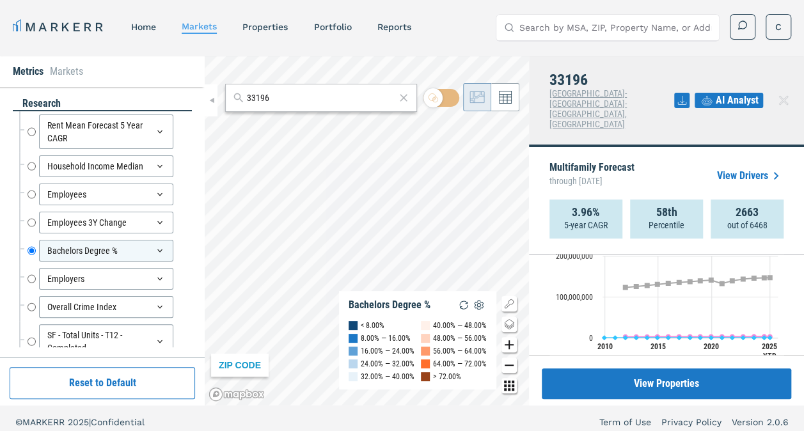
click at [722, 272] on rect "Interactive chart" at bounding box center [667, 291] width 235 height 160
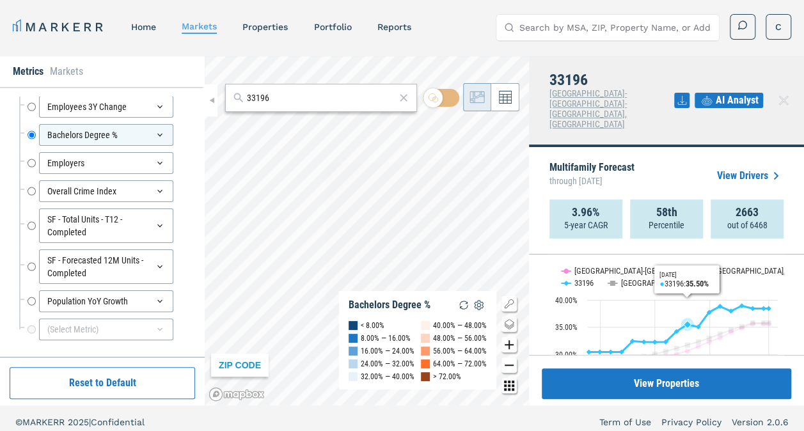
scroll to position [0, 0]
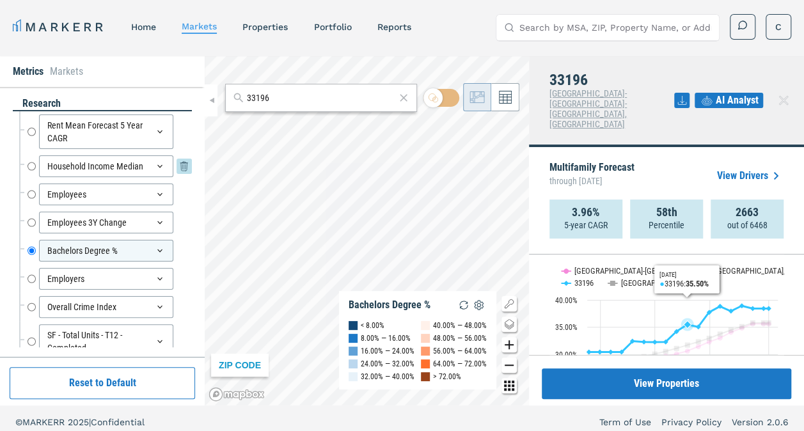
click at [32, 164] on input "Household Income Median" at bounding box center [32, 167] width 8 height 22
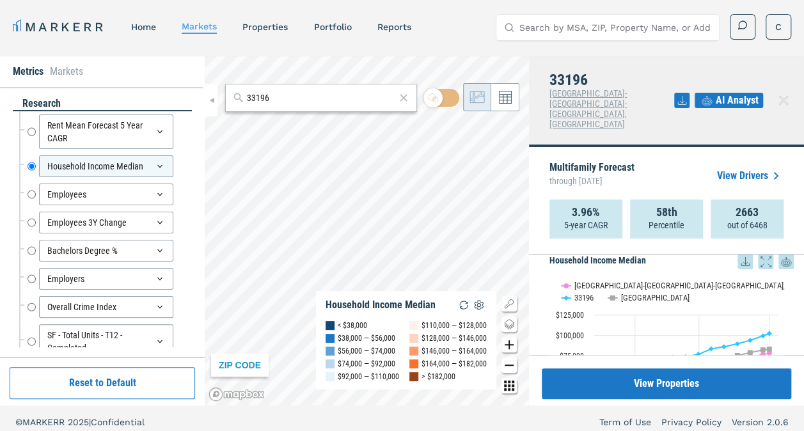
scroll to position [358, 0]
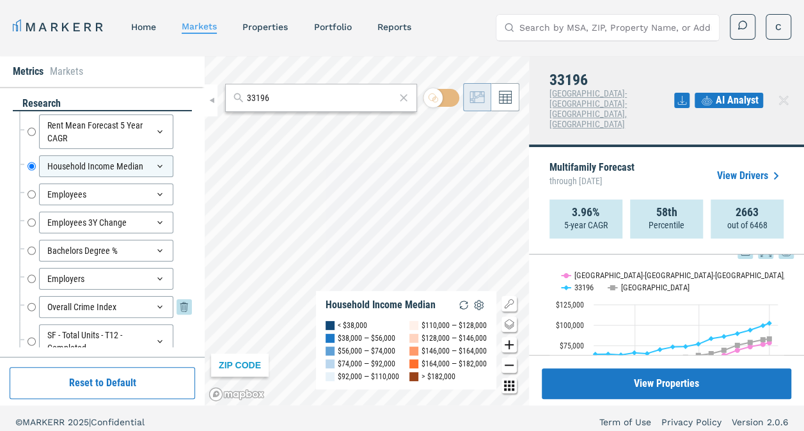
click at [31, 305] on input "Overall Crime Index" at bounding box center [32, 307] width 8 height 22
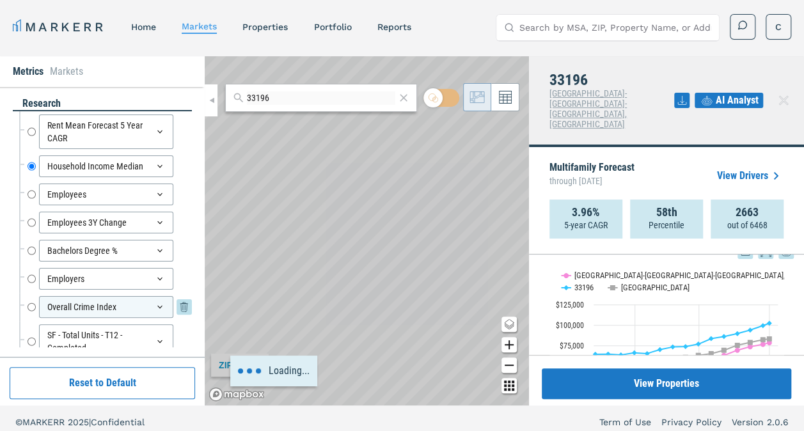
radio input "false"
radio input "true"
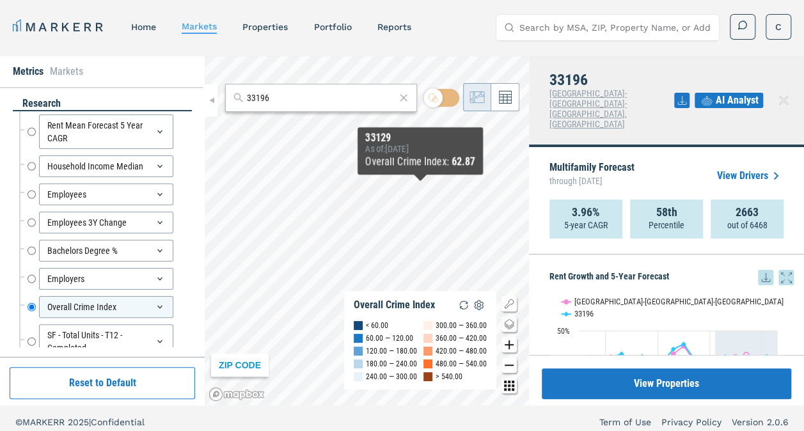
scroll to position [358, 0]
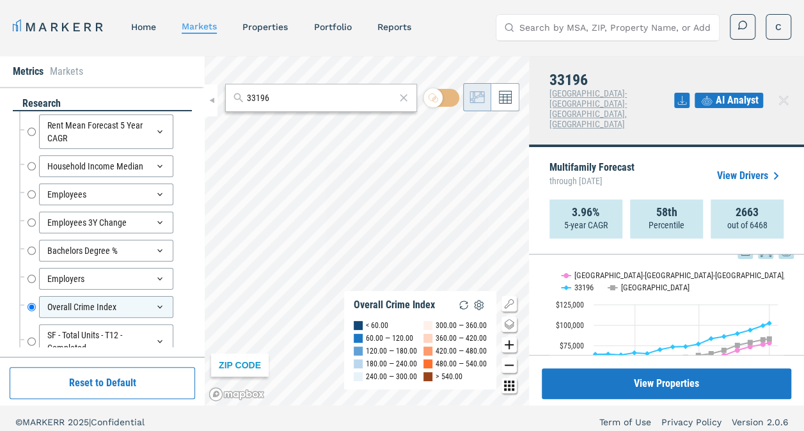
click at [406, 347] on div "ZIP CODE Overall Crime Index < 60.00 60.00 — 120.00 120.00 — 180.00 180.00 — 24…" at bounding box center [367, 230] width 324 height 349
click at [535, 150] on div "Metrics Markets research Rent Mean Forecast 5 Year CAGR Rent Mean Forecast 5 Ye…" at bounding box center [402, 230] width 804 height 349
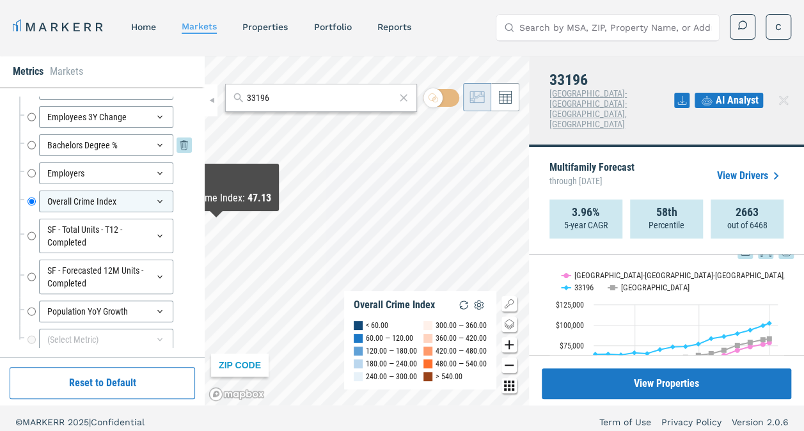
scroll to position [108, 0]
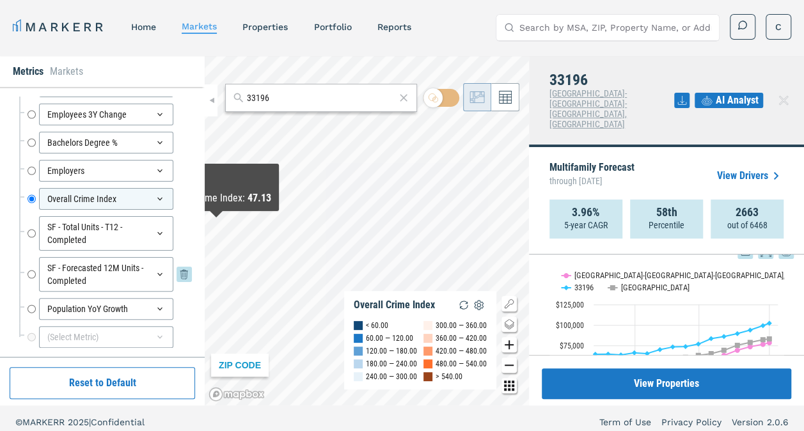
click at [32, 271] on input "SF - Forecasted 12M Units - Completed" at bounding box center [32, 274] width 8 height 35
radio input "false"
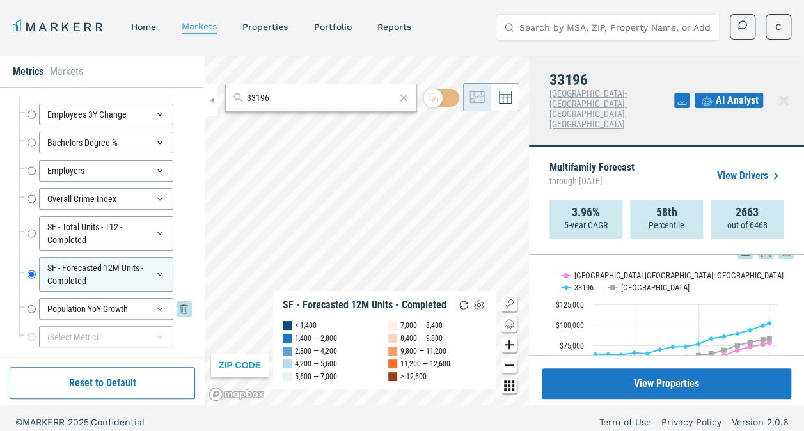
click at [31, 302] on input "Population YoY Growth" at bounding box center [32, 309] width 8 height 22
radio input "false"
radio input "true"
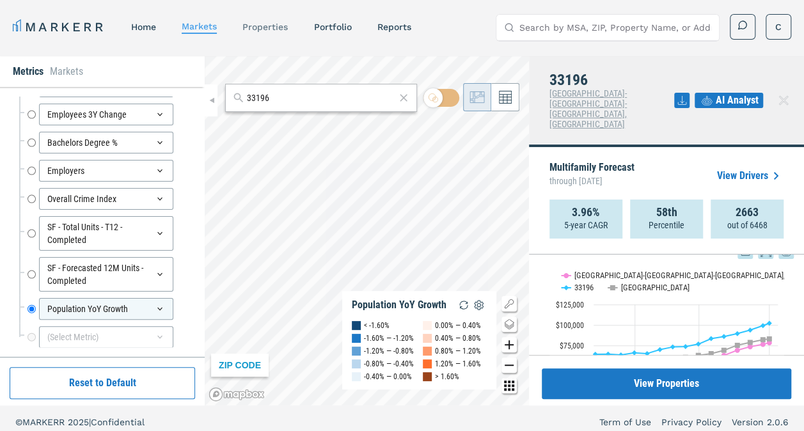
click at [265, 28] on link "properties" at bounding box center [265, 27] width 45 height 10
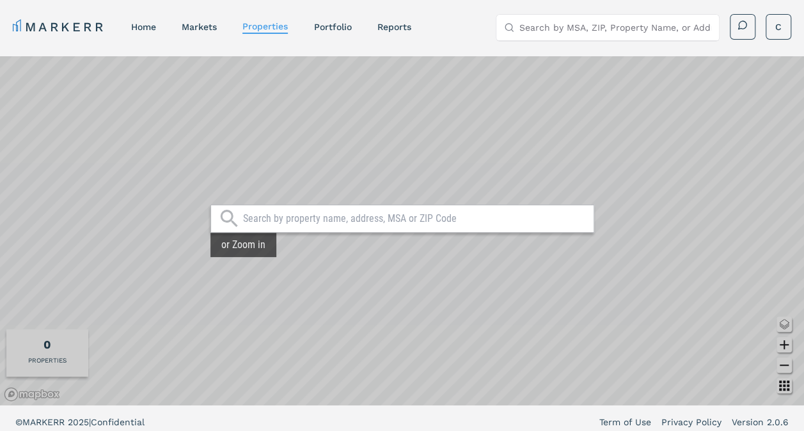
click at [310, 223] on input "text" at bounding box center [415, 218] width 344 height 13
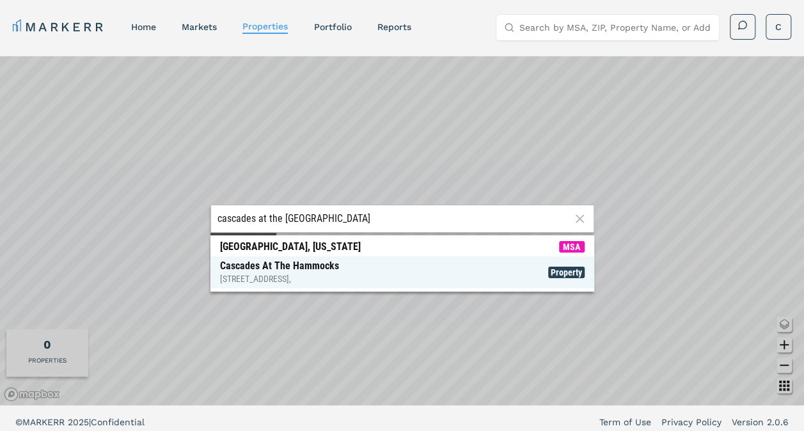
type input "cascades at the [GEOGRAPHIC_DATA]"
click at [308, 264] on div "Cascades At The Hammocks [STREET_ADDRESS]" at bounding box center [279, 273] width 119 height 26
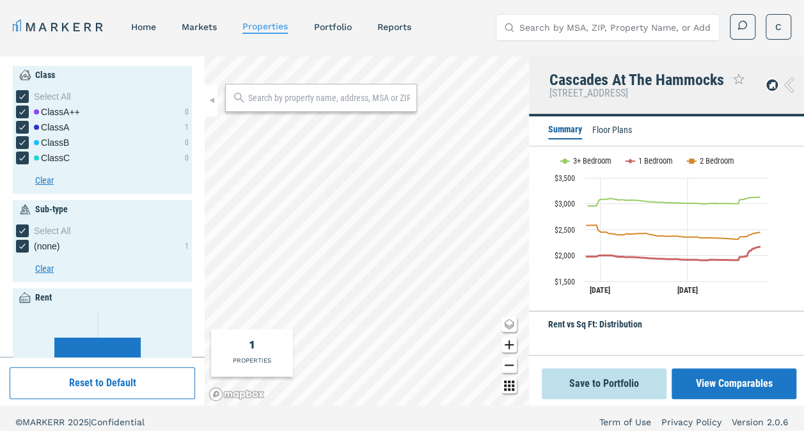
scroll to position [508, 0]
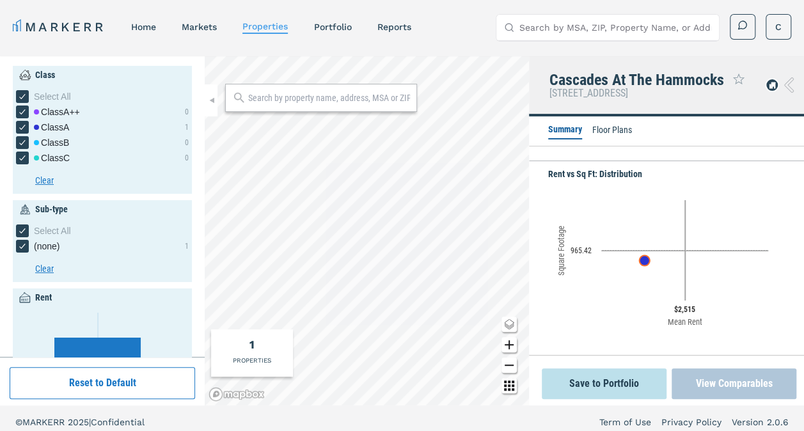
click at [733, 386] on button "View Comparables" at bounding box center [734, 384] width 125 height 31
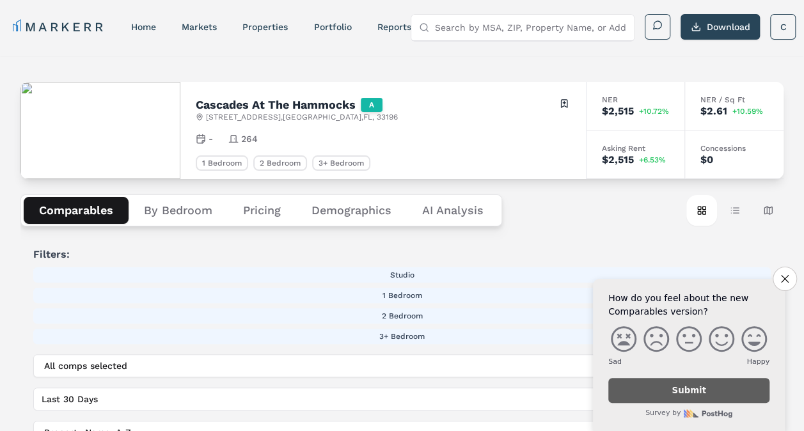
click at [372, 207] on button "Demographics" at bounding box center [351, 210] width 111 height 27
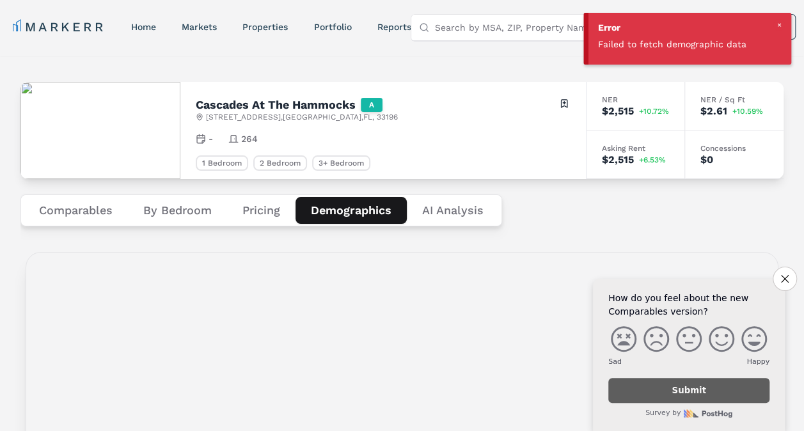
drag, startPoint x: 781, startPoint y: 276, endPoint x: 781, endPoint y: 21, distance: 254.7
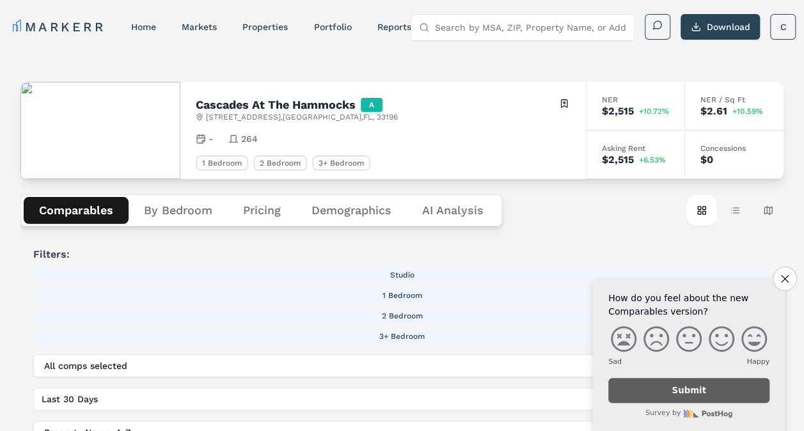
drag, startPoint x: 84, startPoint y: 204, endPoint x: 353, endPoint y: 203, distance: 268.8
click at [353, 203] on div "Comparables By Bedroom Pricing Demographics AI Analysis" at bounding box center [261, 211] width 482 height 32
click at [353, 203] on button "Demographics" at bounding box center [351, 210] width 111 height 27
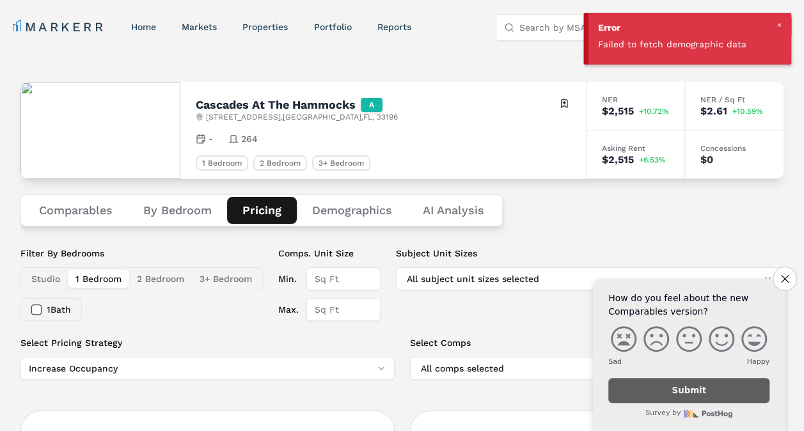
drag, startPoint x: 257, startPoint y: 203, endPoint x: 355, endPoint y: 198, distance: 98.7
click at [355, 198] on div "Comparables By Bedroom Pricing Demographics AI Analysis" at bounding box center [261, 211] width 483 height 32
click at [355, 198] on button "Demographics" at bounding box center [352, 210] width 111 height 27
